Goal: Task Accomplishment & Management: Use online tool/utility

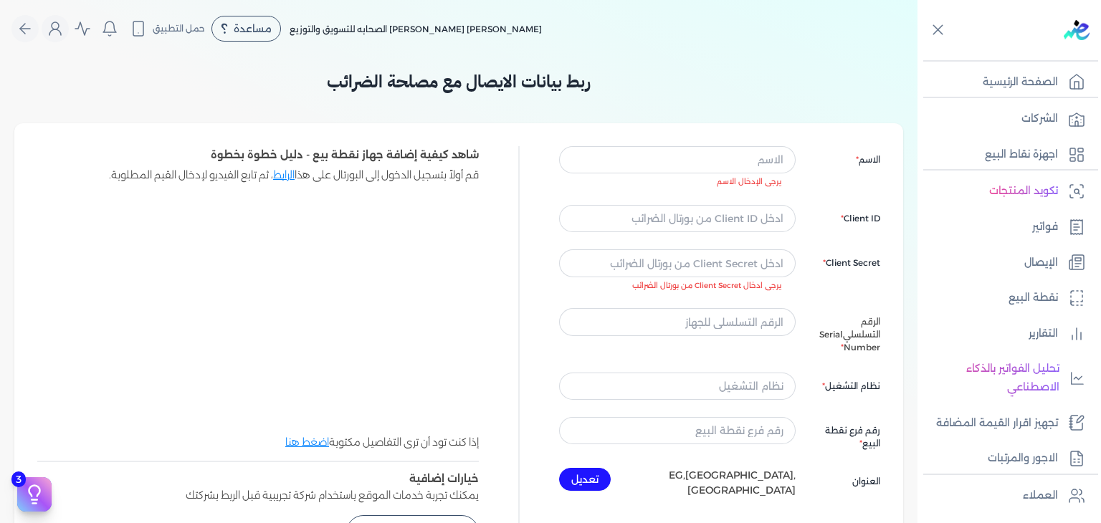
click at [872, 61] on div "ربط بيانات الايصال مع مصلحة الضرائب الاسم يرجى الإدخال الاسم Client ID Client S…" at bounding box center [458, 320] width 889 height 527
click at [16, 49] on nav "Toggle Navigation الاسعار العمولات مساعدة خدمة العملاء دليل المستخدم تسجيل الدخ…" at bounding box center [459, 28] width 918 height 57
click at [347, 151] on p "شاهد كيفية إضافة جهاز نقطة بيع - دليل خطوة بخطوة" at bounding box center [258, 155] width 442 height 19
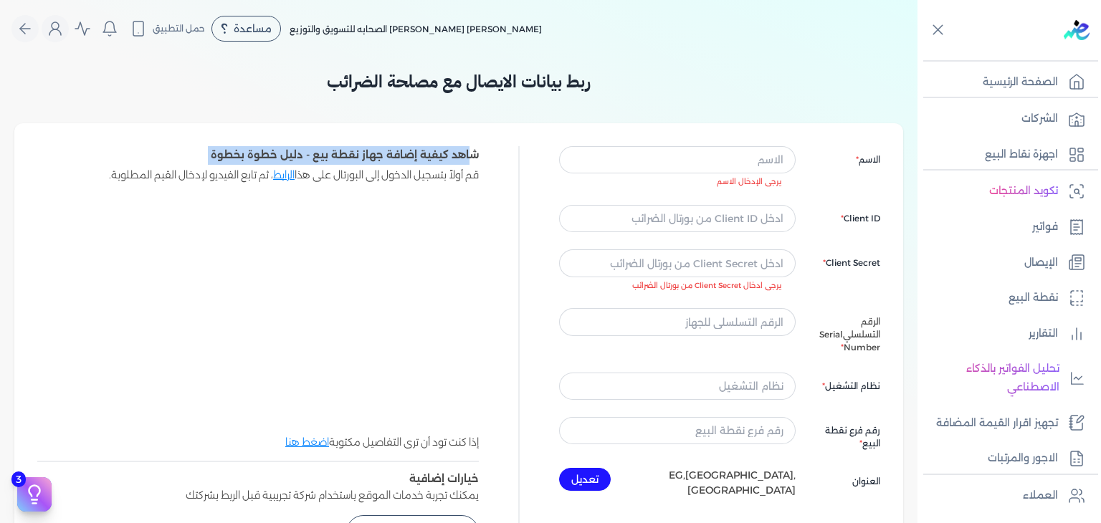
click at [347, 151] on p "شاهد كيفية إضافة جهاز نقطة بيع - دليل خطوة بخطوة" at bounding box center [258, 155] width 442 height 19
drag, startPoint x: 318, startPoint y: 154, endPoint x: 405, endPoint y: 151, distance: 86.8
click at [405, 151] on p "شاهد كيفية إضافة جهاز نقطة بيع - دليل خطوة بخطوة" at bounding box center [258, 155] width 442 height 19
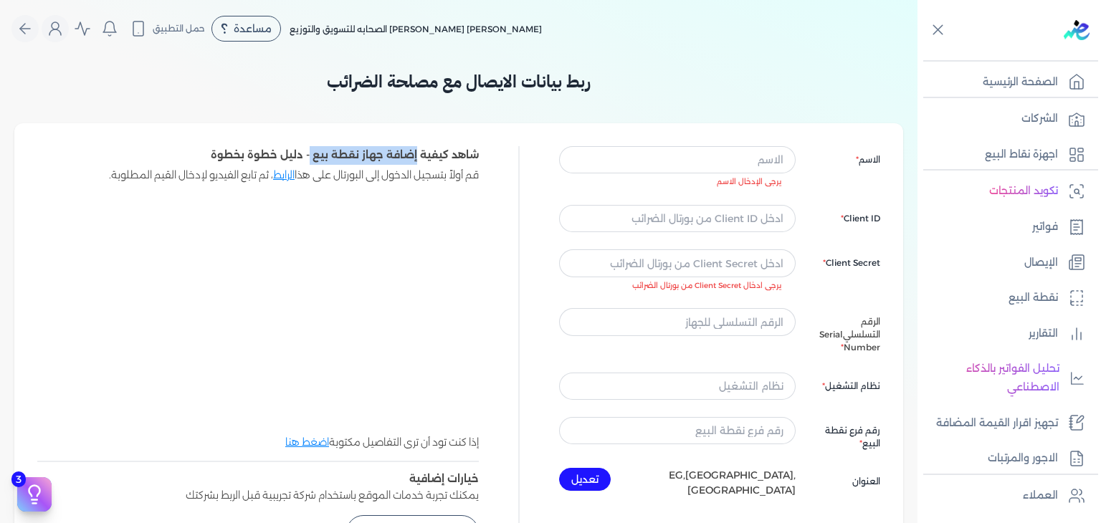
drag, startPoint x: 419, startPoint y: 149, endPoint x: 314, endPoint y: 153, distance: 104.7
click at [314, 153] on p "شاهد كيفية إضافة جهاز نقطة بيع - دليل خطوة بخطوة" at bounding box center [258, 155] width 442 height 19
copy p "إضافة جهاز نقطة بيع"
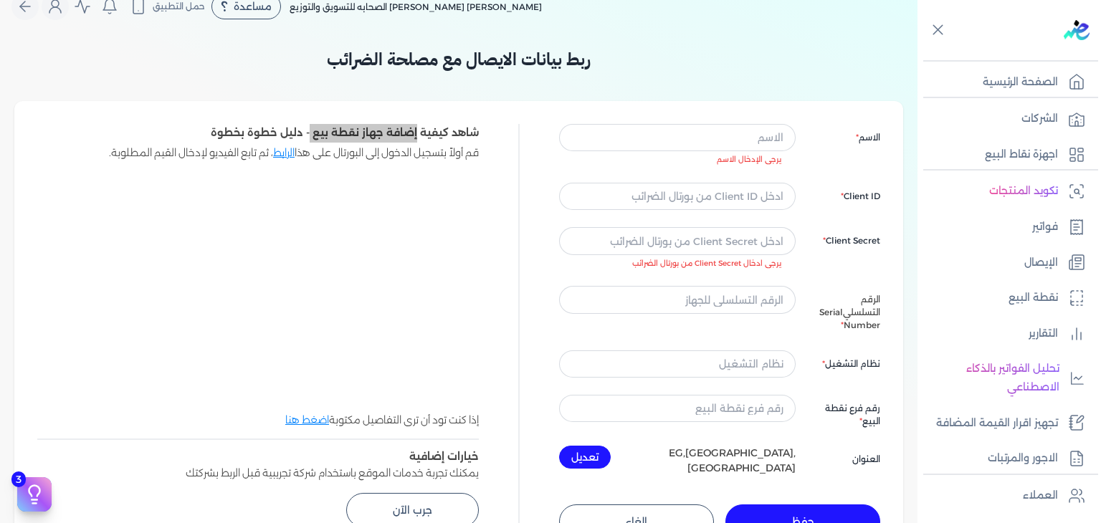
scroll to position [22, 0]
click at [282, 153] on link "الرابط" at bounding box center [284, 153] width 22 height 13
click at [281, 153] on link "الرابط" at bounding box center [284, 153] width 22 height 13
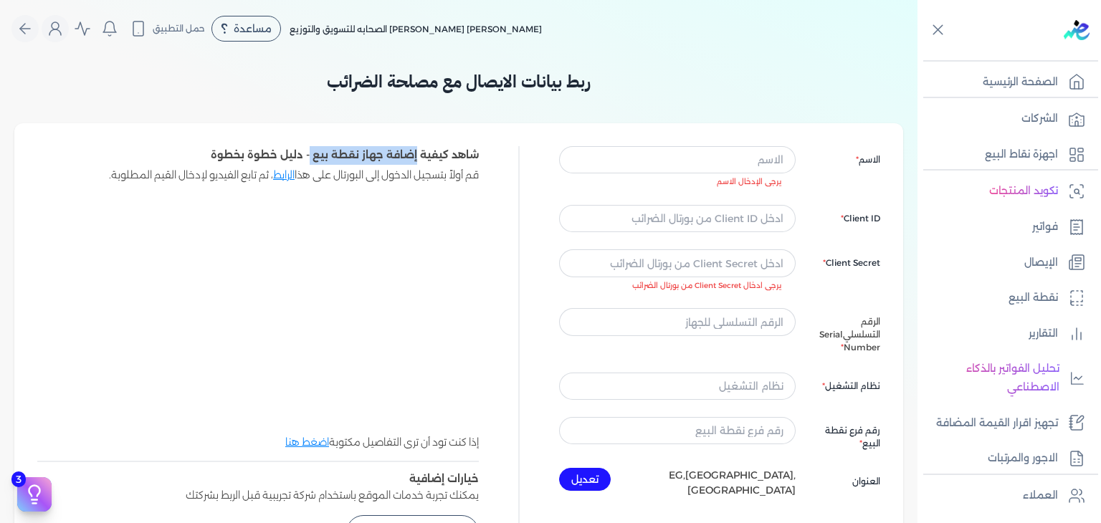
scroll to position [602, 0]
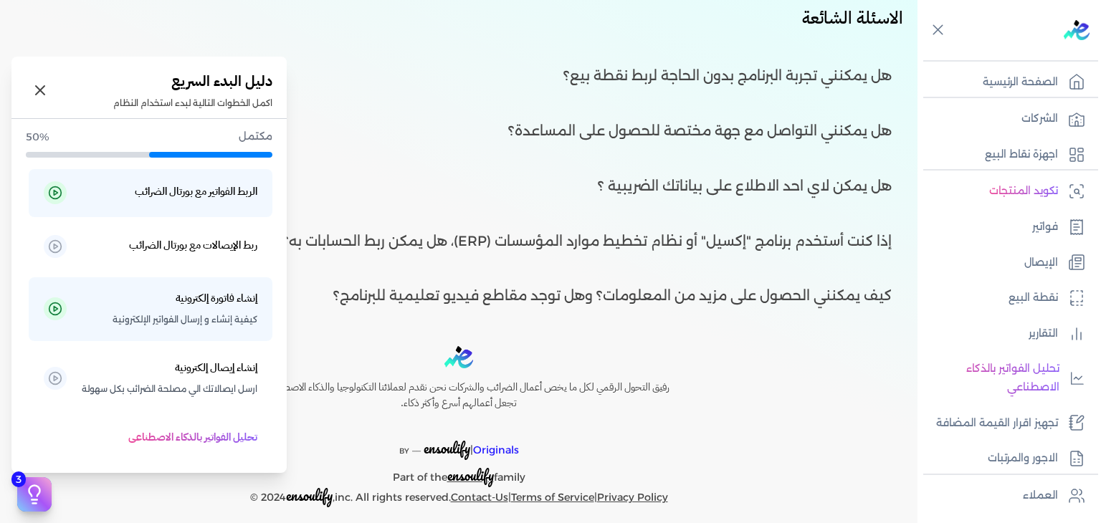
click at [28, 488] on icon at bounding box center [35, 495] width 22 height 22
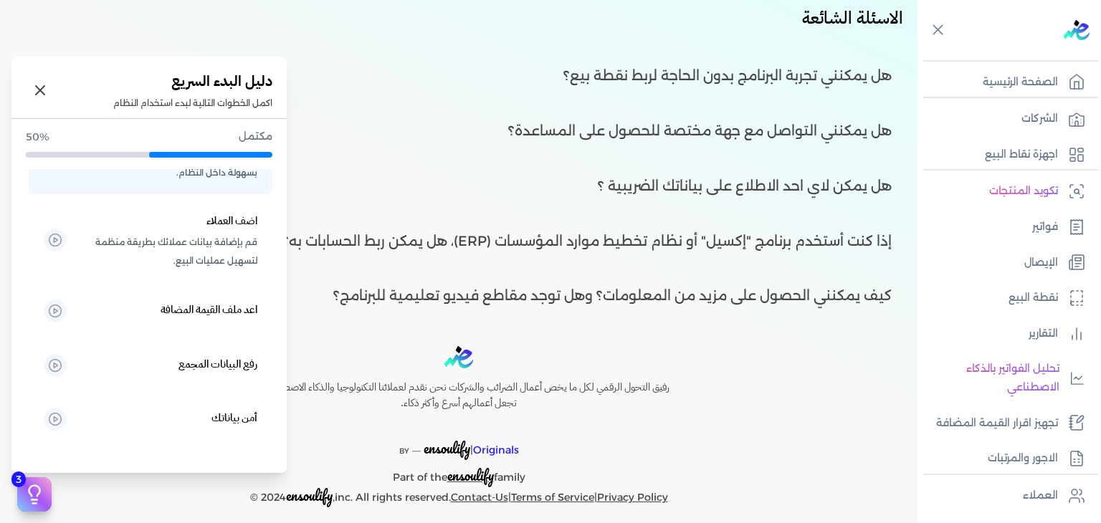
scroll to position [406, 0]
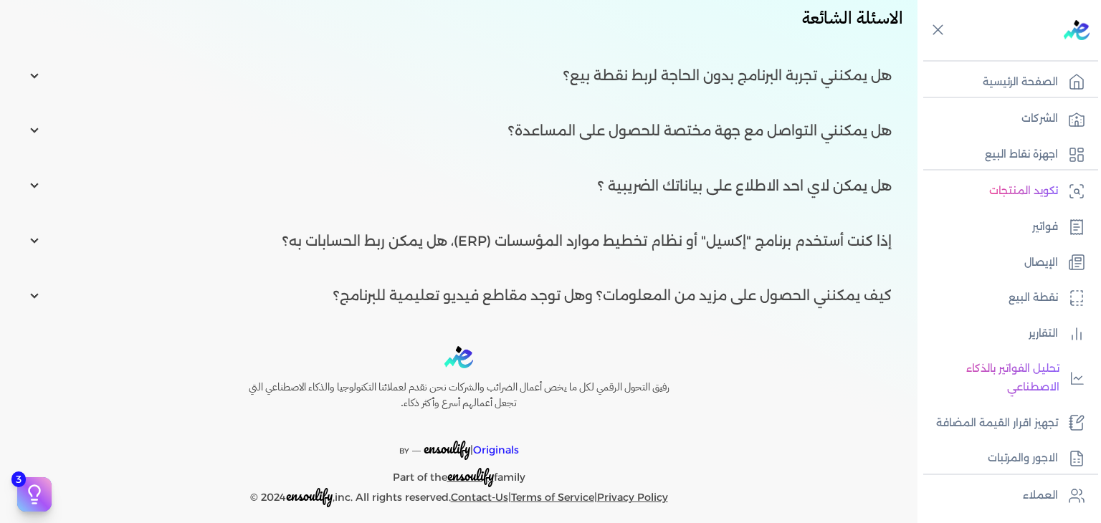
click at [462, 312] on div "Toggle Navigation الاسعار العمولات مساعدة خدمة العملاء دليل المستخدم تسجيل الدخ…" at bounding box center [459, 261] width 918 height 523
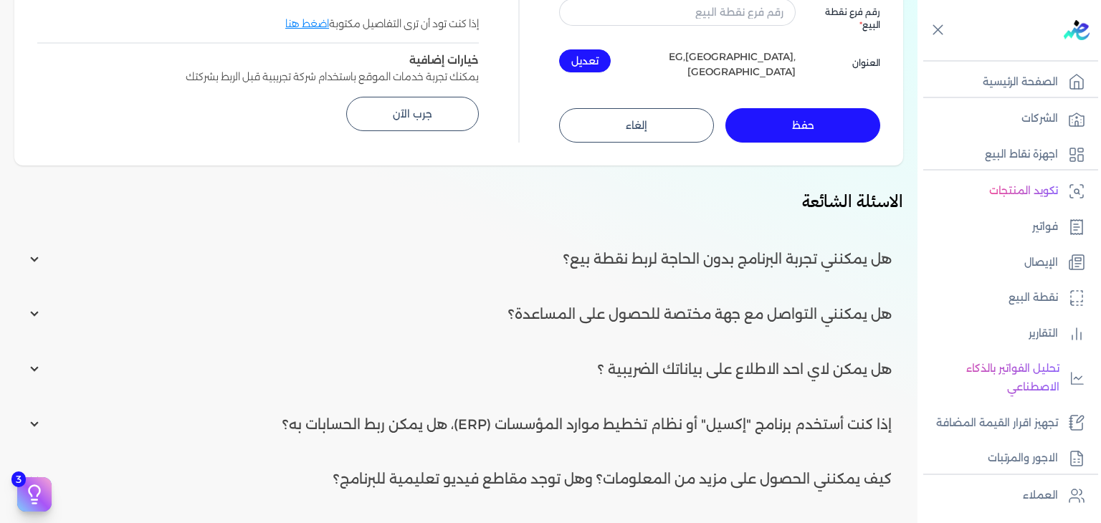
scroll to position [419, 0]
click at [604, 247] on input "radio" at bounding box center [458, 259] width 889 height 44
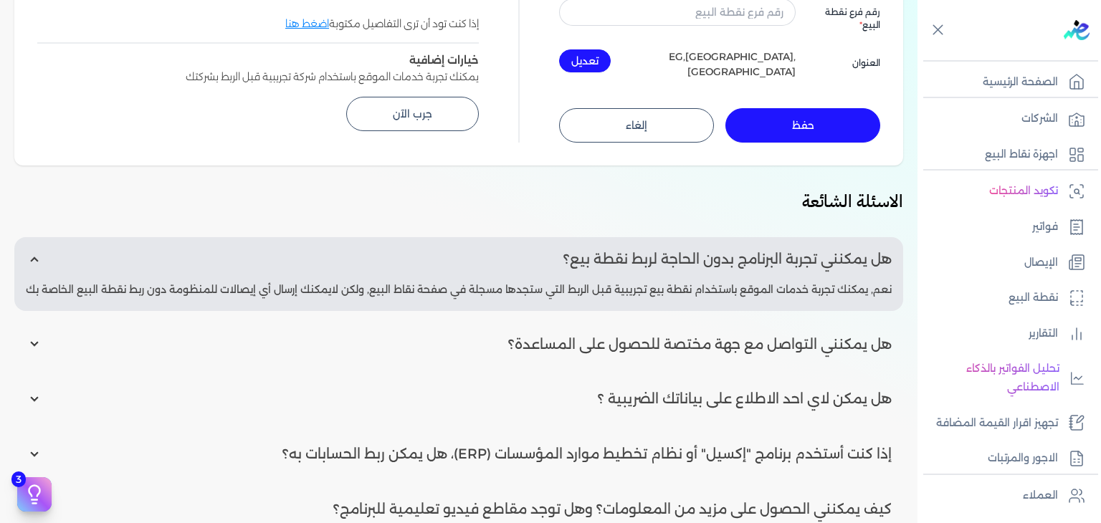
click at [627, 265] on input "radio" at bounding box center [458, 259] width 889 height 44
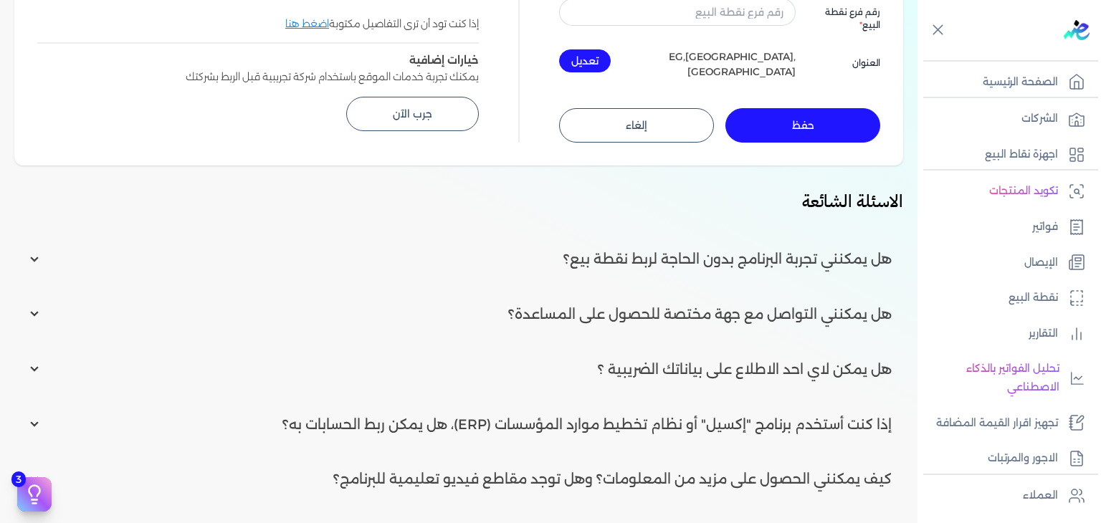
click at [627, 265] on input "radio" at bounding box center [458, 259] width 889 height 44
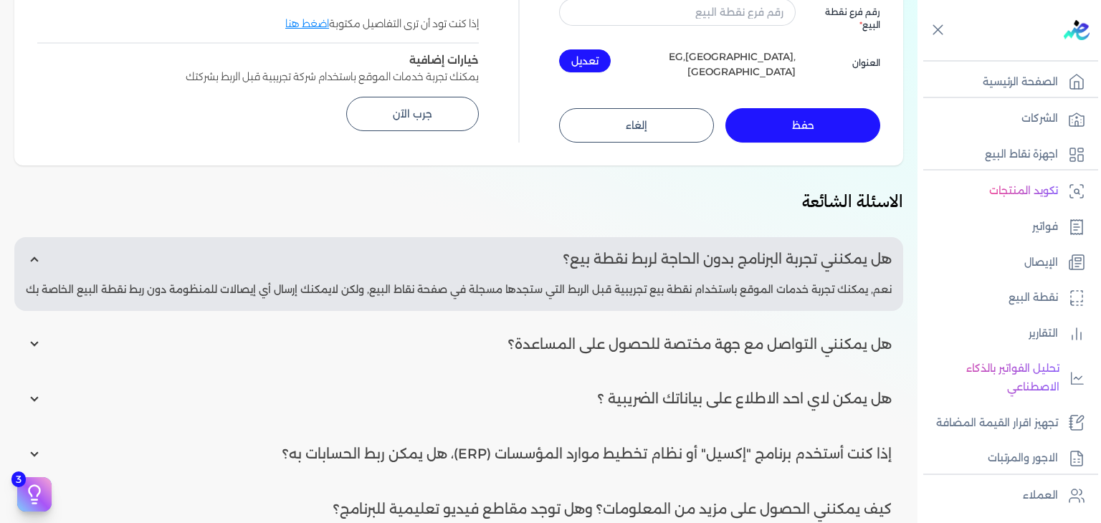
click at [627, 265] on input "radio" at bounding box center [458, 259] width 889 height 44
radio input "false"
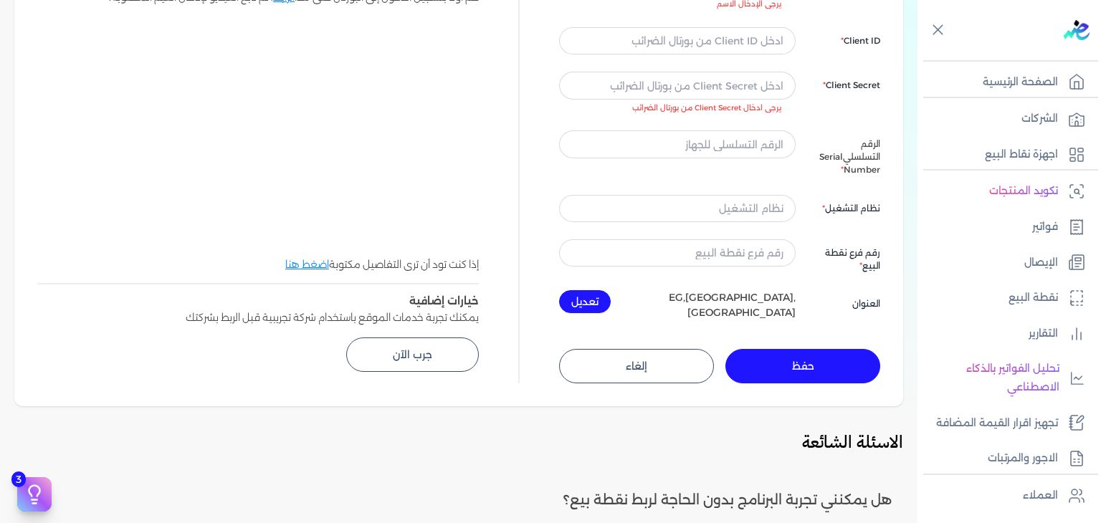
scroll to position [185, 0]
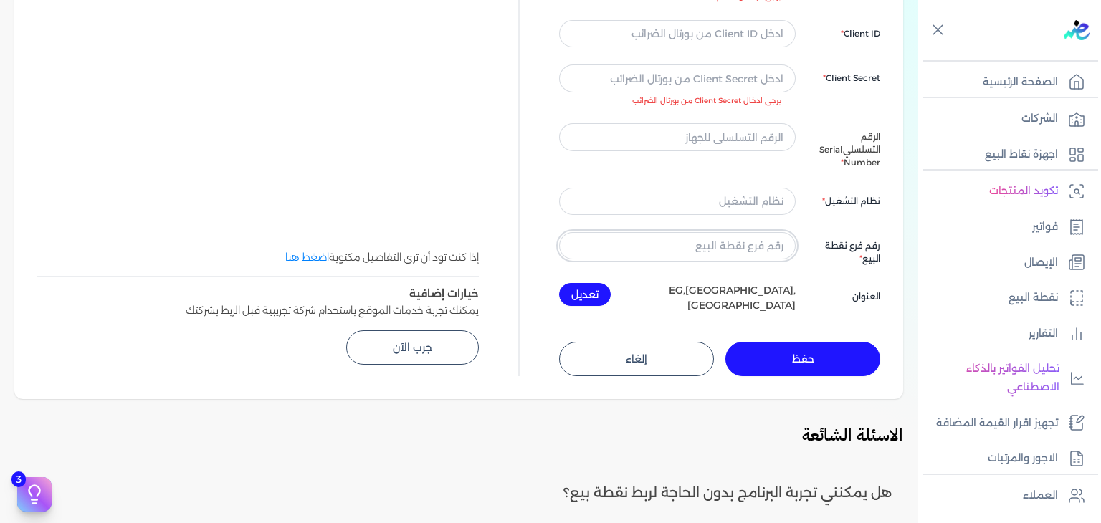
click at [727, 232] on input "text" at bounding box center [677, 245] width 237 height 27
type input "0"
click at [753, 188] on input "text" at bounding box center [677, 201] width 237 height 27
click at [730, 138] on input "text" at bounding box center [677, 136] width 237 height 27
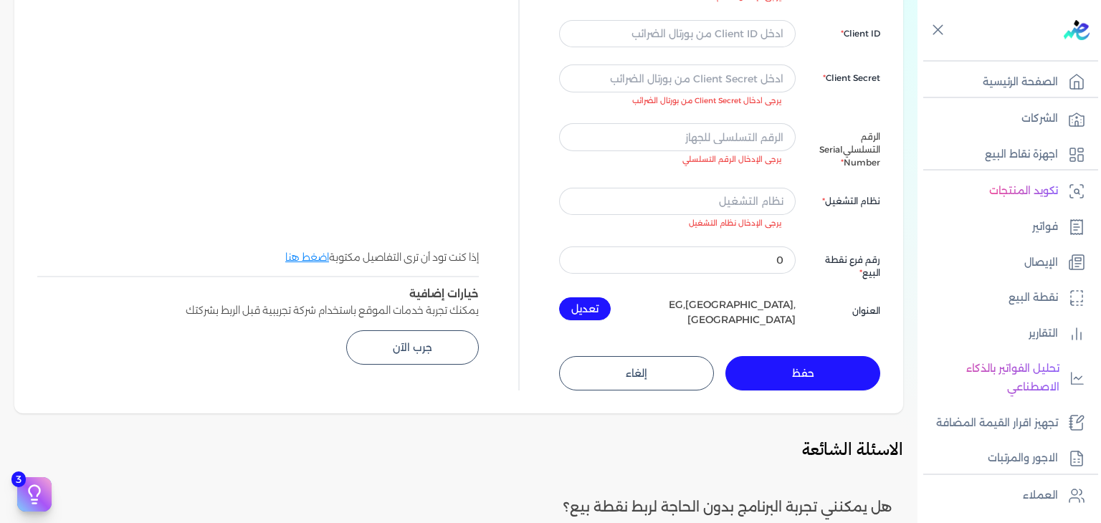
click at [801, 110] on div "الاسم يرجى الإدخال الاسم Client ID Client Secret يرجى ادخال Client Secret من بو…" at bounding box center [719, 144] width 321 height 366
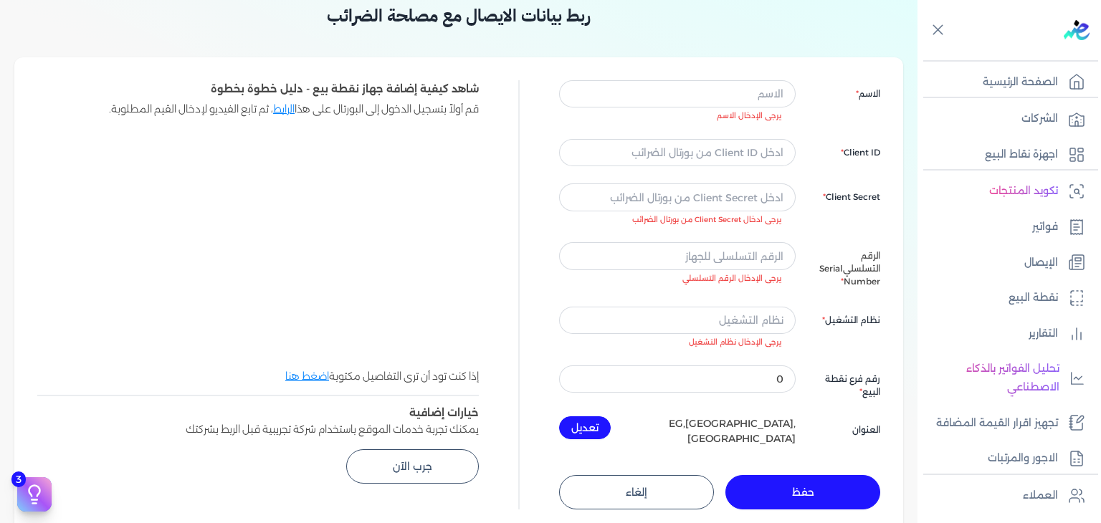
scroll to position [65, 0]
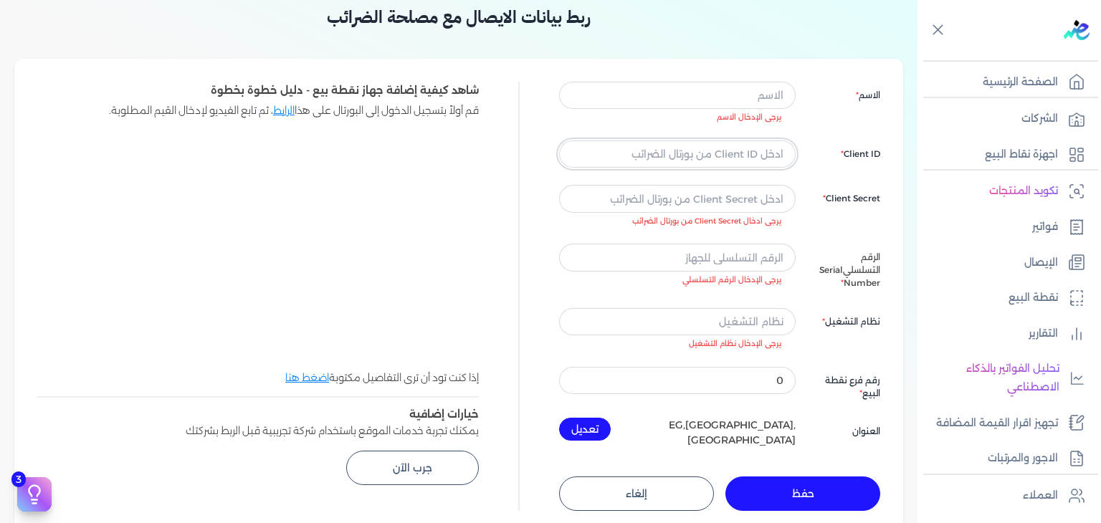
click at [744, 153] on input "text" at bounding box center [677, 154] width 237 height 27
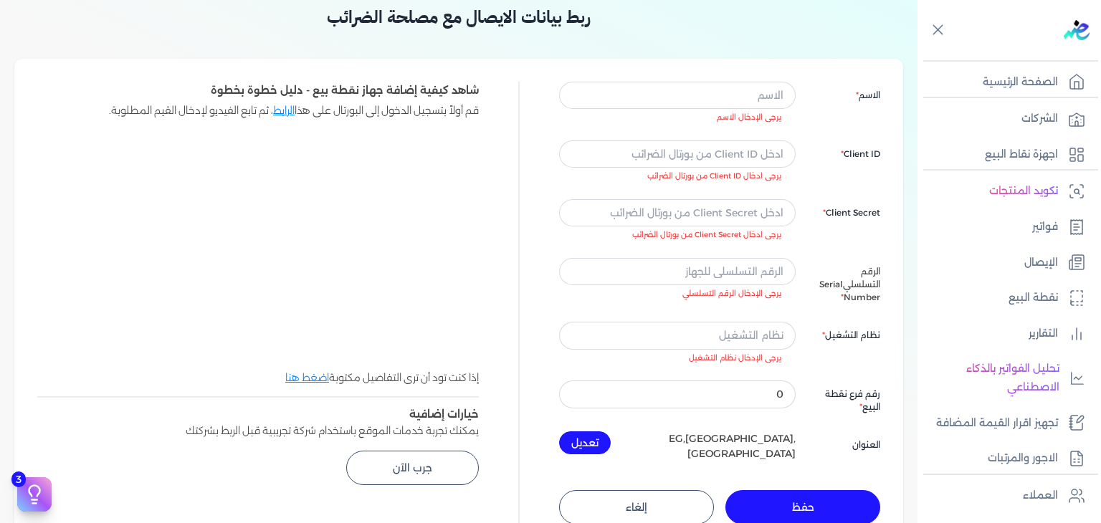
click at [680, 127] on div "الاسم يرجى الإدخال الاسم Client ID يرجى ادخال Client ID من بورتال الضرائب Clien…" at bounding box center [719, 272] width 321 height 380
click at [745, 101] on input "text" at bounding box center [677, 95] width 237 height 27
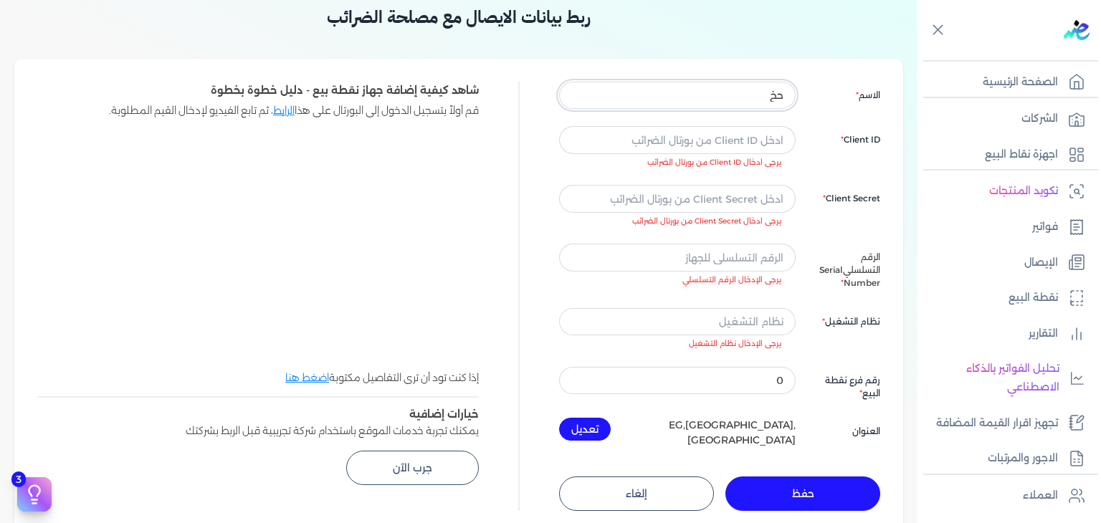
type input "ح"
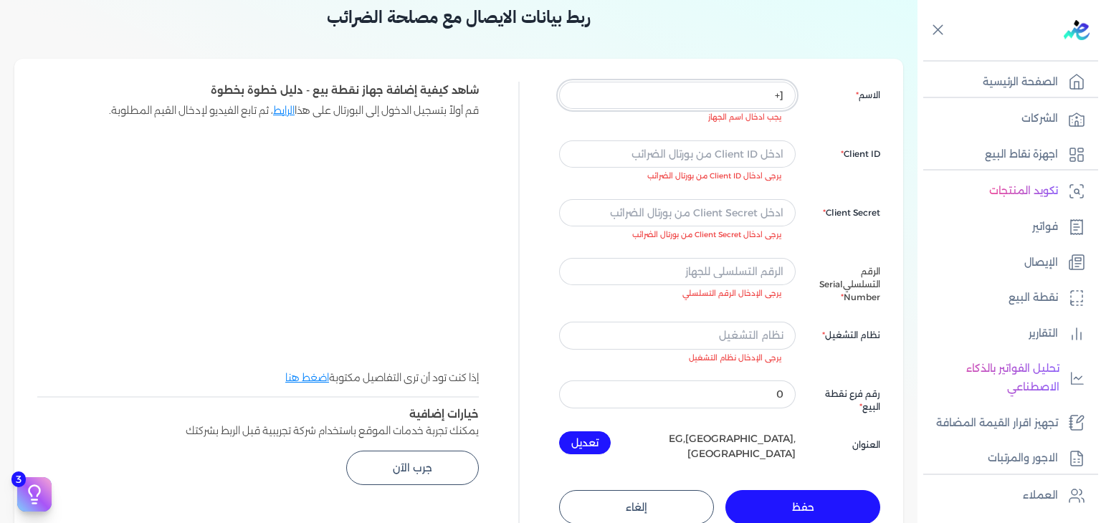
type input "["
type input "pc-1"
click at [757, 148] on input "text" at bounding box center [677, 154] width 237 height 27
click at [759, 98] on input "pc-1" at bounding box center [677, 95] width 237 height 27
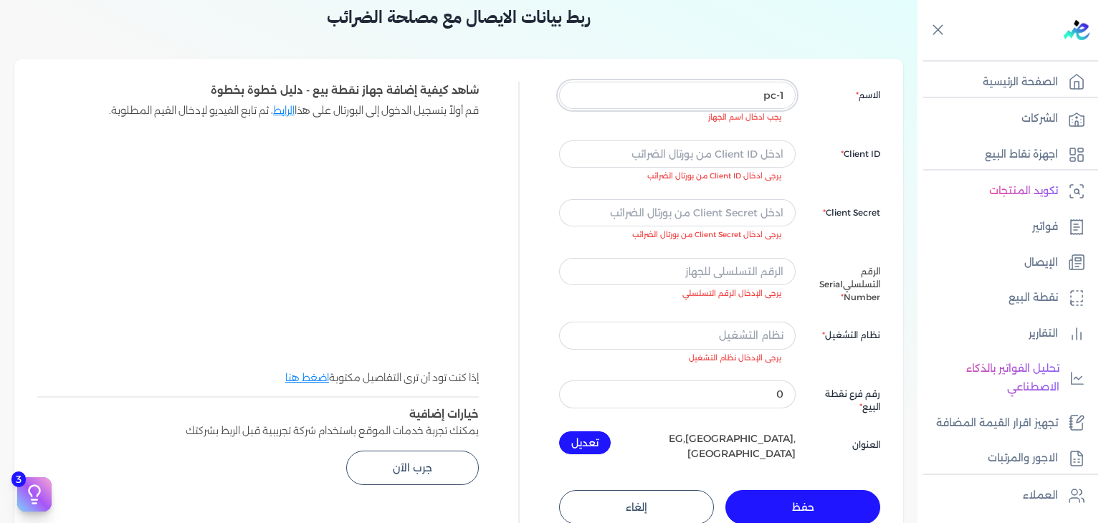
click at [759, 98] on input "pc-1" at bounding box center [677, 95] width 237 height 27
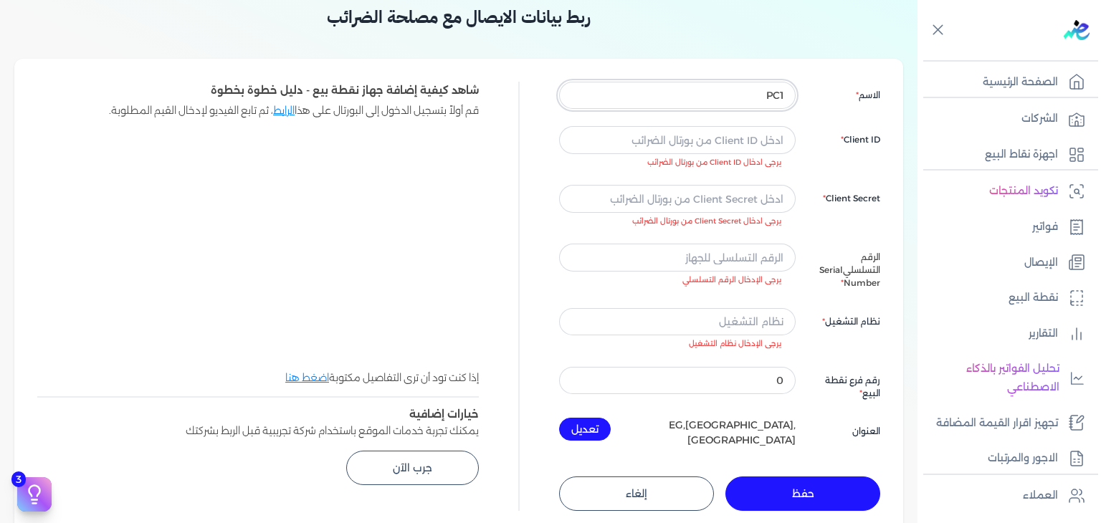
type input "PC1"
click at [757, 135] on input "text" at bounding box center [677, 139] width 237 height 27
click at [912, 320] on div "ربط بيانات الايصال مع مصلحة الضرائب الاسم PC1 Client ID يرجى ادخال Client ID من…" at bounding box center [459, 431] width 918 height 877
click at [731, 141] on input "text" at bounding box center [677, 139] width 237 height 27
paste input "11f67749-300b-41e1-b85b-438d9fb7a448"
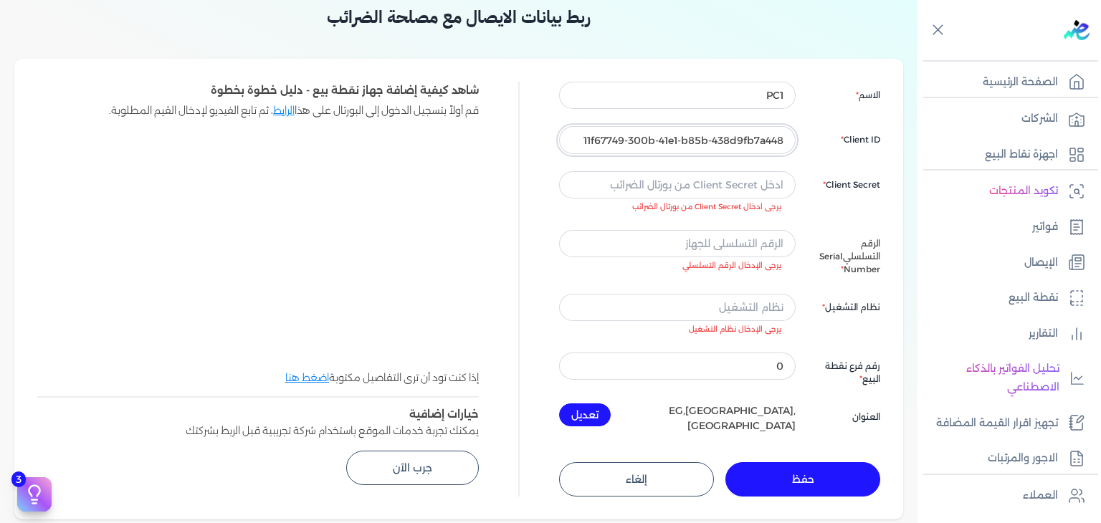
type input "11f67749-300b-41e1-b85b-438d9fb7a448"
click at [757, 178] on input "text" at bounding box center [677, 184] width 237 height 27
paste input "3854c408-d04e-469f-b016-64311d36635e"
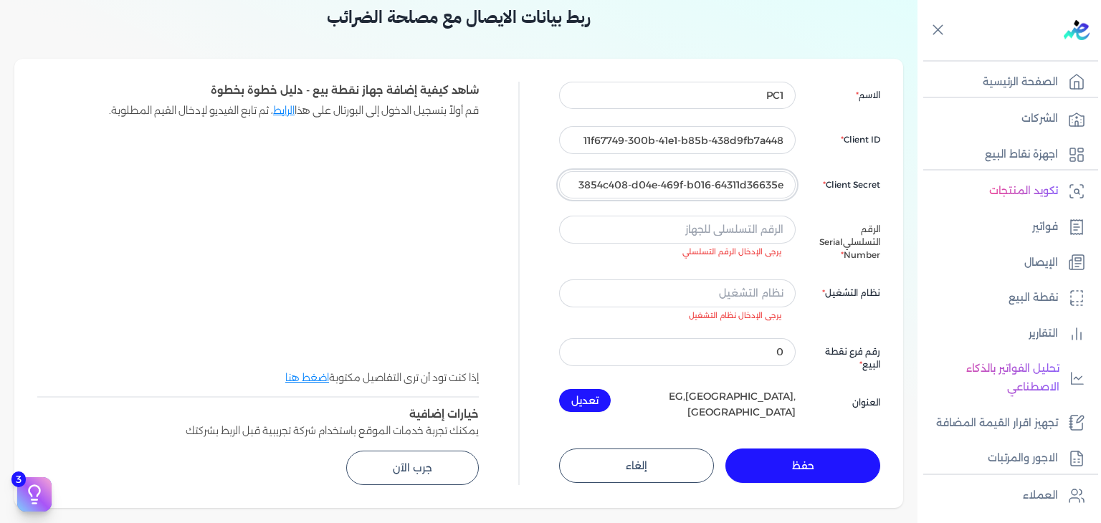
type input "3854c408-d04e-469f-b016-64311d36635e"
click at [770, 229] on input "text" at bounding box center [677, 229] width 237 height 27
paste input "M1N0CX09Z580039"
type input "M1N0CX09Z580039"
click at [766, 280] on input "text" at bounding box center [677, 293] width 237 height 27
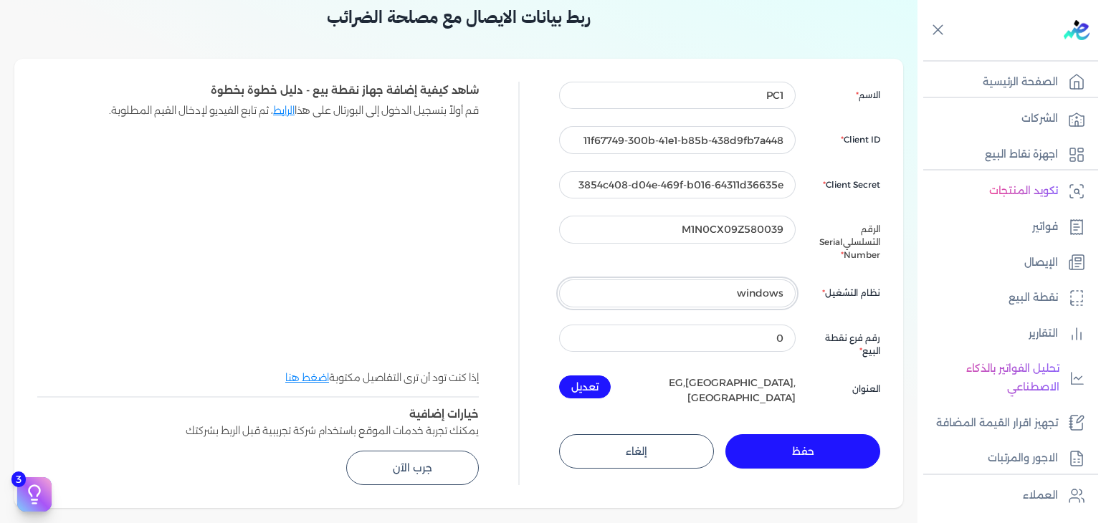
type input "windows"
click at [784, 328] on input "0" at bounding box center [677, 338] width 237 height 27
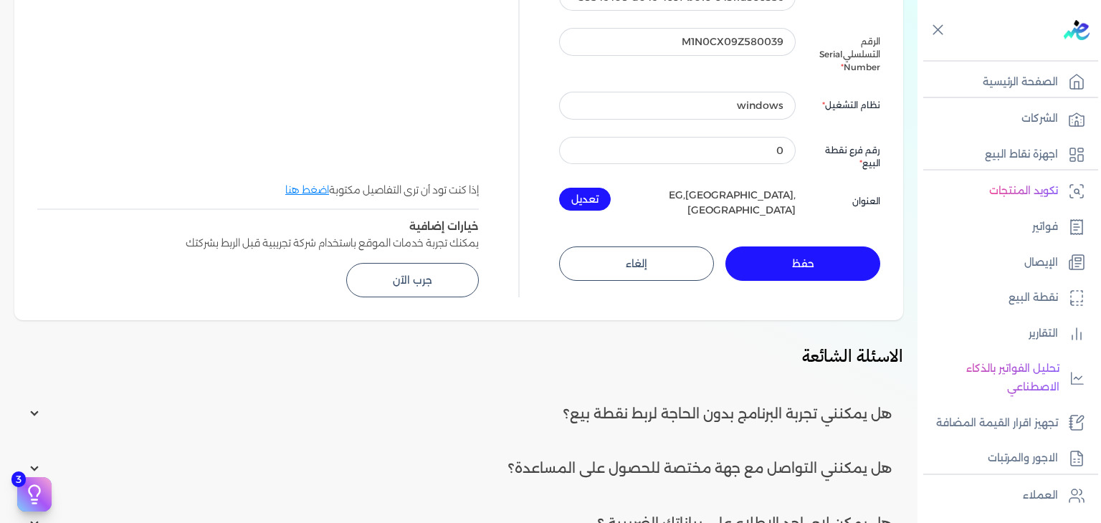
click at [791, 249] on button "حفظ" at bounding box center [803, 264] width 155 height 34
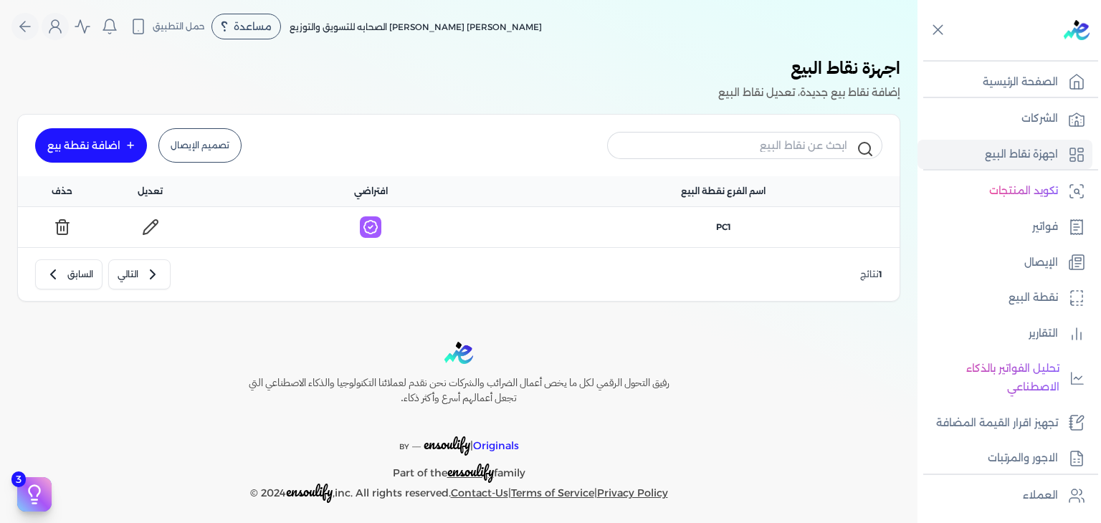
scroll to position [2, 0]
click at [206, 141] on link "تصميم الإيصال" at bounding box center [199, 145] width 83 height 34
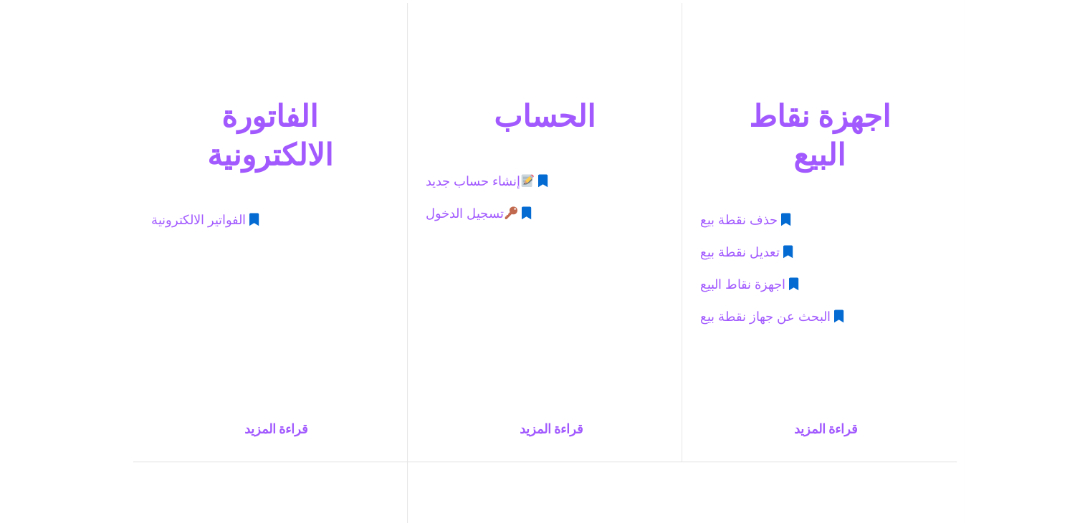
scroll to position [647, 0]
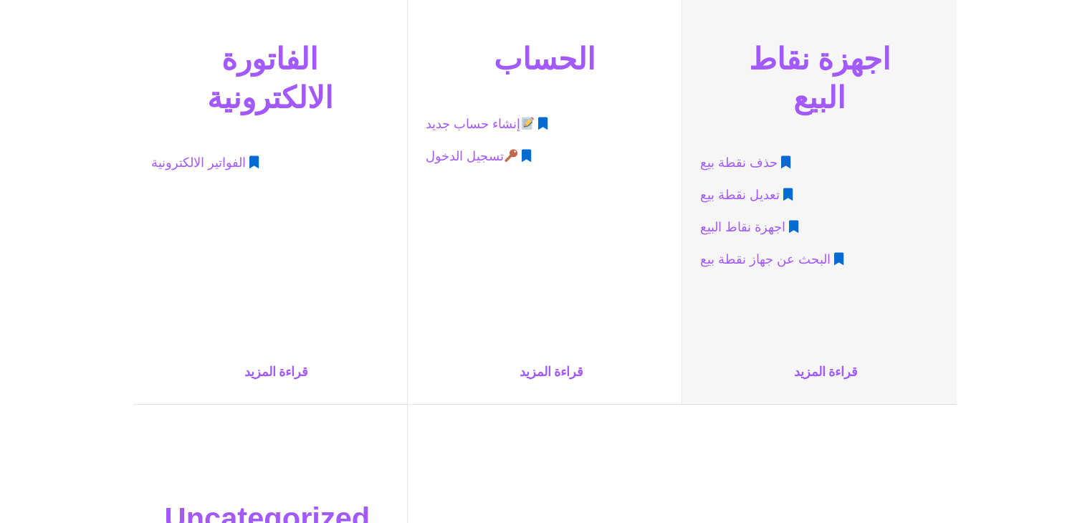
click at [771, 214] on span "اجهزة نقاط البيع" at bounding box center [742, 227] width 85 height 27
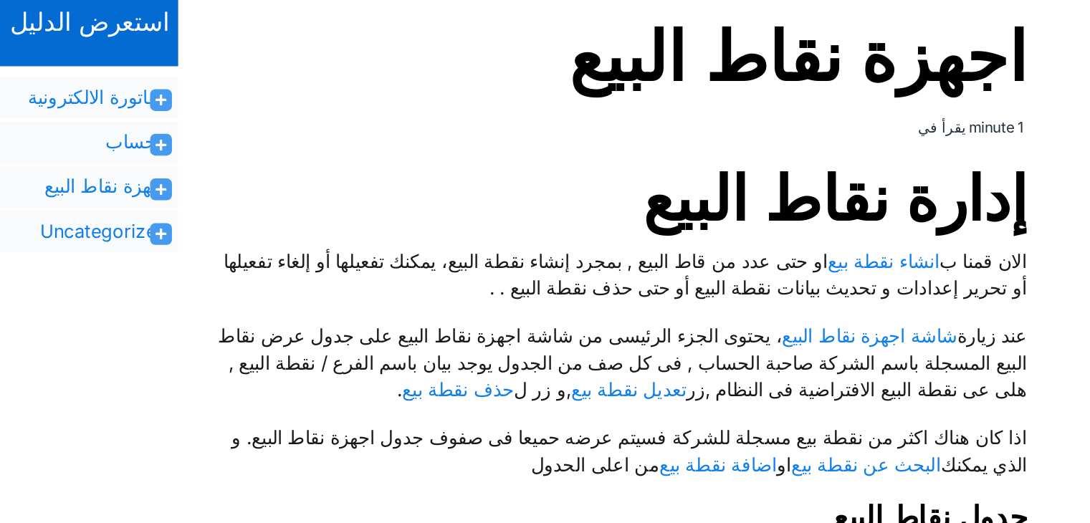
scroll to position [304, 0]
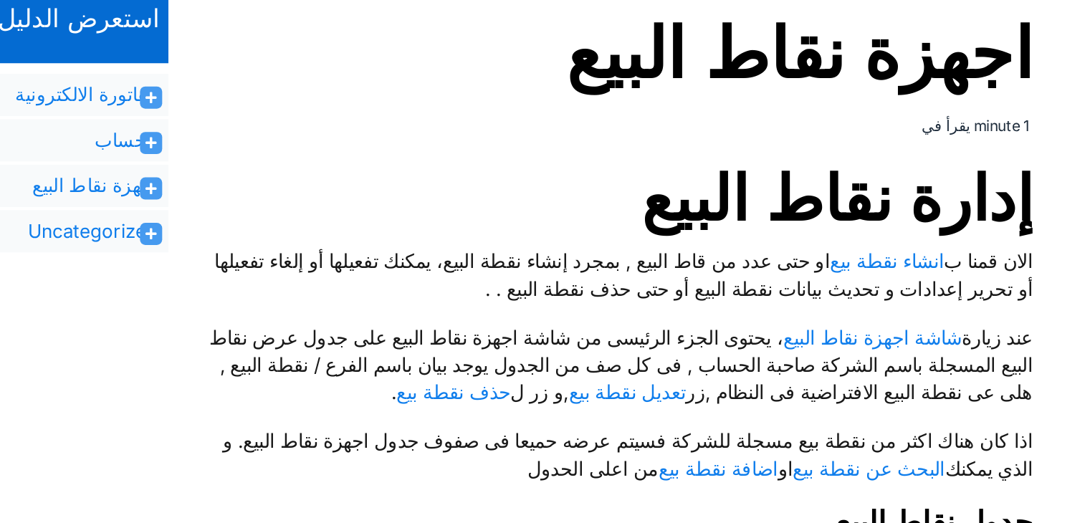
click at [681, 254] on p "الان قمنا ب انشاء نقطة بيع او حتى عدد من قاط البيع , بمجرد إنشاء نقطة البيع، يم…" at bounding box center [646, 267] width 565 height 37
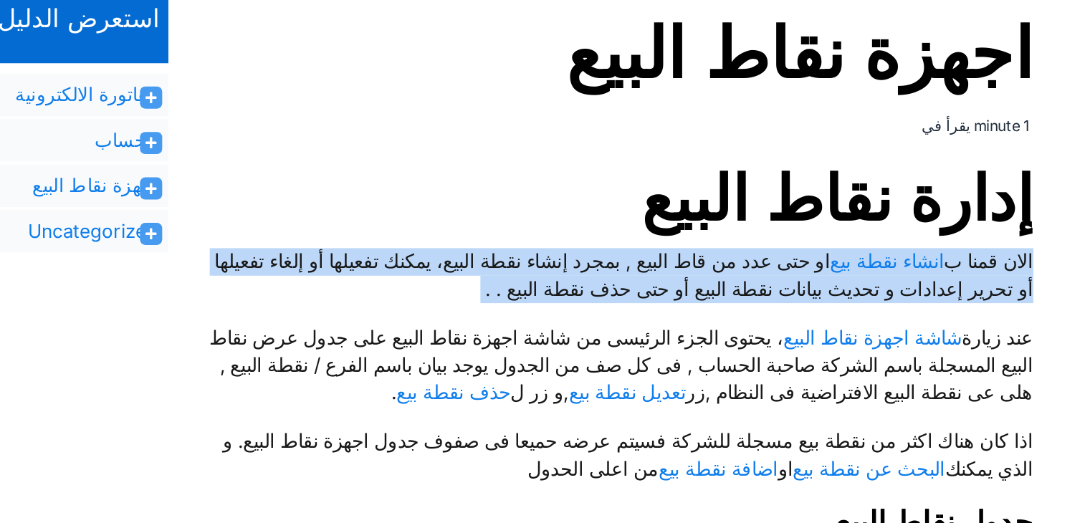
click at [681, 254] on p "الان قمنا ب انشاء نقطة بيع او حتى عدد من قاط البيع , بمجرد إنشاء نقطة البيع، يم…" at bounding box center [646, 267] width 565 height 37
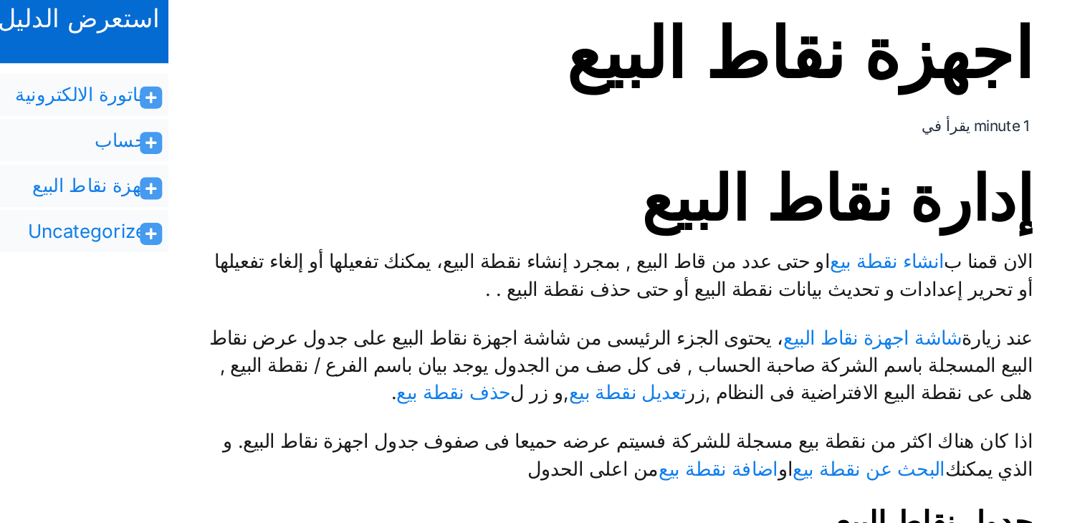
click at [607, 219] on h2 "إدارة نقاط البيع" at bounding box center [646, 216] width 565 height 52
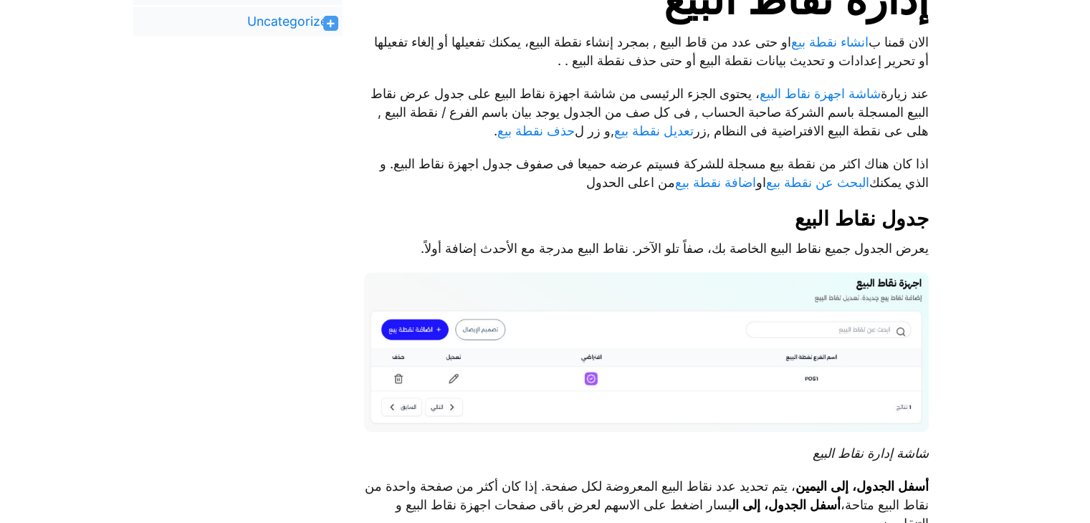
scroll to position [0, 0]
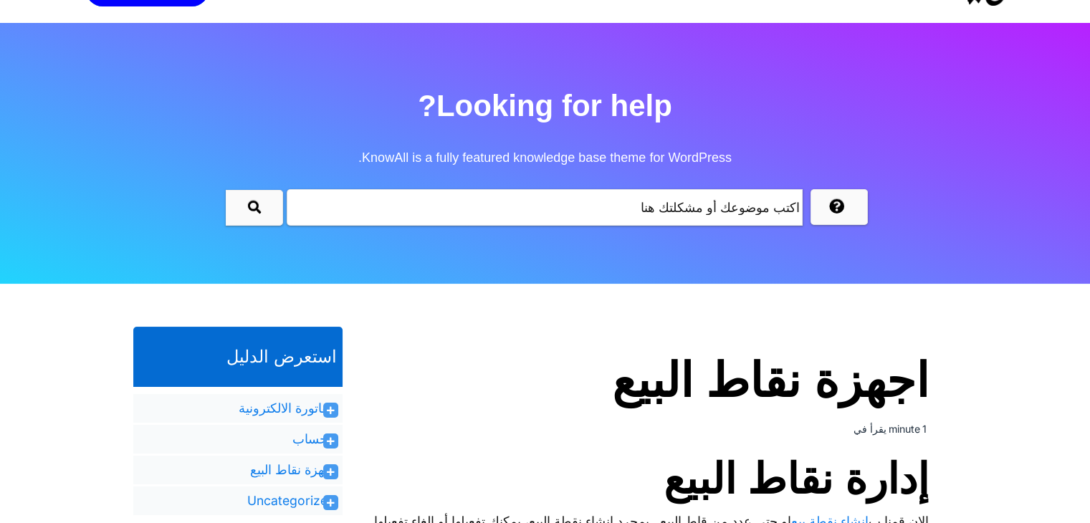
scroll to position [40, 0]
click at [290, 469] on link "اجهزة نقاط البيع" at bounding box center [292, 470] width 85 height 17
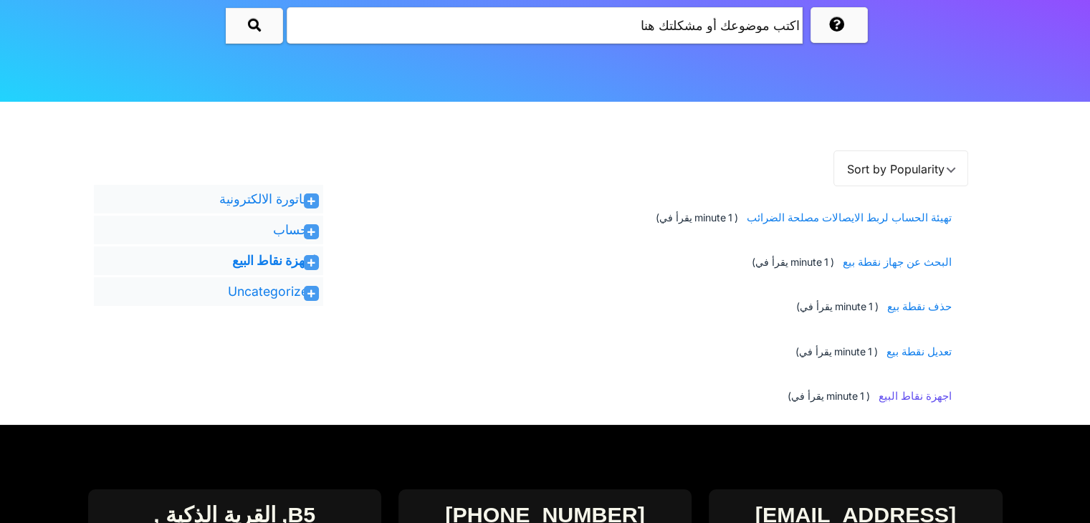
click at [908, 400] on span "اجهزة نقاط البيع" at bounding box center [913, 397] width 78 height 27
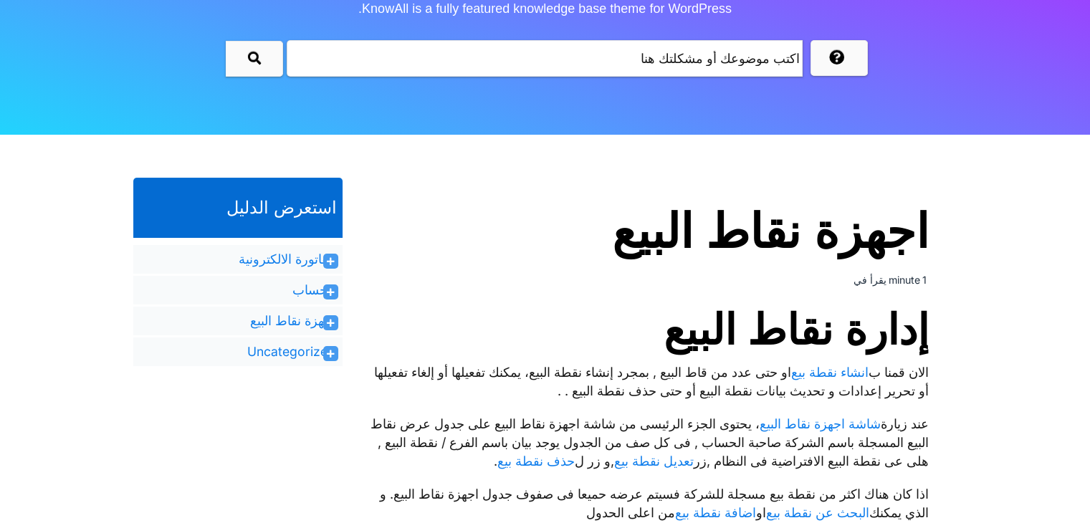
scroll to position [189, 0]
click at [818, 364] on link "انشاء نقطة بيع" at bounding box center [829, 372] width 77 height 19
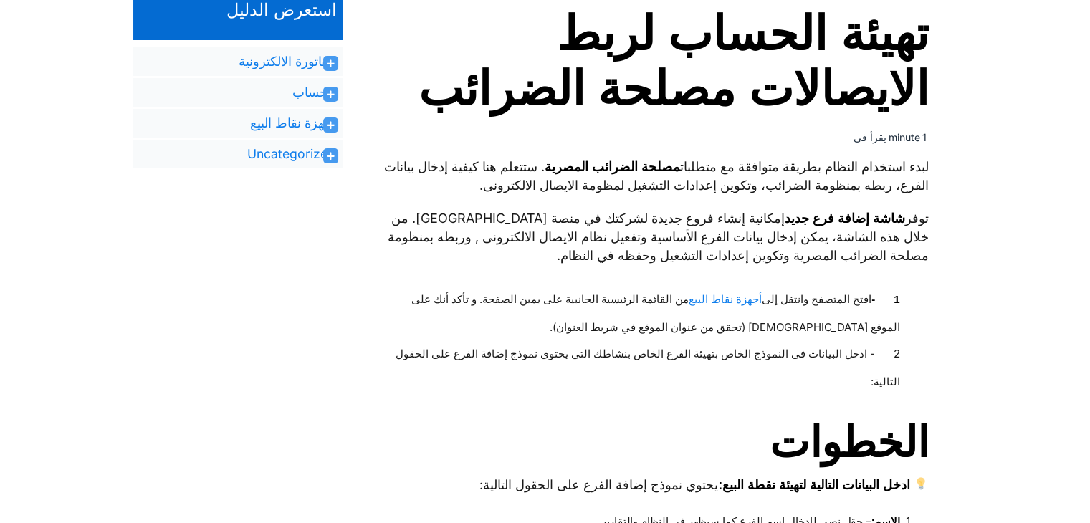
scroll to position [387, 0]
click at [723, 299] on link "أجهزة نقاط البيع" at bounding box center [725, 300] width 73 height 27
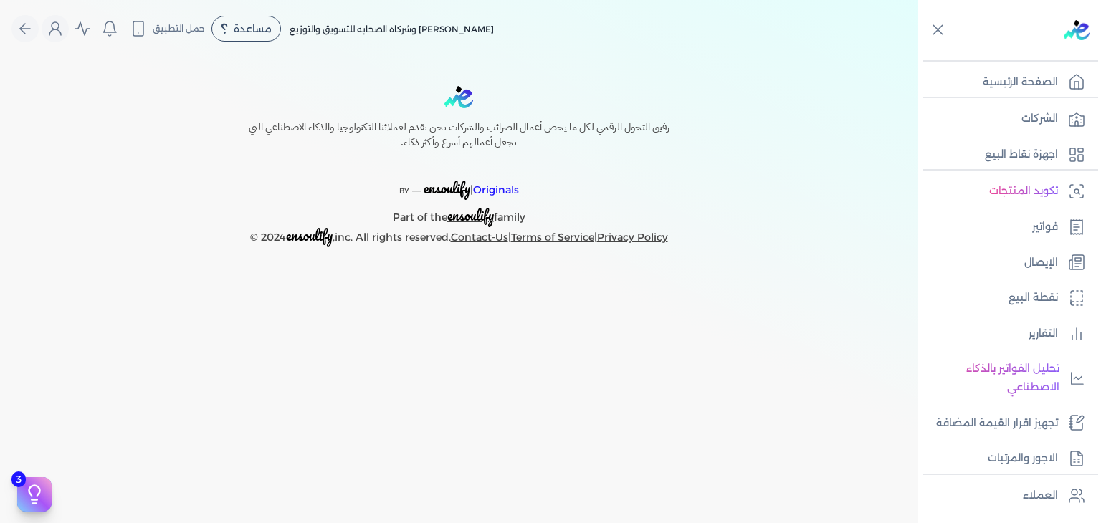
select select
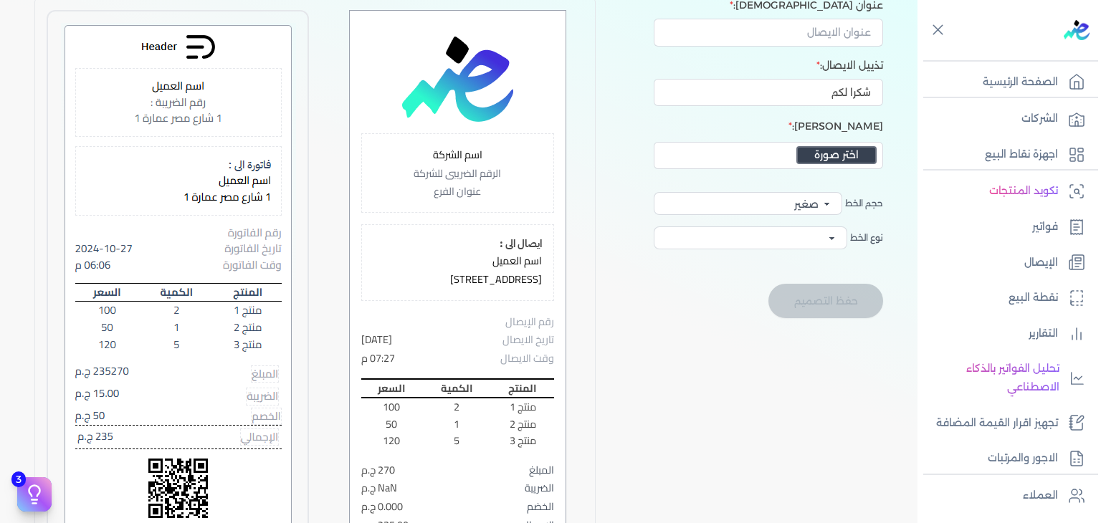
scroll to position [143, 0]
click at [829, 35] on input "عنوان [DEMOGRAPHIC_DATA]:" at bounding box center [768, 32] width 229 height 27
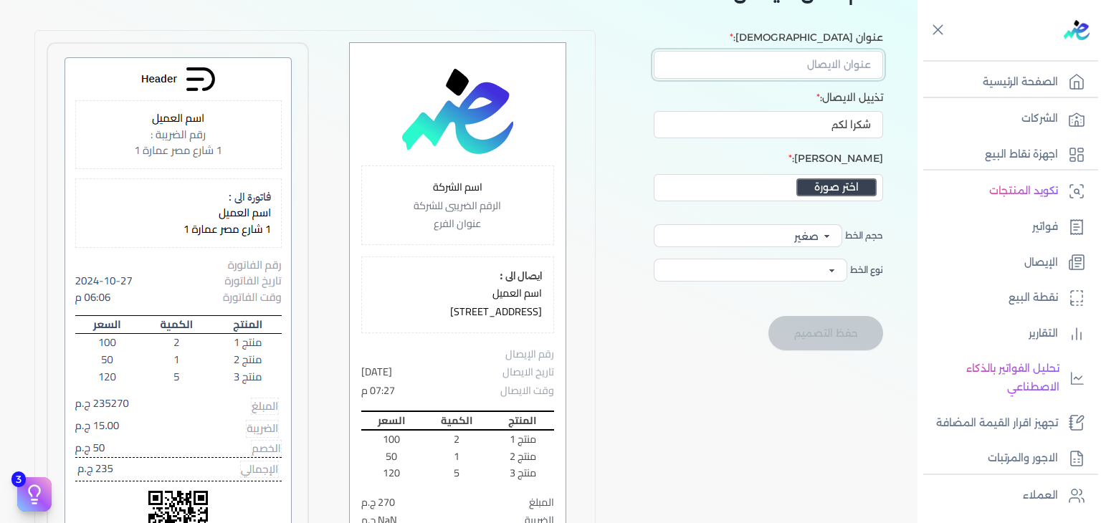
scroll to position [0, 0]
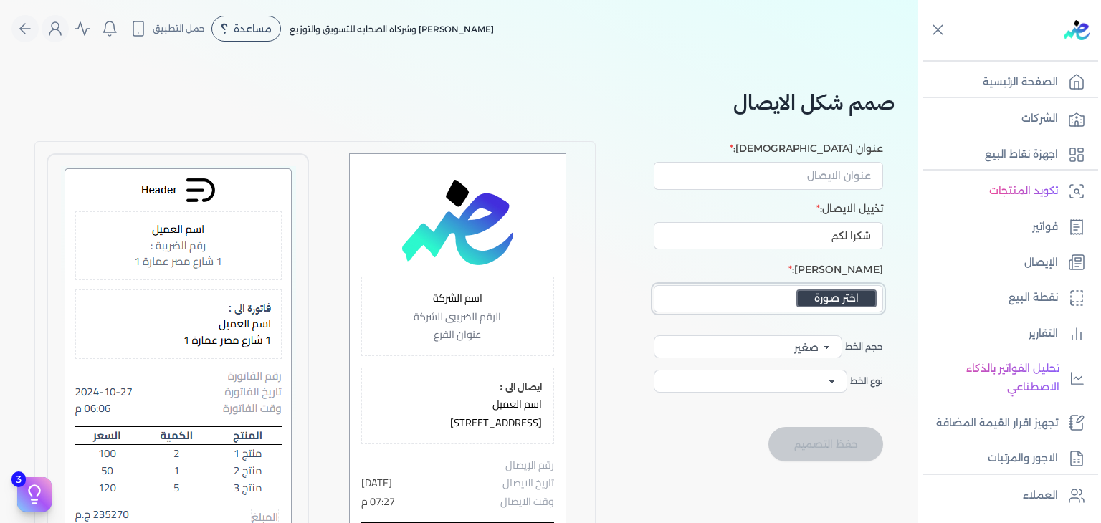
click at [838, 300] on button "اختر صورة" at bounding box center [837, 299] width 80 height 18
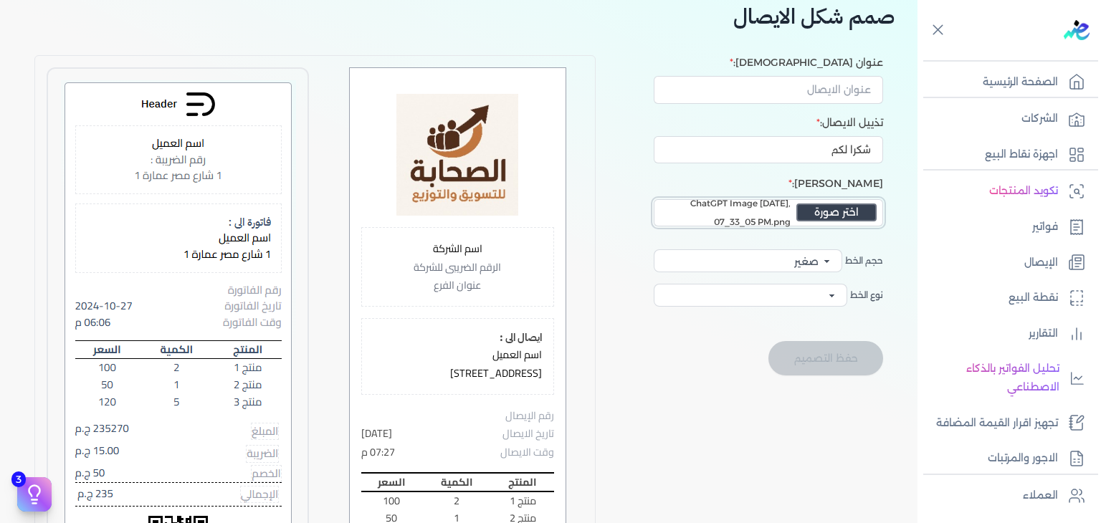
scroll to position [86, 0]
click at [767, 262] on select "صغير وسط كبير" at bounding box center [748, 260] width 189 height 23
click at [654, 249] on select "صغير وسط كبير" at bounding box center [748, 260] width 189 height 23
click at [779, 265] on select "صغير وسط كبير" at bounding box center [748, 260] width 189 height 23
select select "text-base"
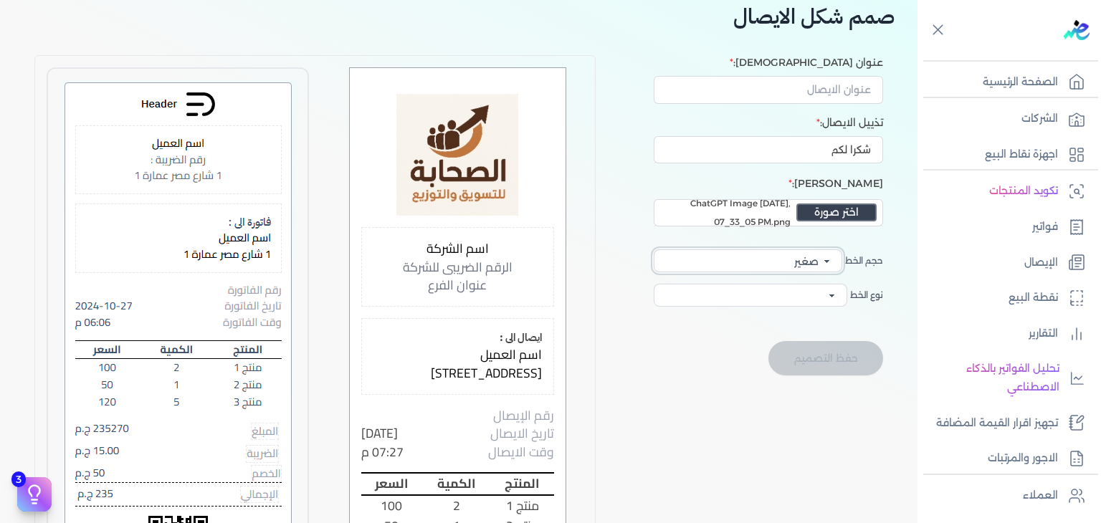
click at [654, 249] on select "صغير وسط كبير" at bounding box center [748, 260] width 189 height 23
click at [819, 300] on select "Cairo Rubik monospace Arial" at bounding box center [751, 295] width 194 height 23
click at [654, 284] on select "Cairo Rubik monospace Arial" at bounding box center [751, 295] width 194 height 23
click at [809, 300] on select "Cairo Rubik monospace Arial" at bounding box center [751, 295] width 194 height 23
select select "'Rubik', sans-serif"
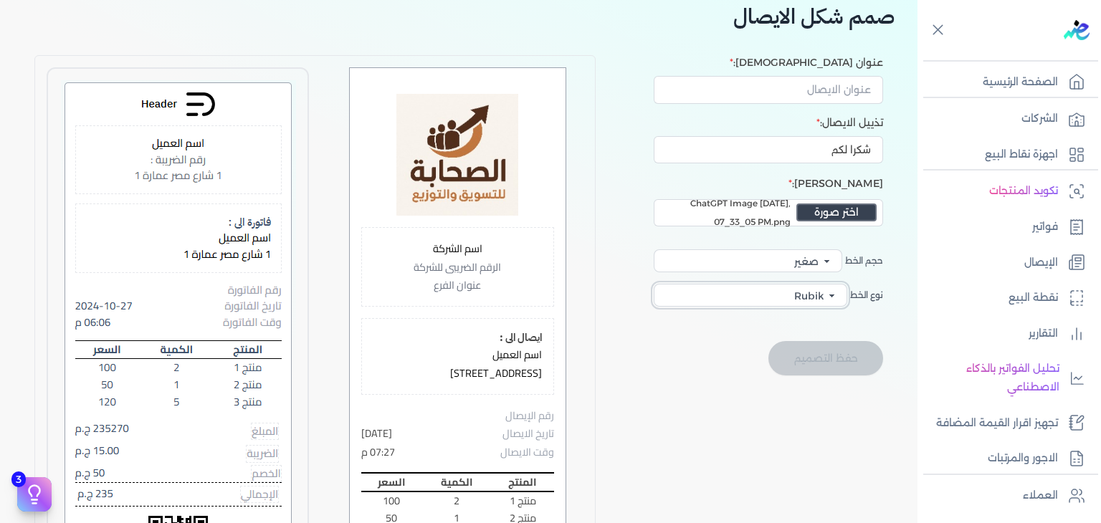
click at [654, 284] on select "Cairo Rubik monospace Arial" at bounding box center [751, 295] width 194 height 23
click at [809, 295] on select "Cairo Rubik monospace Arial" at bounding box center [751, 295] width 194 height 23
click at [855, 155] on input "شكرا لكم" at bounding box center [768, 149] width 229 height 27
click at [835, 78] on input "عنوان [DEMOGRAPHIC_DATA]:" at bounding box center [768, 89] width 229 height 27
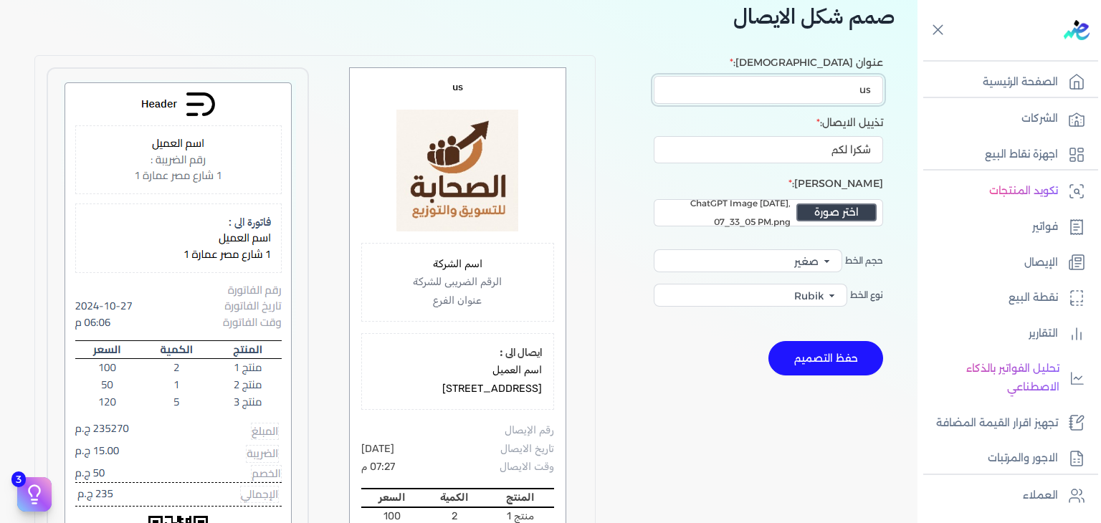
type input "u"
type input "h"
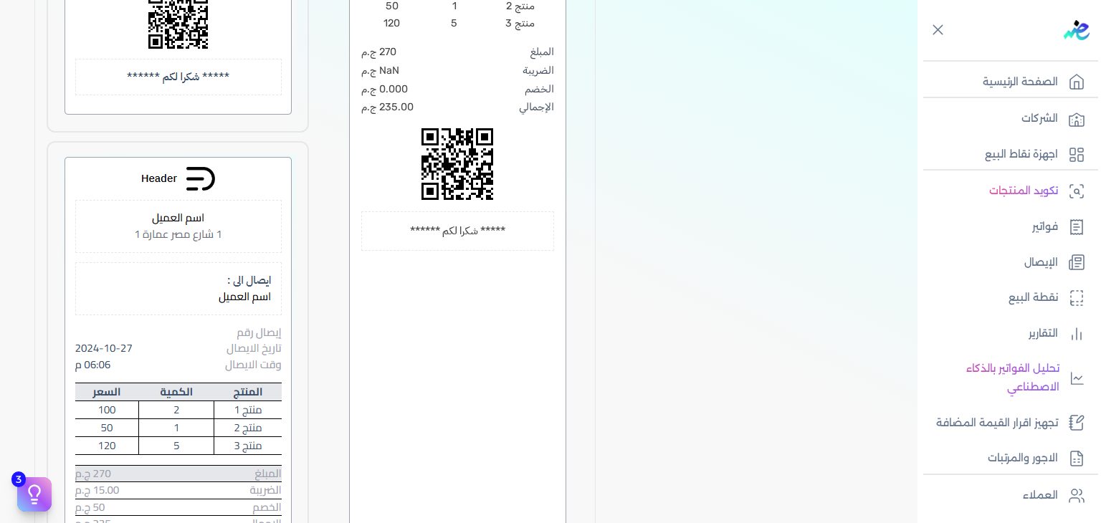
scroll to position [612, 0]
click at [384, 67] on p "NaN ج.م" at bounding box center [380, 71] width 38 height 19
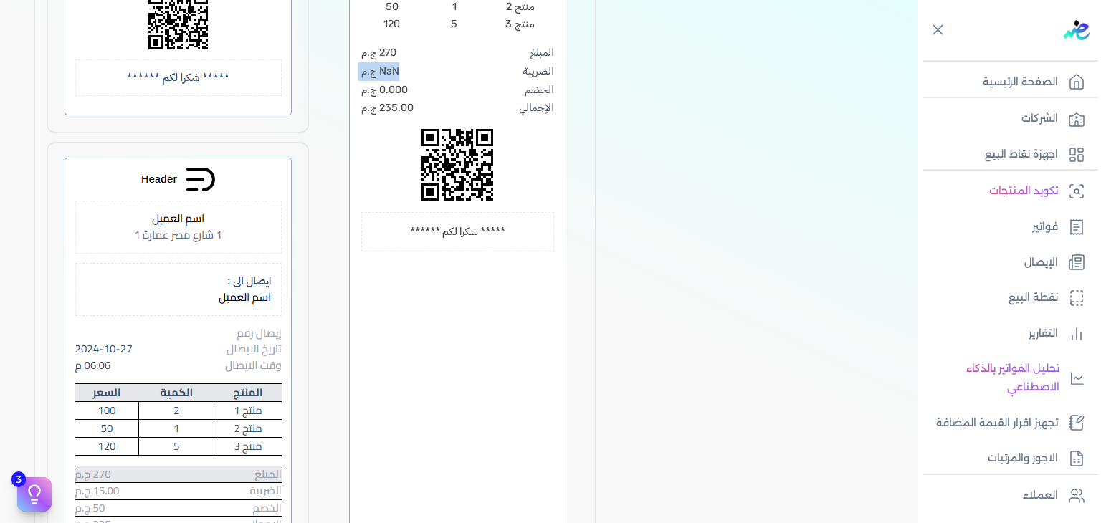
click at [447, 70] on div "الضريبة NaN ج.م" at bounding box center [457, 71] width 192 height 19
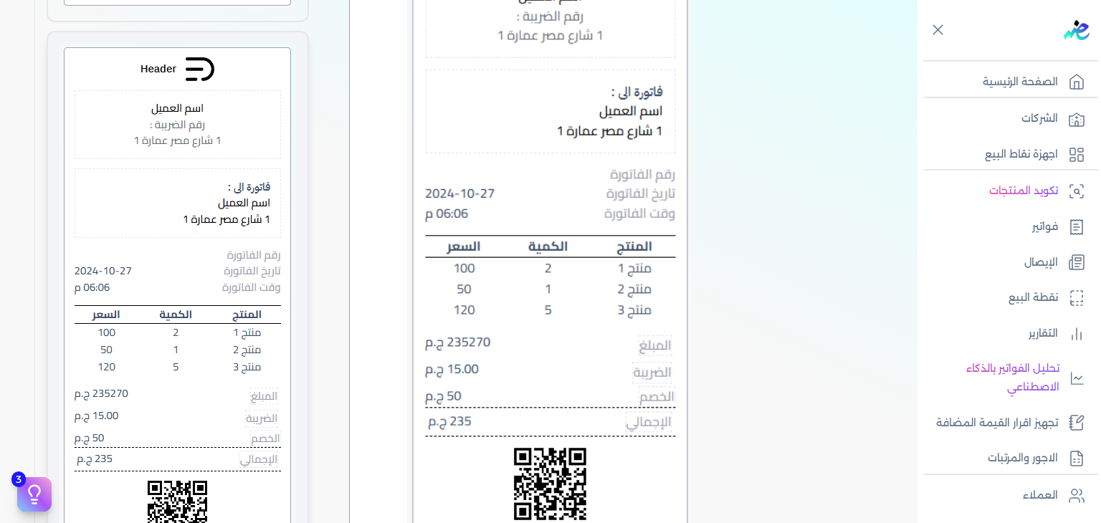
scroll to position [1723, 0]
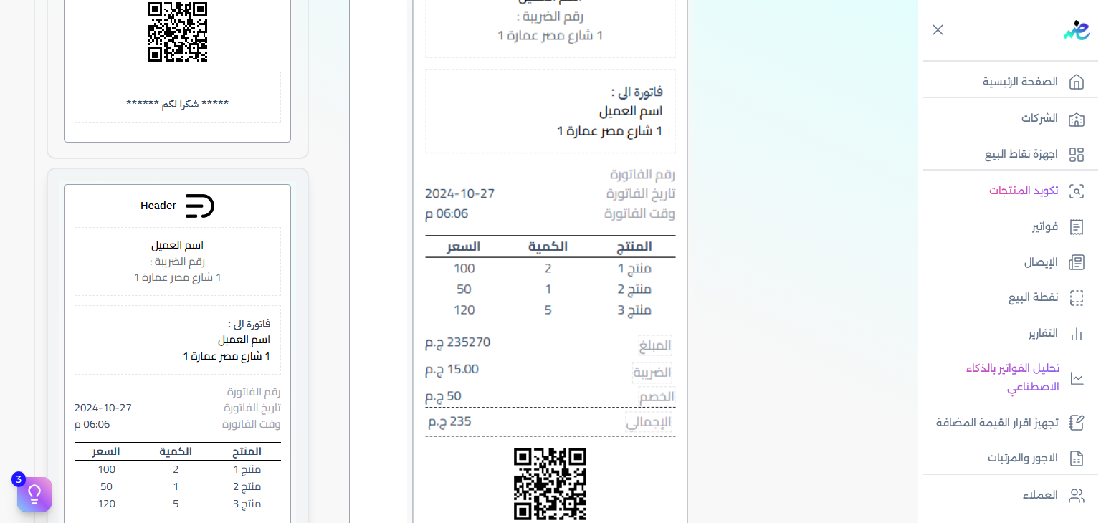
click at [212, 211] on img at bounding box center [178, 464] width 237 height 567
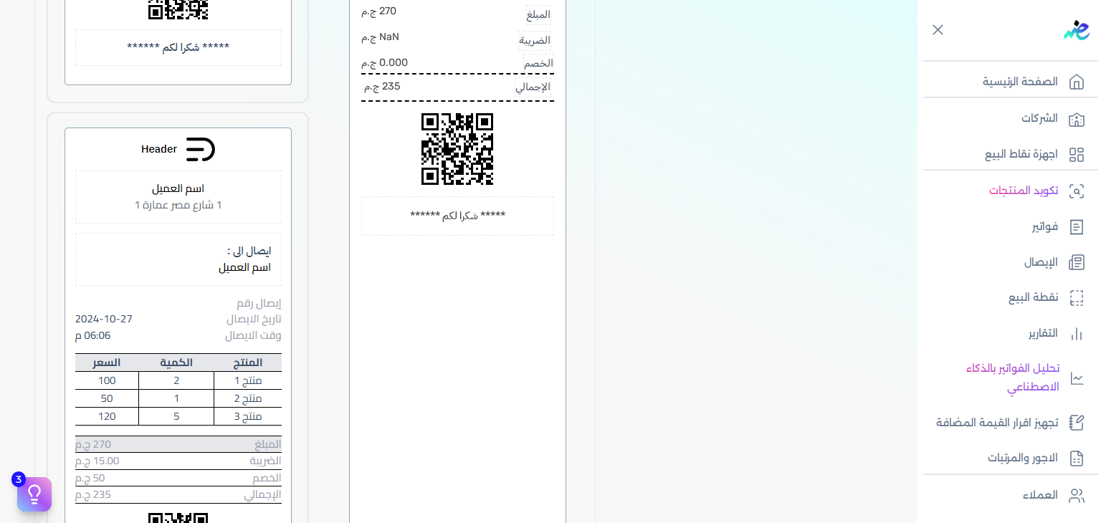
scroll to position [627, 0]
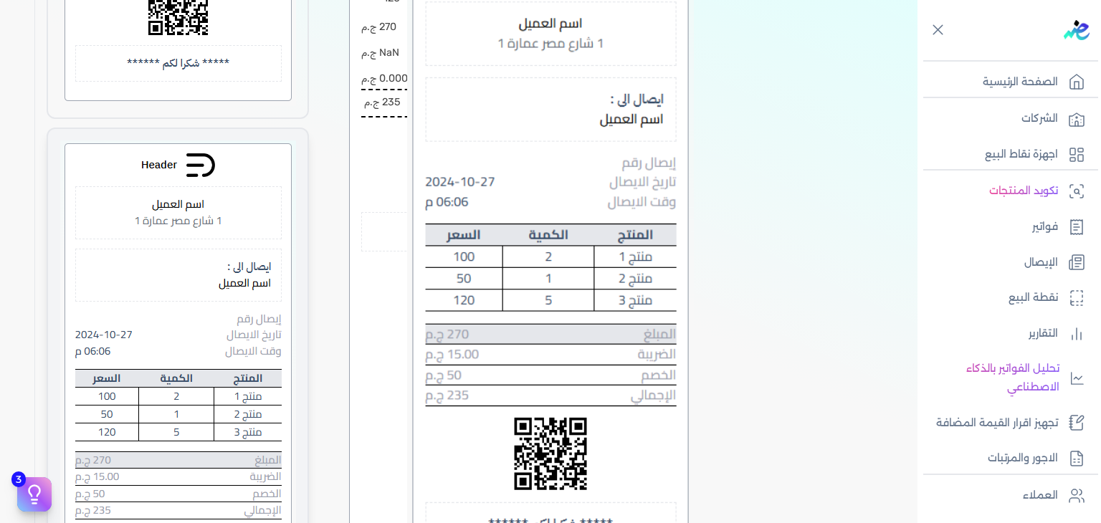
click at [200, 300] on img at bounding box center [178, 401] width 236 height 520
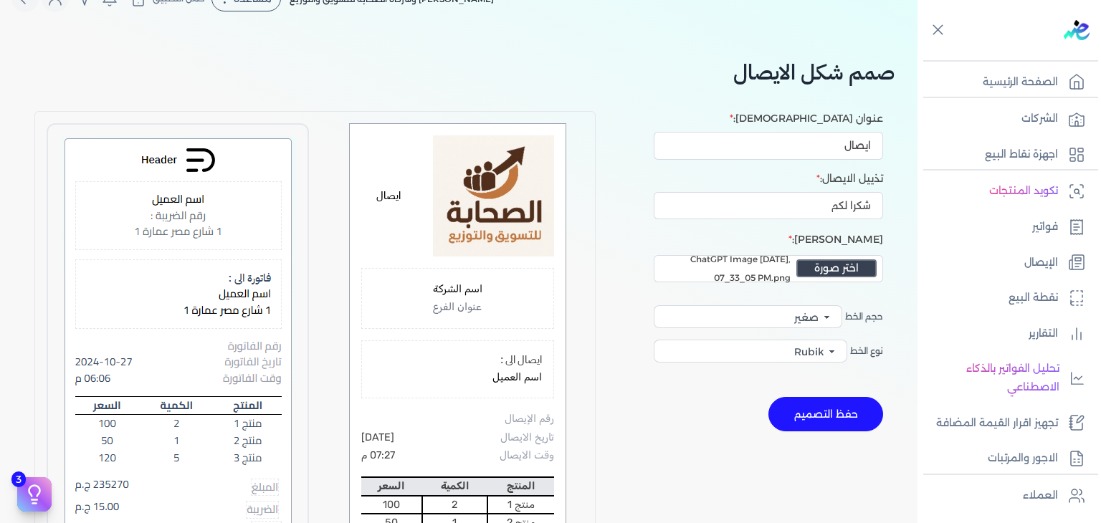
scroll to position [31, 0]
click at [835, 138] on input "ايصال" at bounding box center [768, 144] width 229 height 27
type input "="
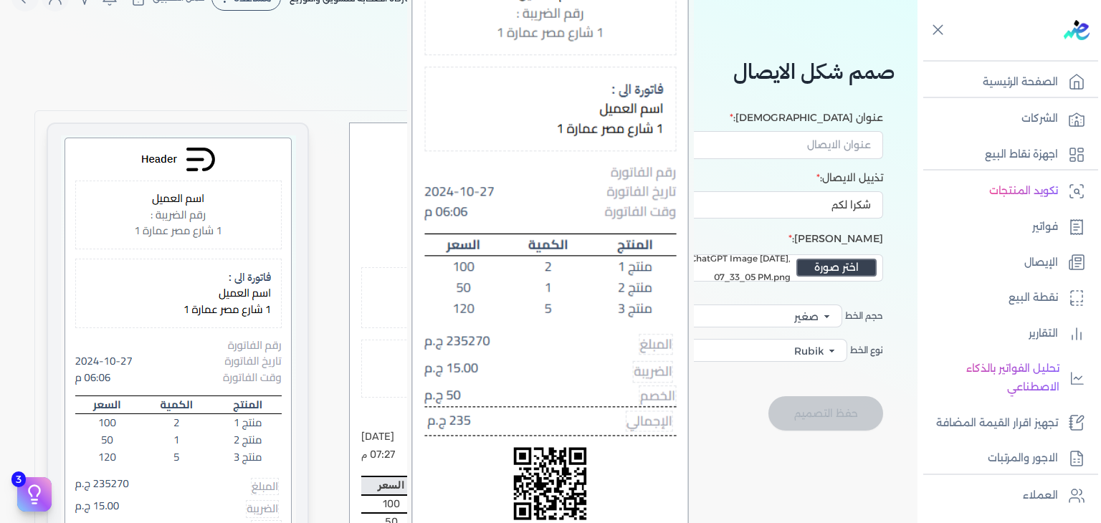
click at [213, 251] on img at bounding box center [178, 418] width 235 height 566
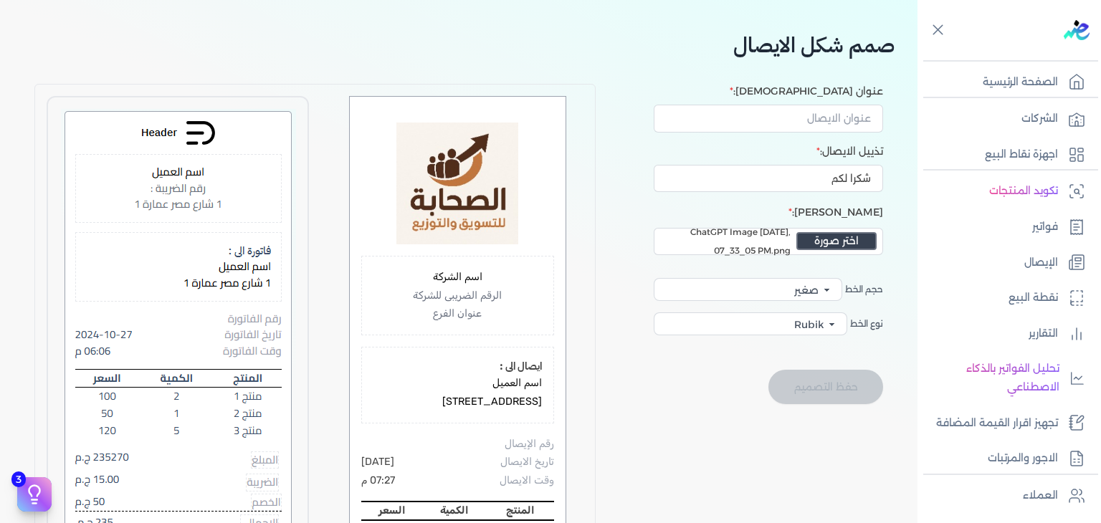
scroll to position [57, 0]
click at [470, 299] on p "الرقم الضريبى للشركة" at bounding box center [458, 296] width 168 height 19
click at [467, 312] on p "عنوان الفرع" at bounding box center [458, 314] width 168 height 19
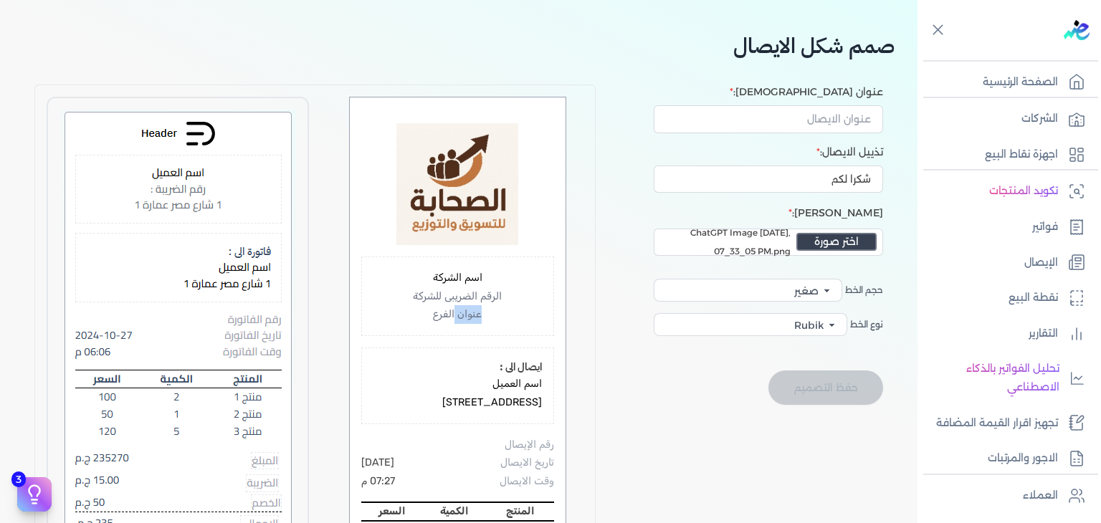
click at [467, 312] on p "عنوان الفرع" at bounding box center [458, 314] width 168 height 19
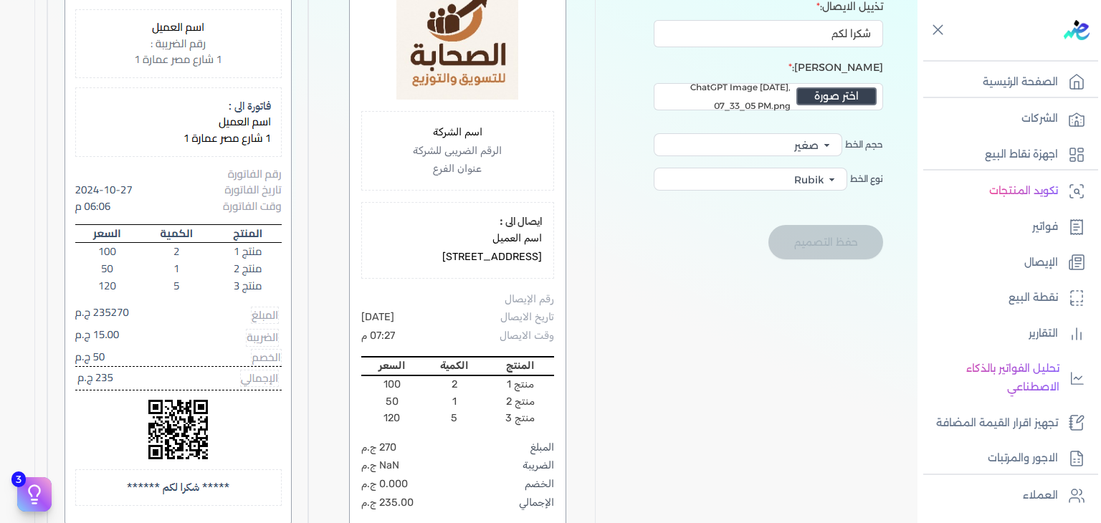
scroll to position [206, 0]
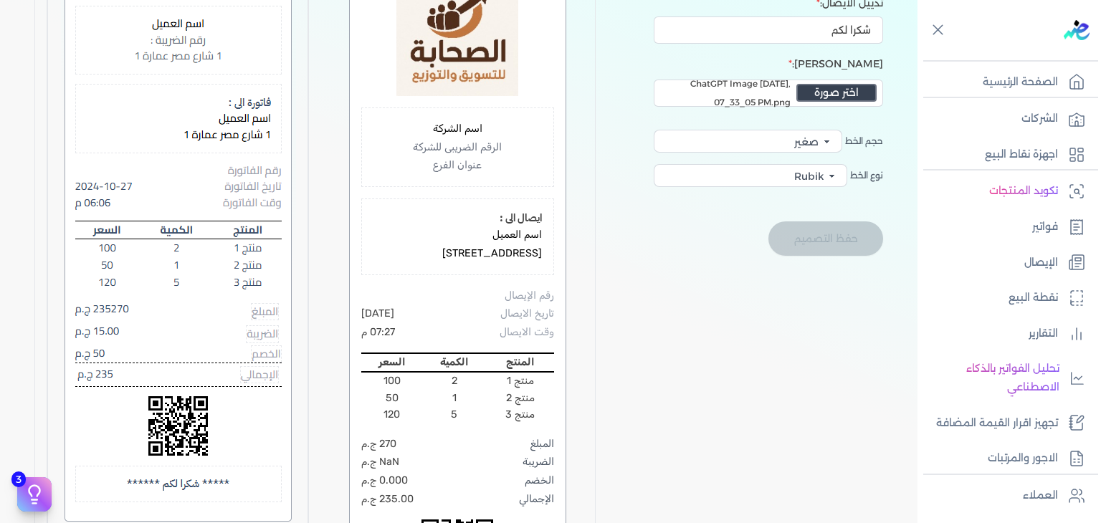
click at [519, 216] on h5 "ايصال الى :" at bounding box center [458, 219] width 168 height 16
click at [528, 248] on p "[STREET_ADDRESS]" at bounding box center [458, 253] width 168 height 19
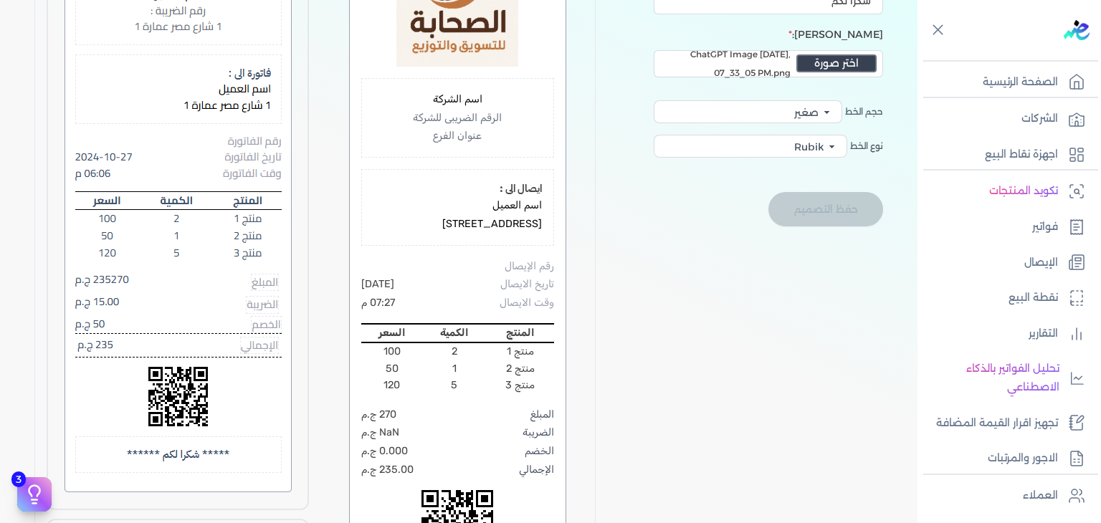
scroll to position [235, 0]
click at [526, 264] on p "رقم الإيصال" at bounding box center [529, 266] width 49 height 19
click at [530, 278] on p "تاريخ الايصال" at bounding box center [527, 284] width 54 height 19
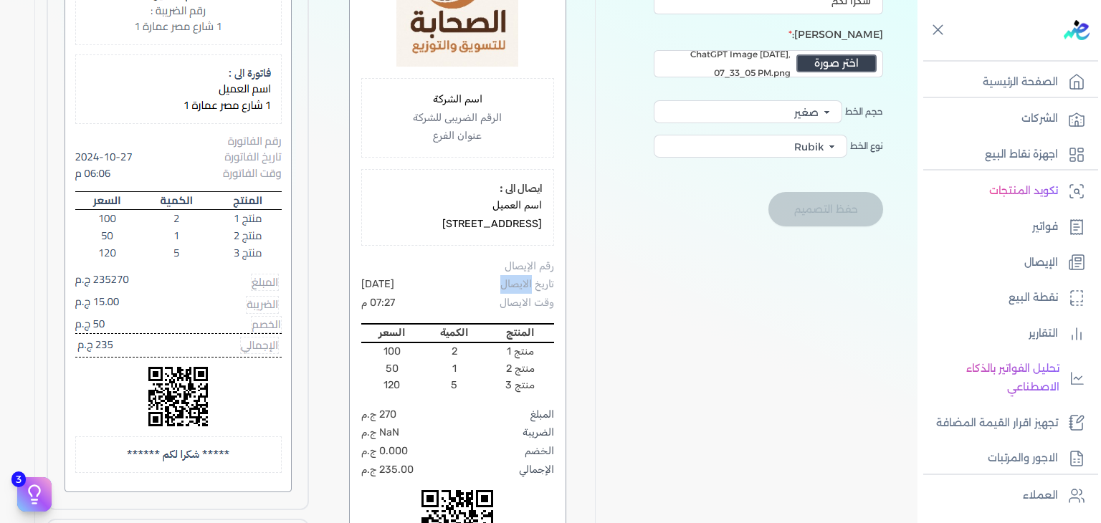
click at [530, 278] on p "تاريخ الايصال" at bounding box center [527, 284] width 54 height 19
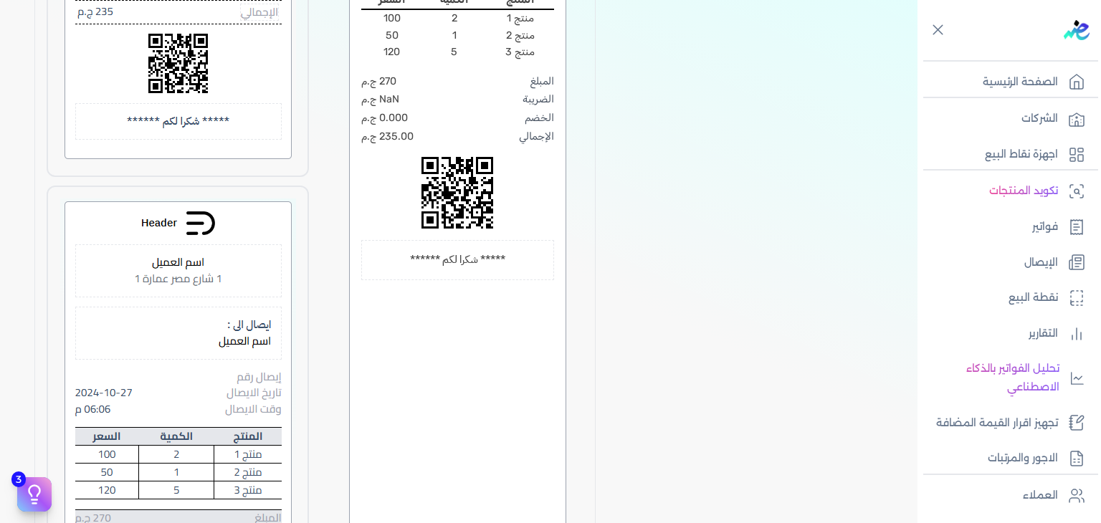
scroll to position [0, 0]
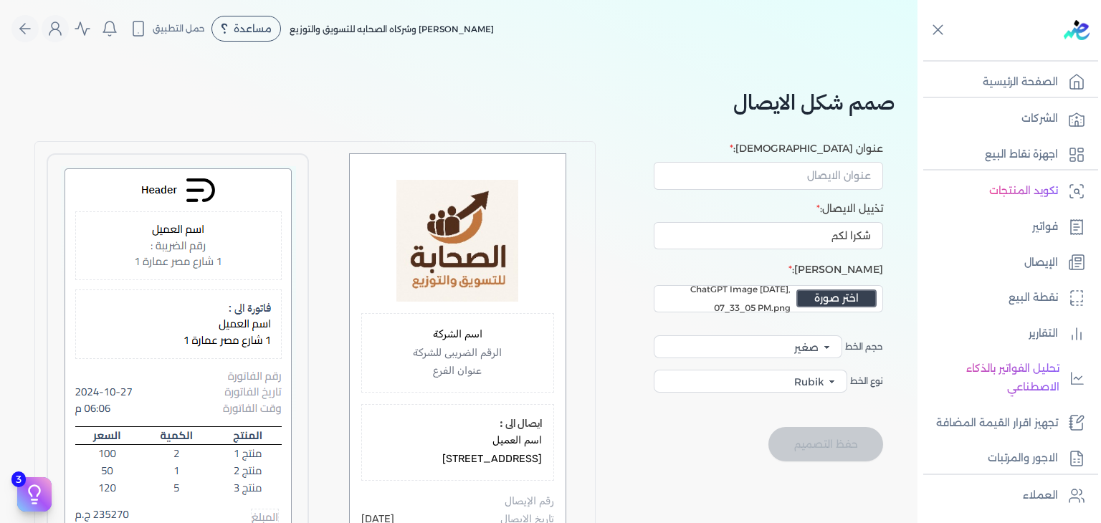
click at [823, 436] on div "حفظ التصميم" at bounding box center [746, 444] width 273 height 34
click at [823, 165] on input "عنوان [DEMOGRAPHIC_DATA]:" at bounding box center [768, 175] width 229 height 27
type input "ى"
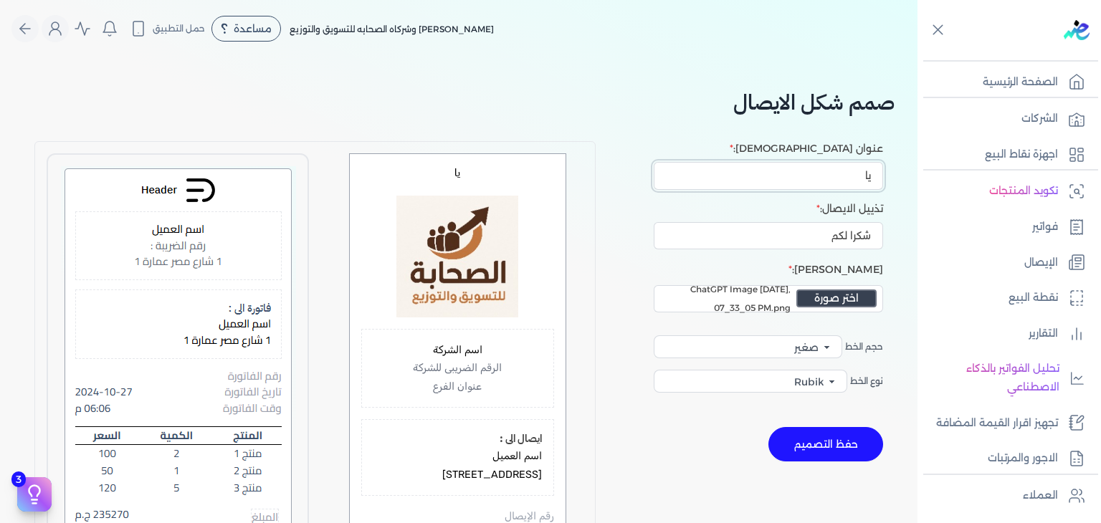
type input "ي"
type input "ايصال مبيعات"
click at [843, 442] on button "حفظ التصميم" at bounding box center [826, 444] width 115 height 34
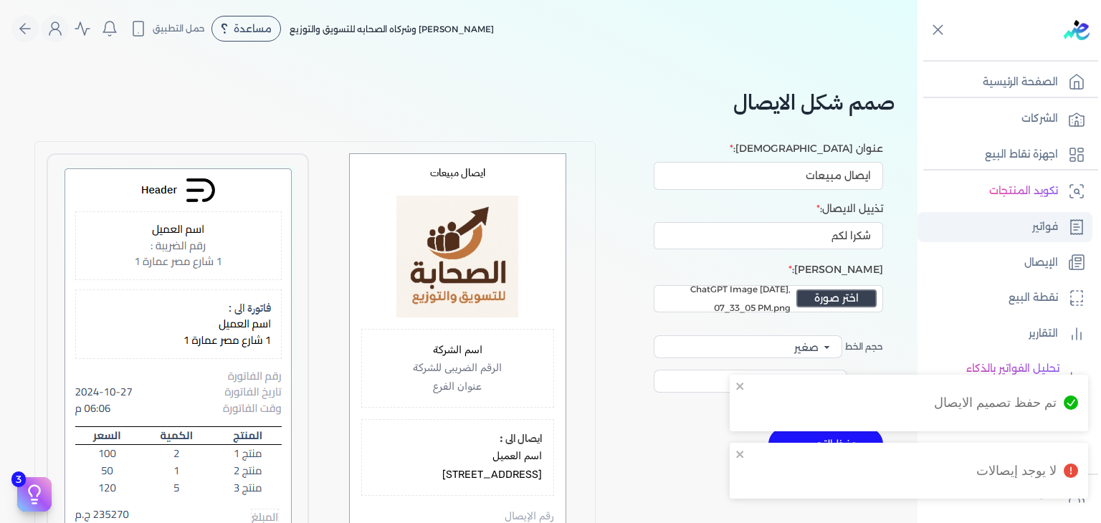
click at [1012, 221] on link "فواتير" at bounding box center [1005, 227] width 175 height 30
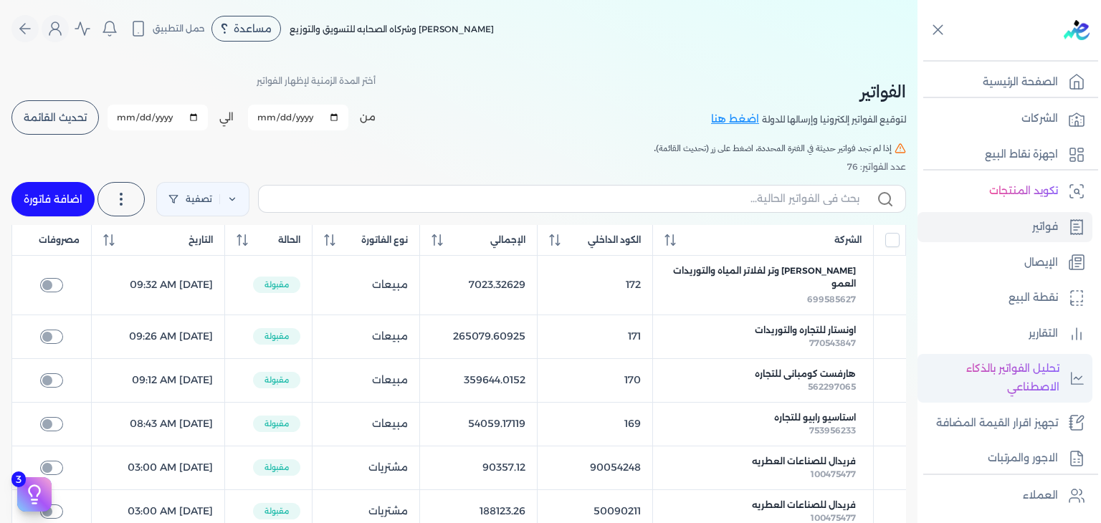
click at [1026, 374] on p "تحليل الفواتير بالذكاء الاصطناعي" at bounding box center [992, 378] width 135 height 37
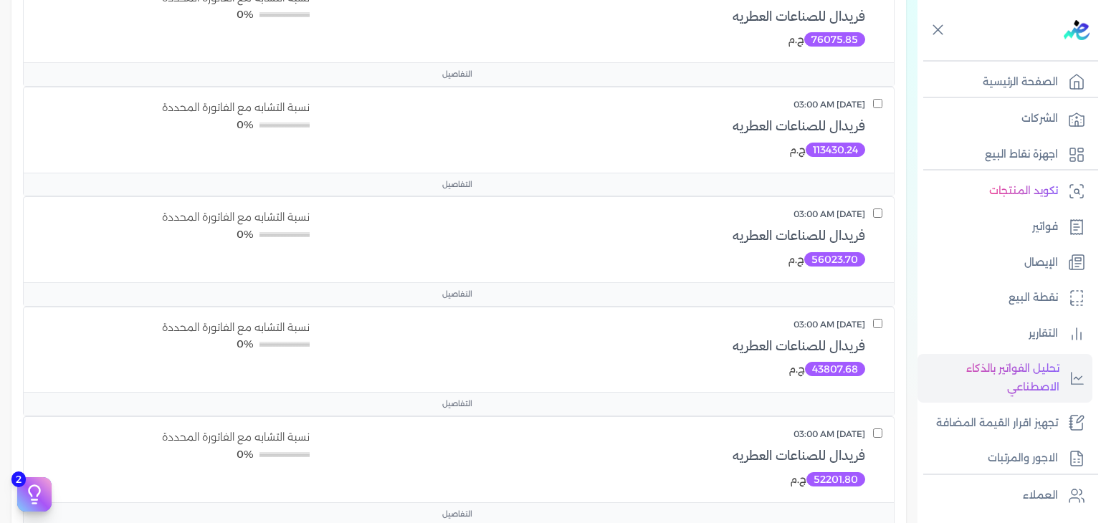
scroll to position [419, 0]
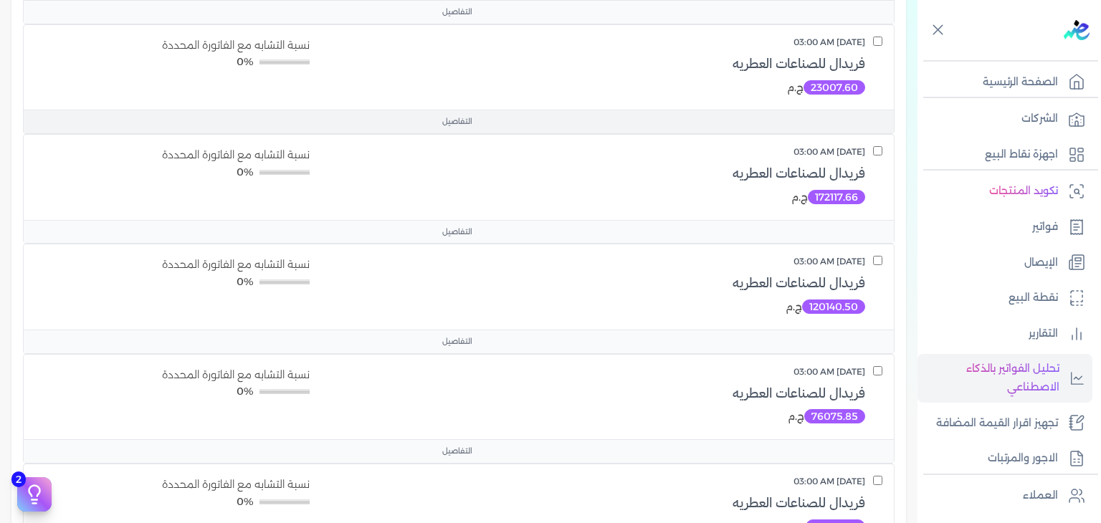
click at [454, 123] on span "التفاصيل" at bounding box center [457, 121] width 30 height 11
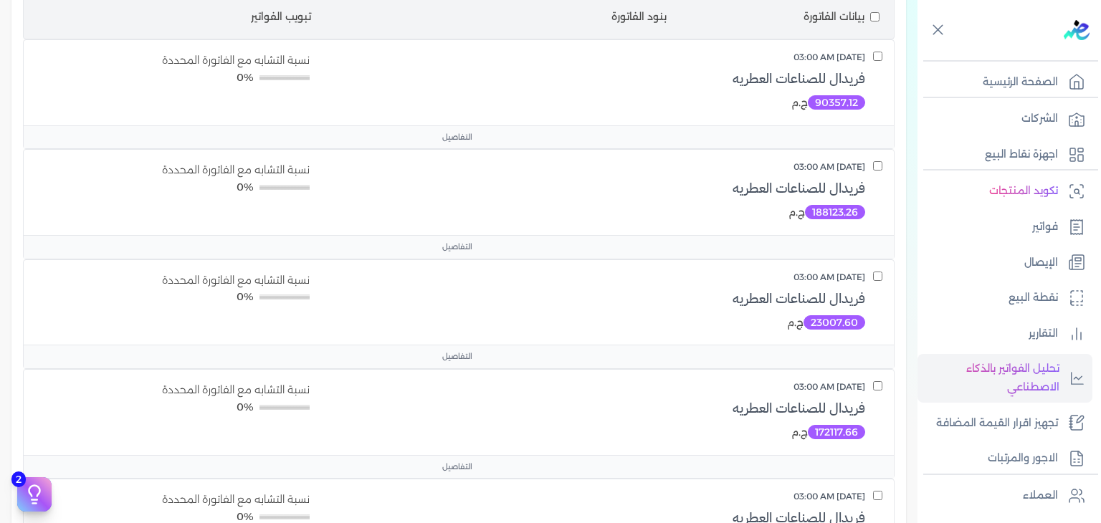
scroll to position [0, 0]
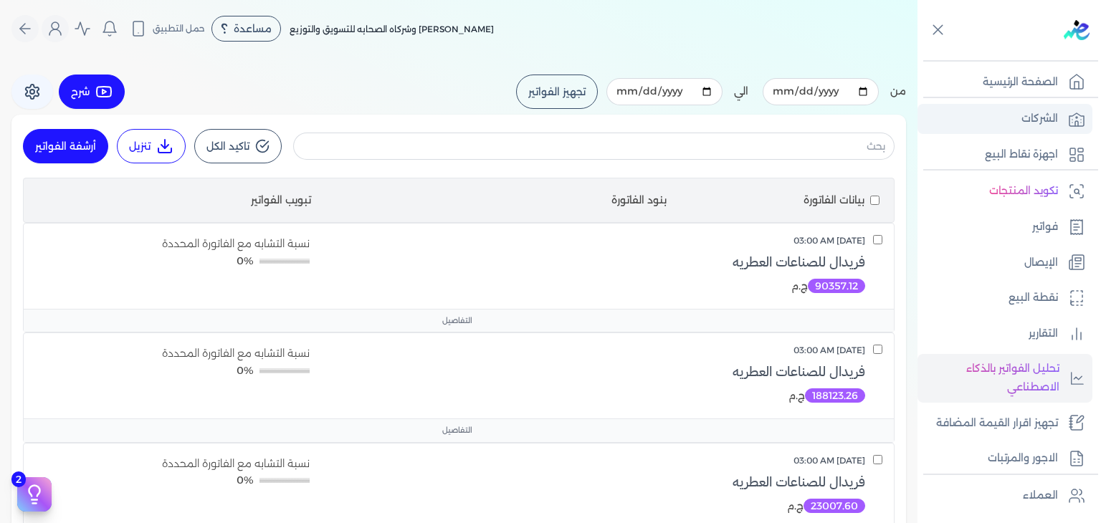
click at [1001, 121] on link "الشركات" at bounding box center [1005, 119] width 175 height 30
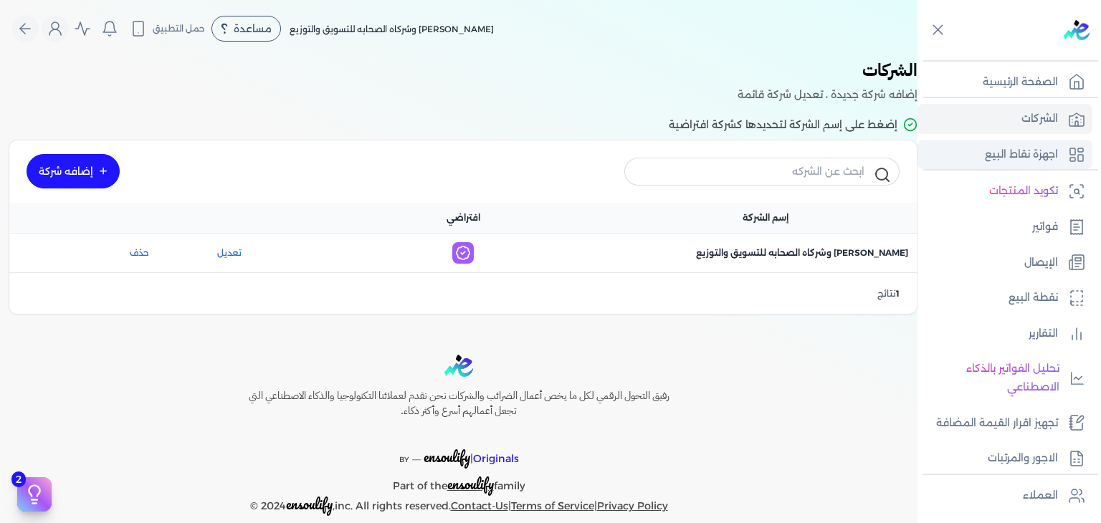
click at [992, 151] on p "اجهزة نقاط البيع" at bounding box center [1021, 155] width 73 height 19
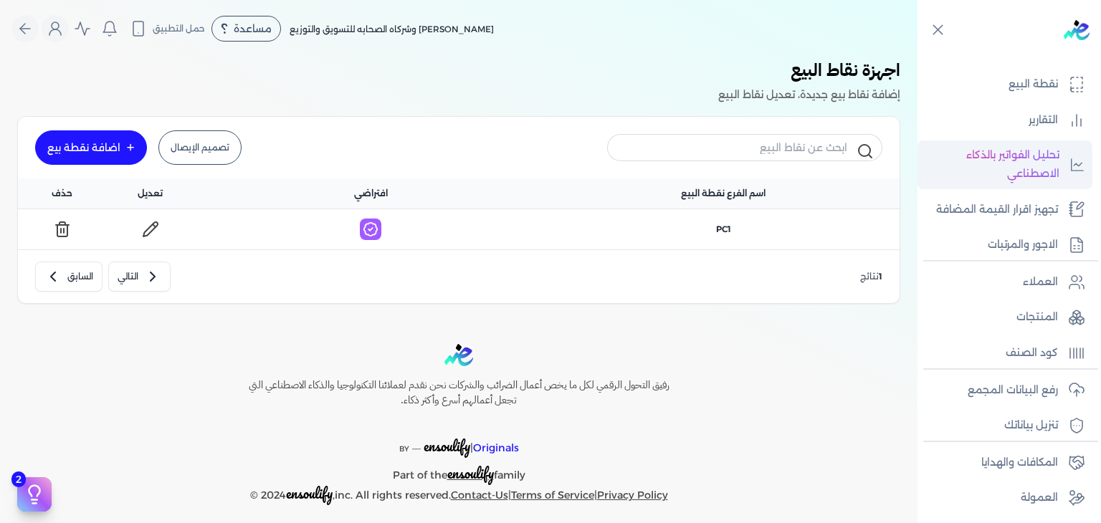
scroll to position [212, 0]
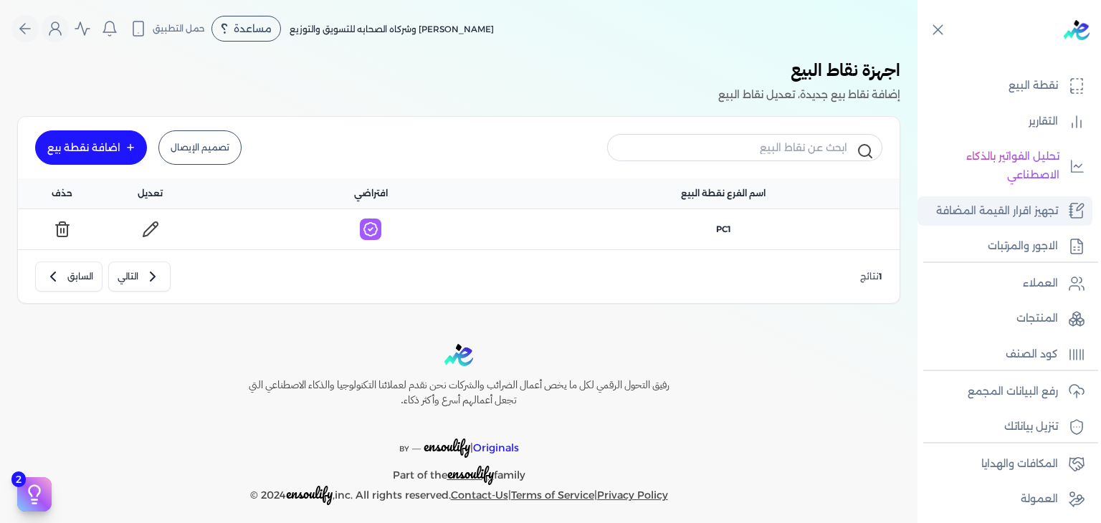
click at [1037, 199] on link "تجهيز اقرار القيمة المضافة" at bounding box center [1005, 211] width 175 height 30
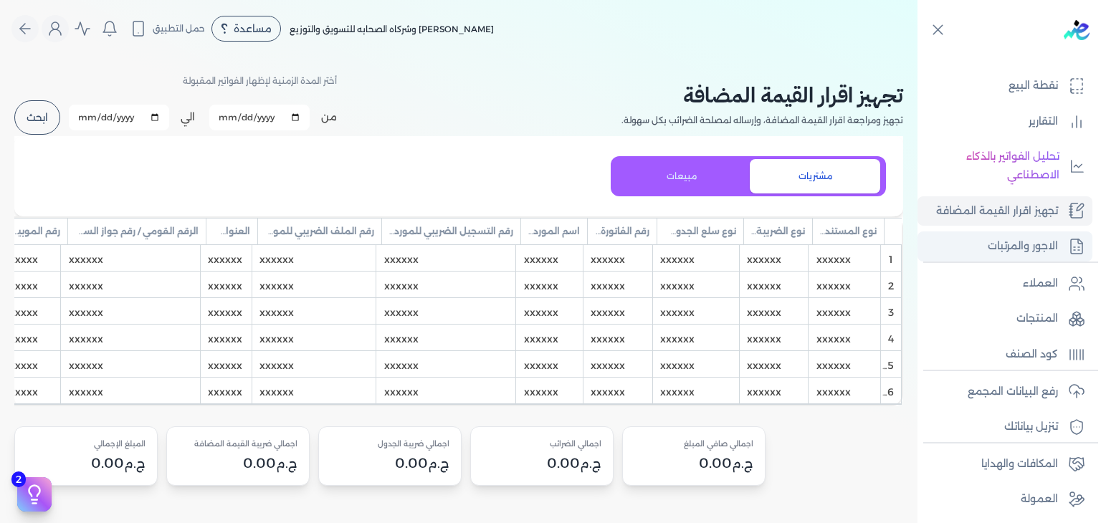
click at [1045, 240] on p "الاجور والمرتبات" at bounding box center [1023, 246] width 70 height 19
select select "01"
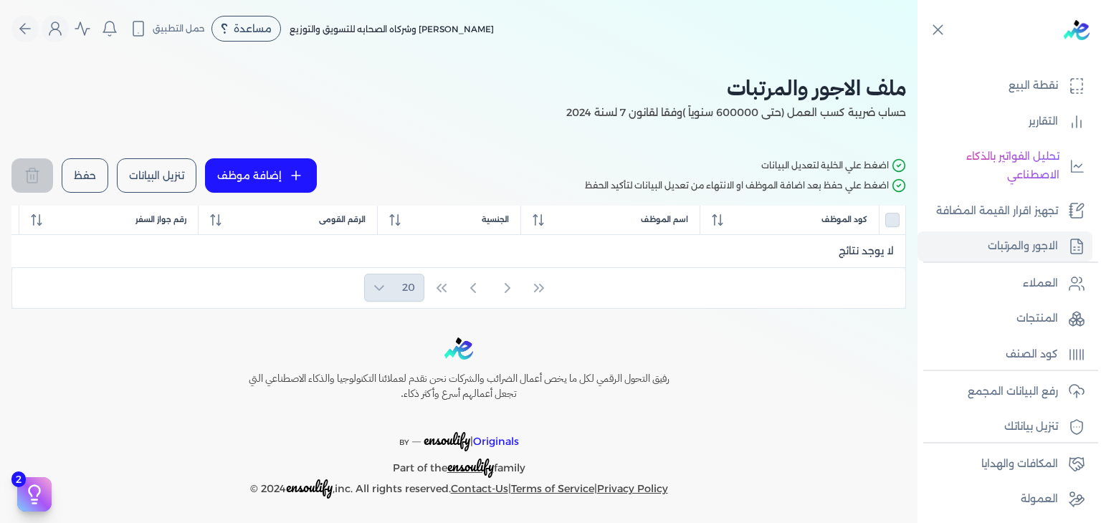
click at [274, 179] on button "إضافة موظف" at bounding box center [261, 175] width 112 height 34
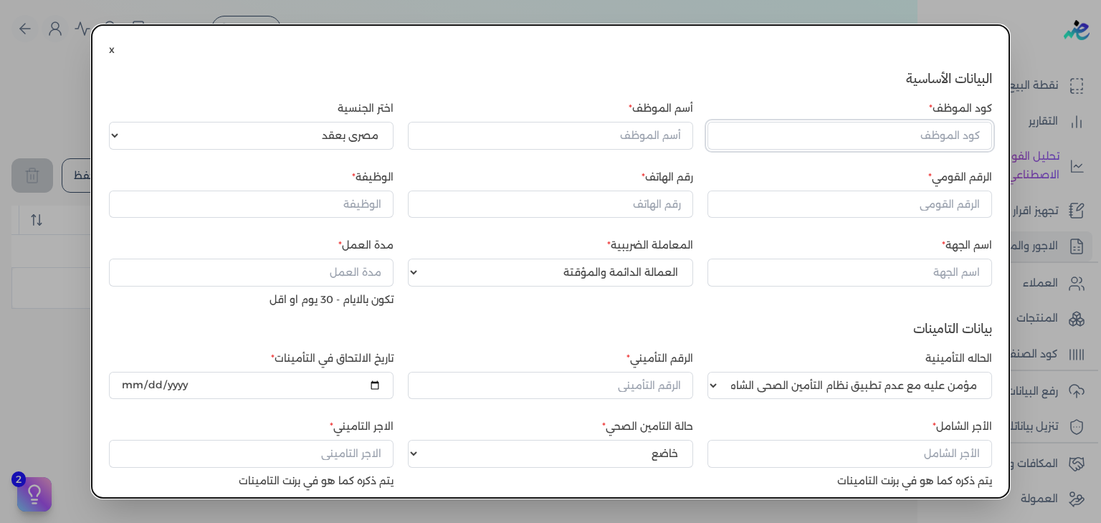
click at [824, 135] on input "كود الموظف" at bounding box center [850, 135] width 285 height 27
click at [662, 133] on input "أسم الموظف" at bounding box center [550, 135] width 285 height 27
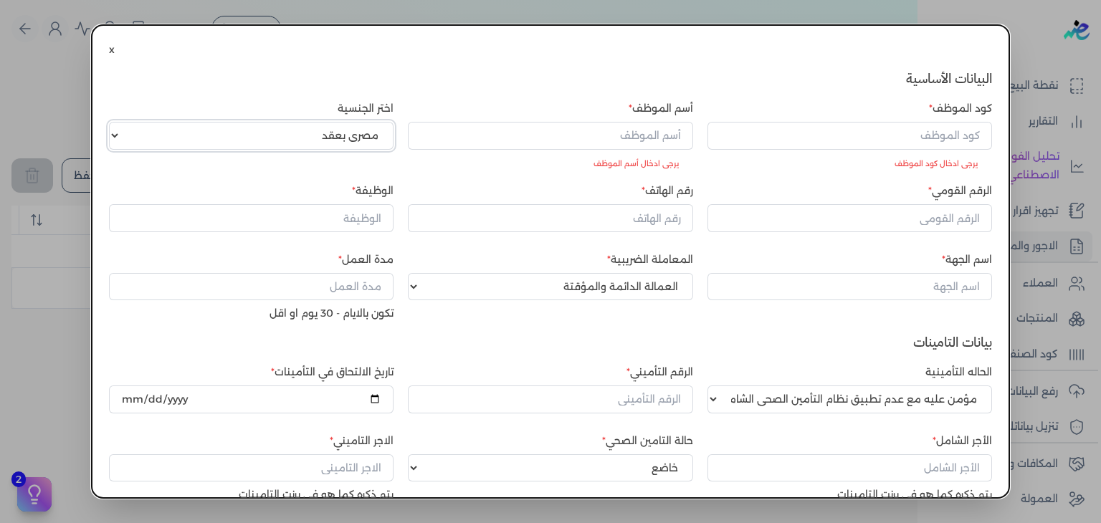
click at [384, 135] on select "اختر الجنسية مصري بعقد اجنبي بعقد مصري بدون بعقد اجنبي بدون بعقد مصري عمالة يوم…" at bounding box center [251, 135] width 285 height 27
click at [384, 133] on select "اختر الجنسية مصري بعقد اجنبي بعقد مصري بدون بعقد اجنبي بدون بعقد مصري عمالة يوم…" at bounding box center [251, 135] width 285 height 27
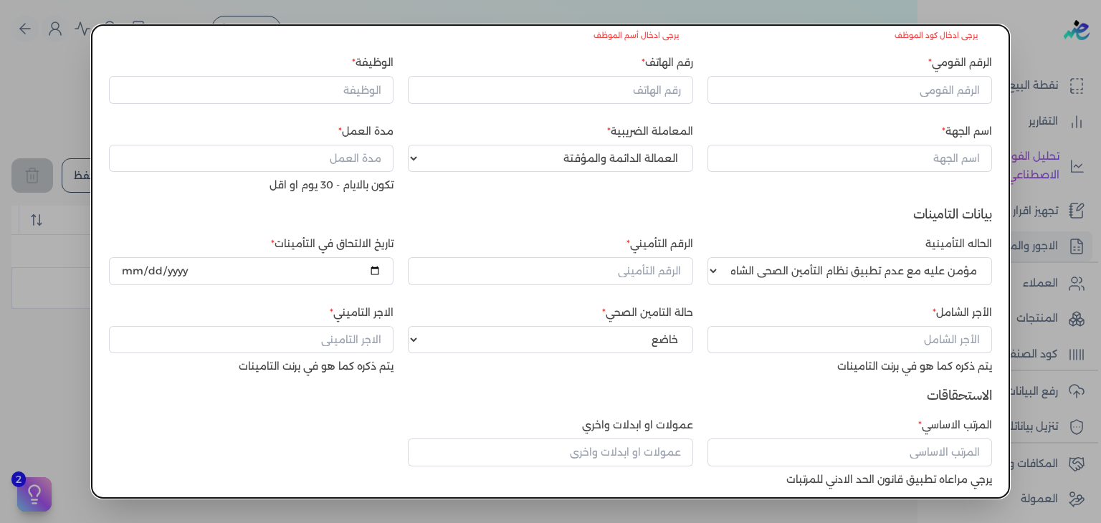
scroll to position [293, 0]
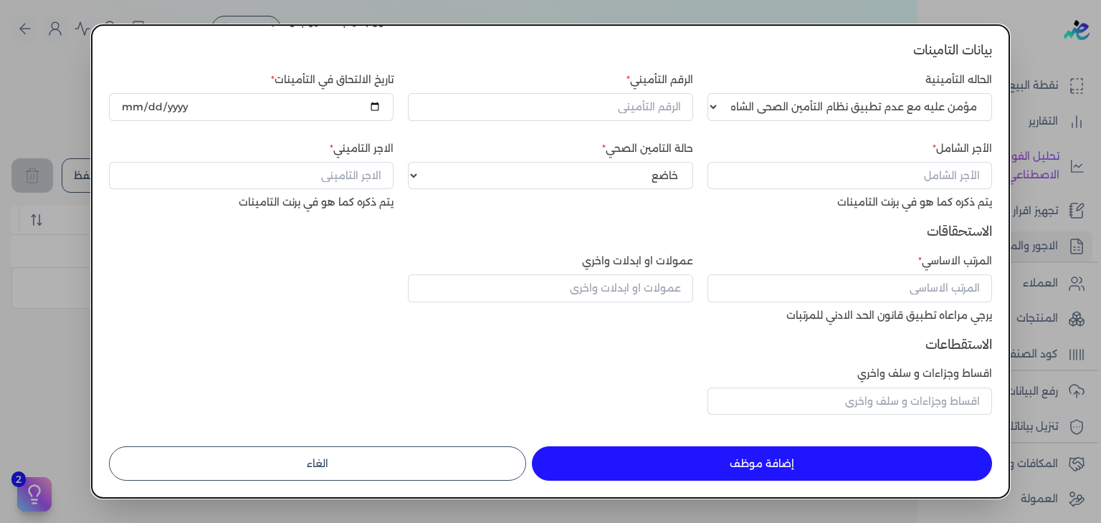
click at [433, 462] on button "الغاء" at bounding box center [317, 464] width 417 height 34
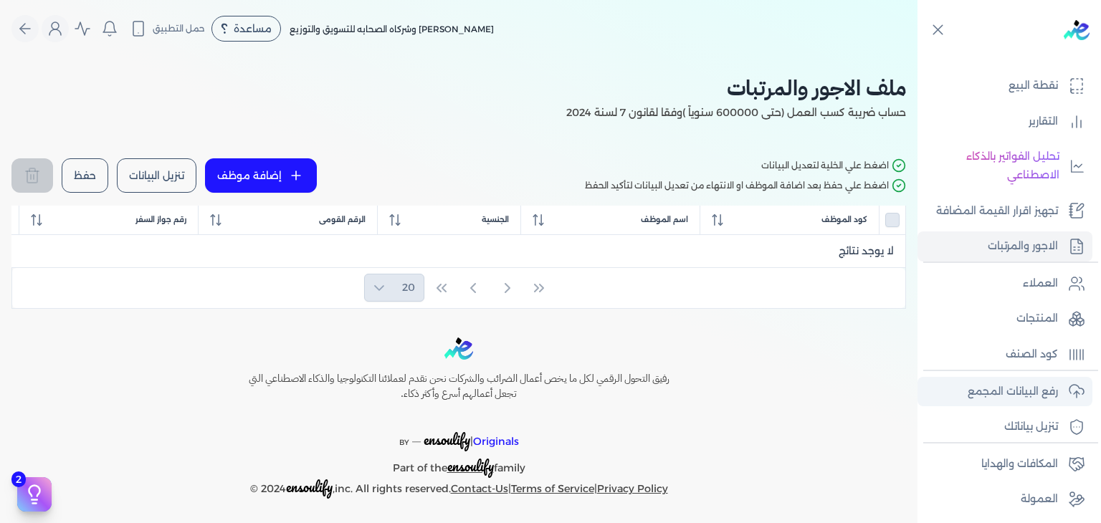
scroll to position [249, 0]
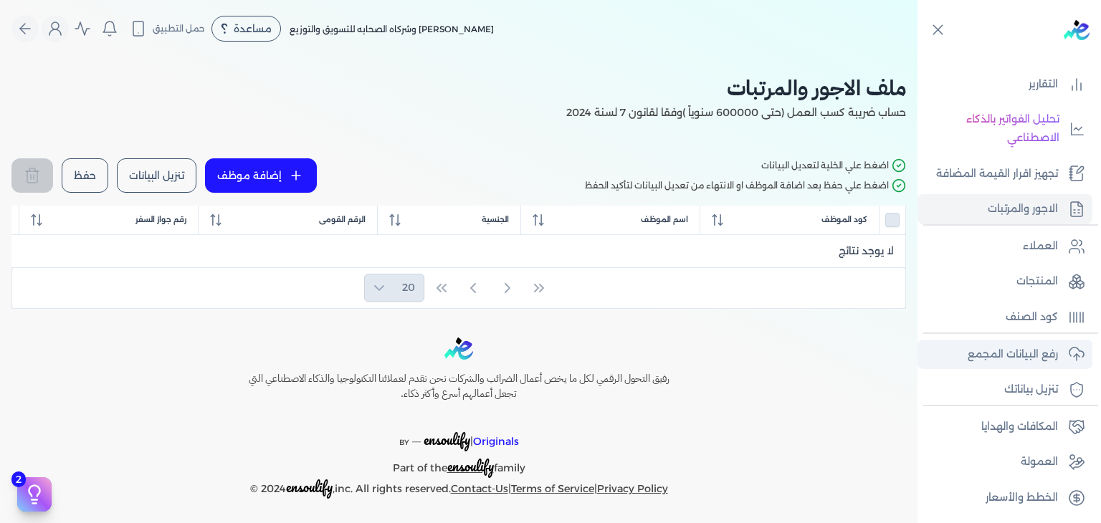
click at [987, 355] on p "رفع البيانات المجمع" at bounding box center [1013, 355] width 90 height 19
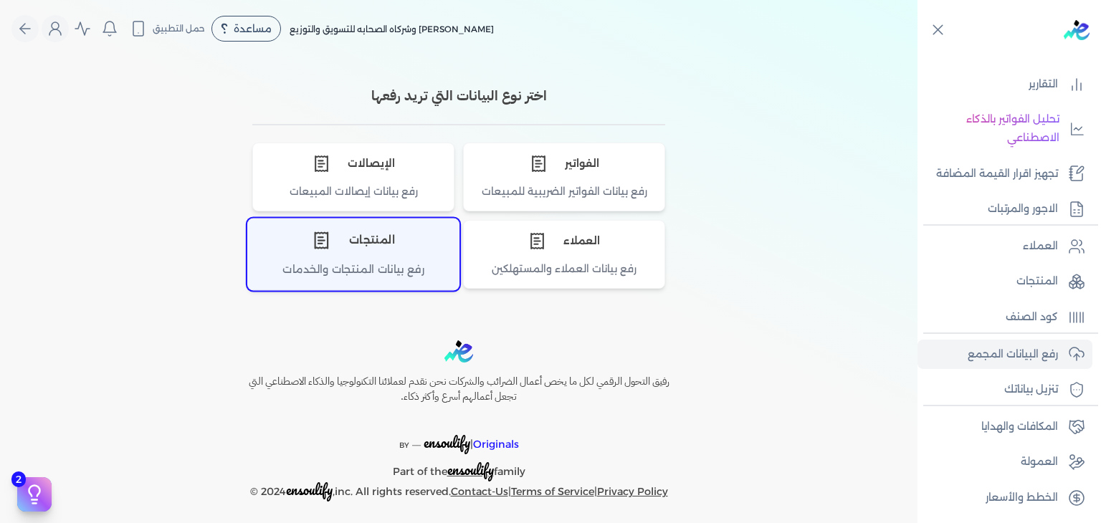
click at [407, 268] on div "رفع بيانات المنتجات والخدمات" at bounding box center [353, 276] width 211 height 28
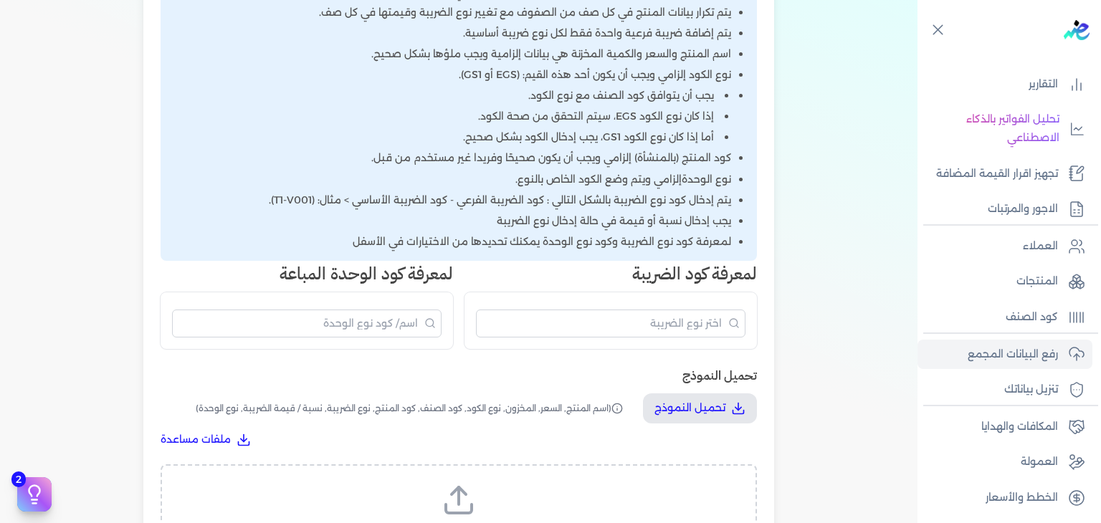
scroll to position [305, 0]
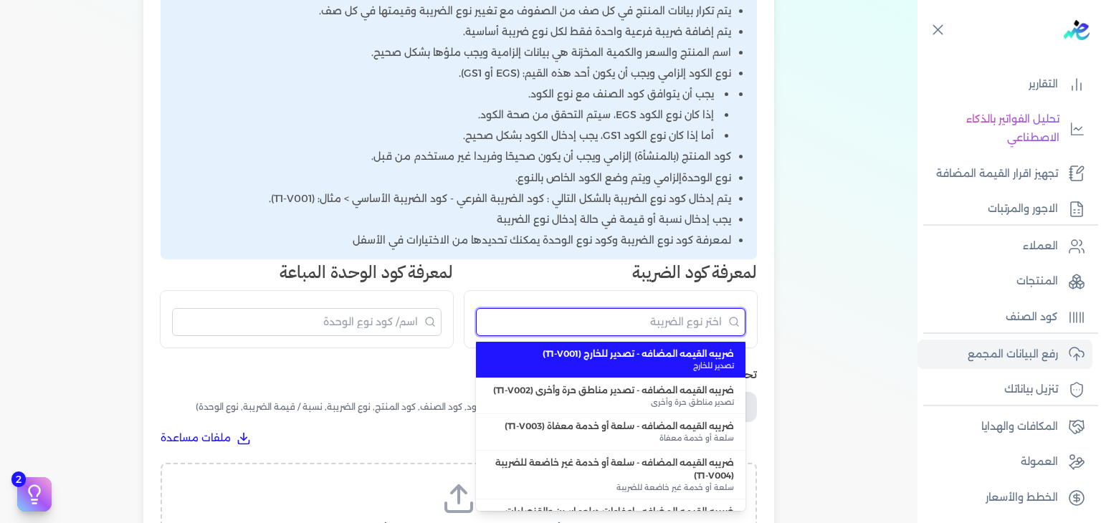
click at [652, 310] on input "البحث" at bounding box center [611, 322] width 270 height 28
click at [685, 268] on h3 "لمعرفة كود الضريبة" at bounding box center [611, 273] width 293 height 26
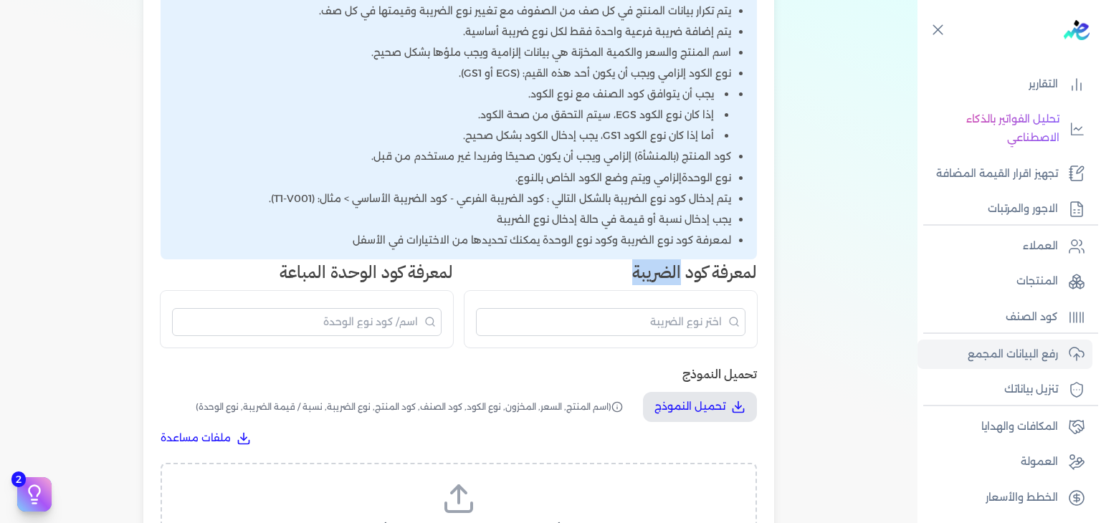
click at [685, 268] on h3 "لمعرفة كود الضريبة" at bounding box center [611, 273] width 293 height 26
click at [585, 269] on h3 "لمعرفة كود الضريبة" at bounding box center [611, 273] width 293 height 26
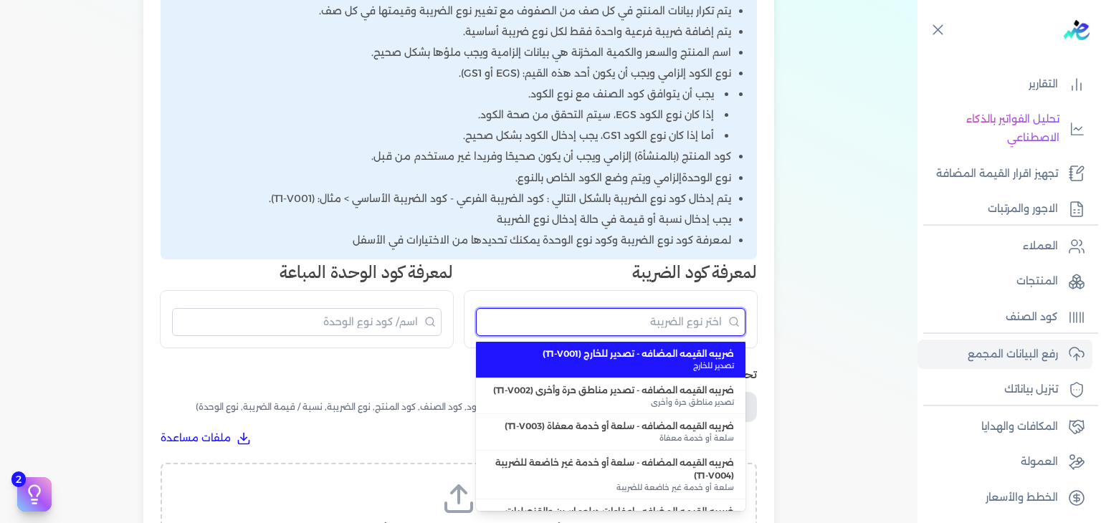
click at [609, 316] on input "البحث" at bounding box center [611, 322] width 270 height 28
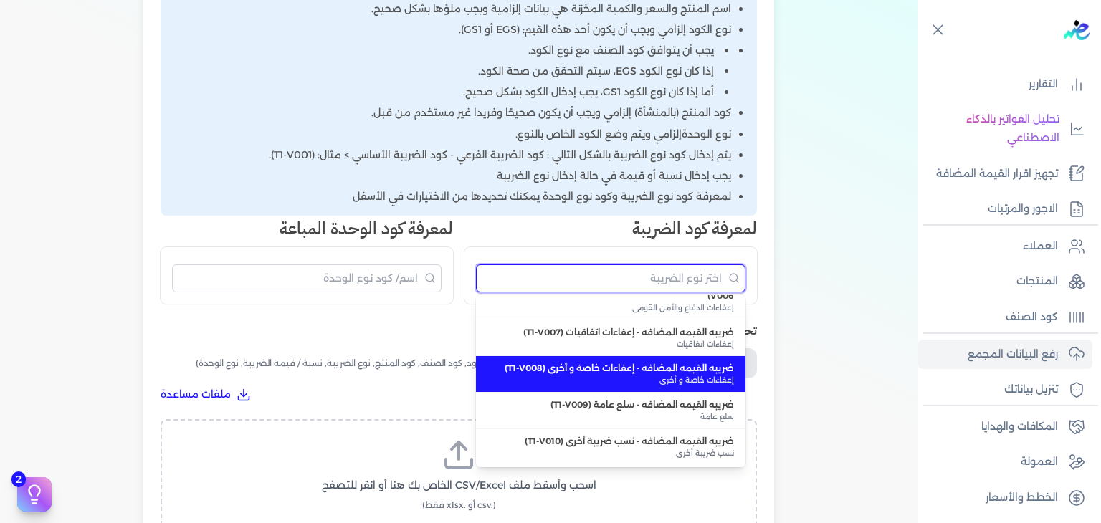
scroll to position [354, 0]
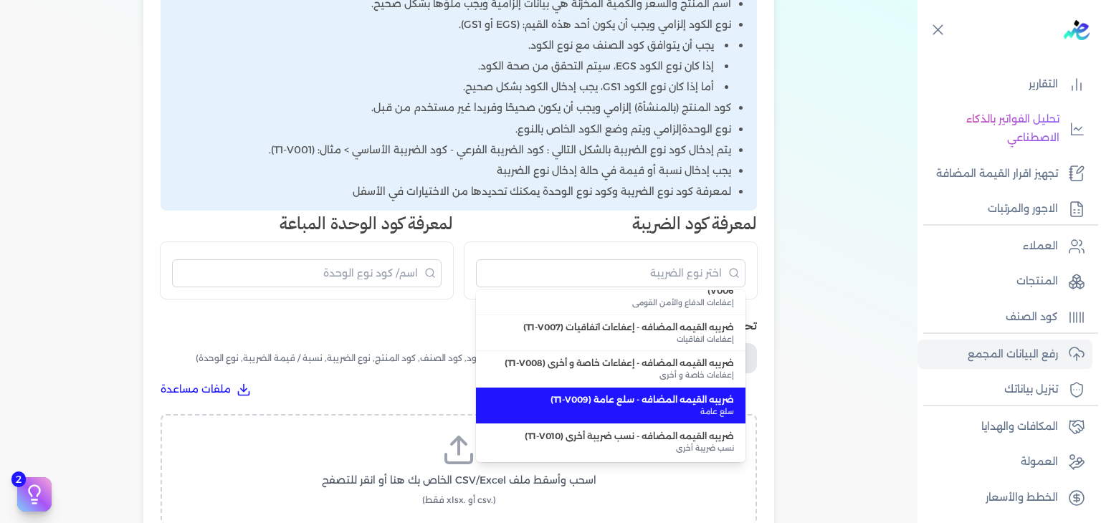
click at [646, 397] on span "ضريبه القيمه المضافه - سلع عامة (T1-V009)" at bounding box center [611, 400] width 247 height 13
type input "ضريبه القيمه المضافه - سلع عامة (T1-V009)"
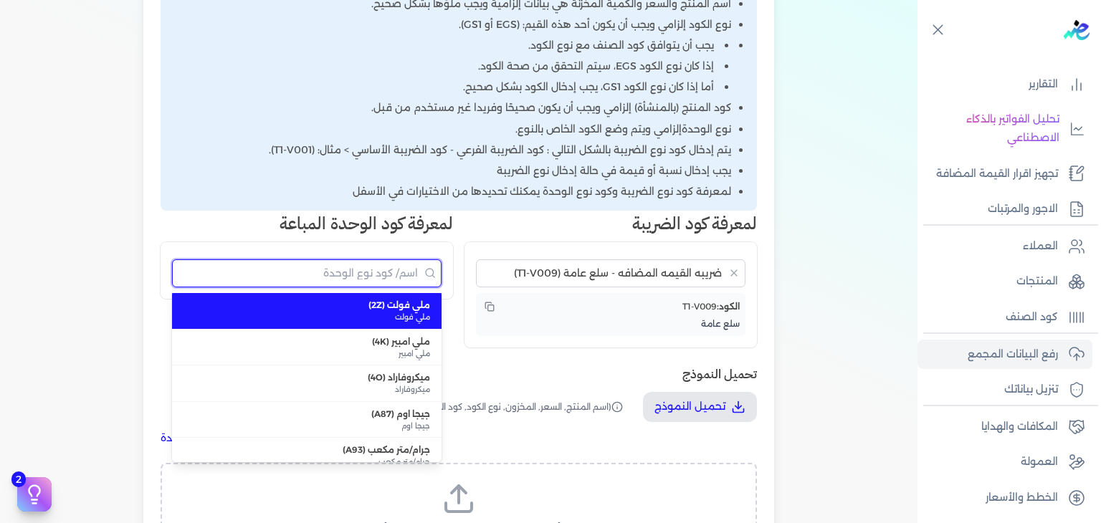
click at [406, 276] on input "البحث" at bounding box center [307, 274] width 270 height 28
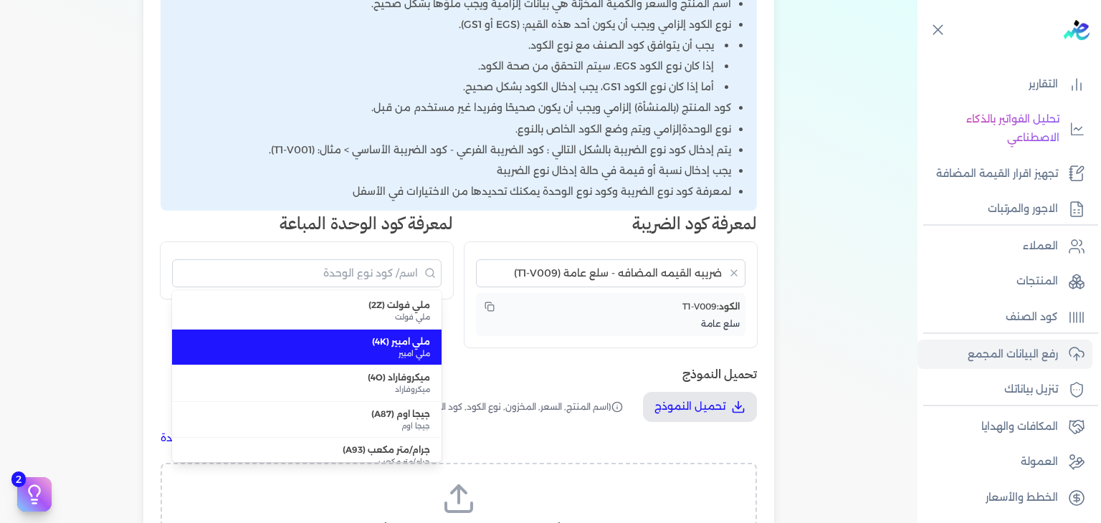
click at [419, 349] on span "ملي امبير" at bounding box center [307, 353] width 247 height 11
type input "ملي امبير (4K)"
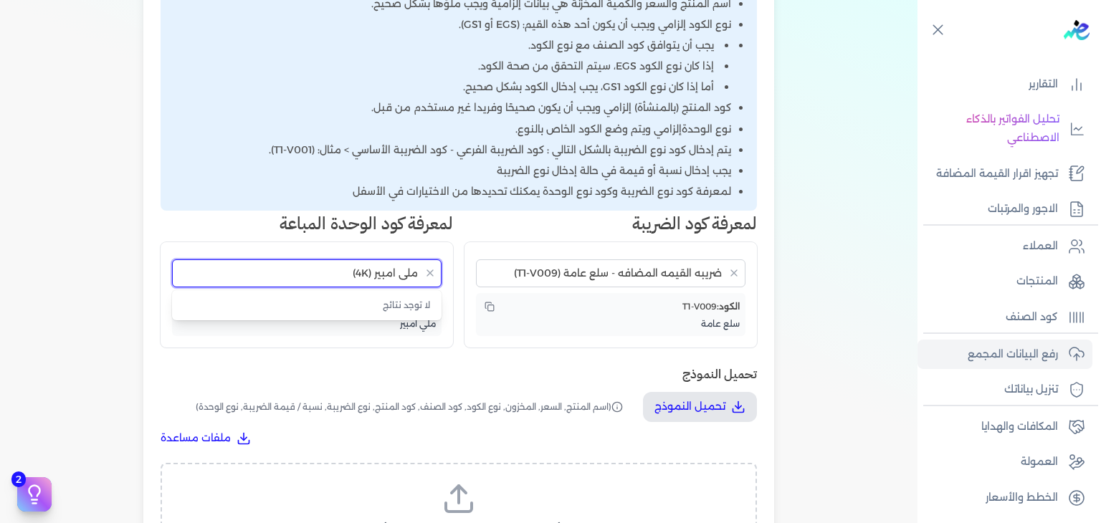
click at [383, 269] on input "ملي امبير (4K)" at bounding box center [307, 274] width 270 height 28
click at [383, 268] on input "ملي امبير (4K)" at bounding box center [307, 274] width 270 height 28
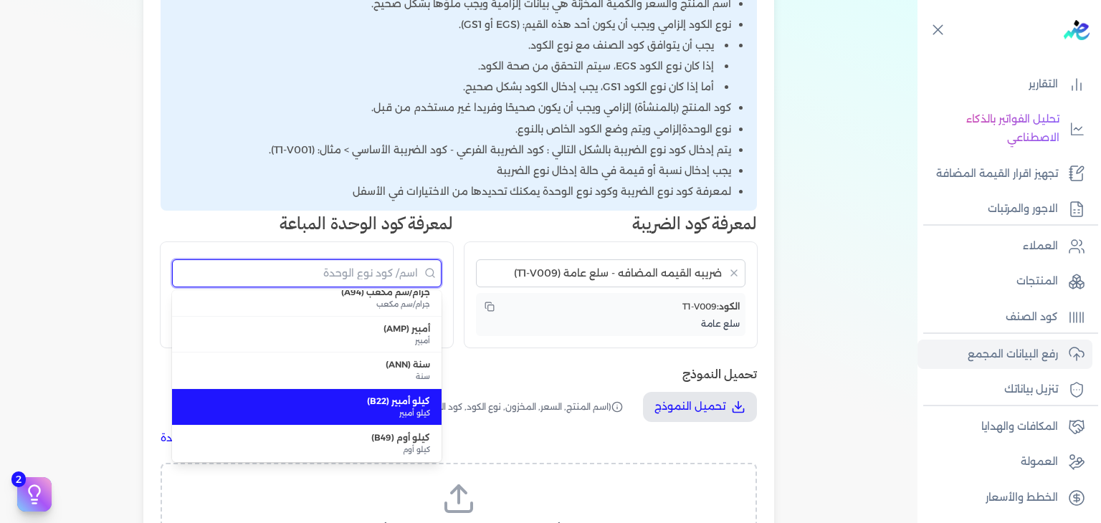
scroll to position [194, 0]
click at [591, 431] on div "ملفات مساعدة" at bounding box center [459, 438] width 596 height 15
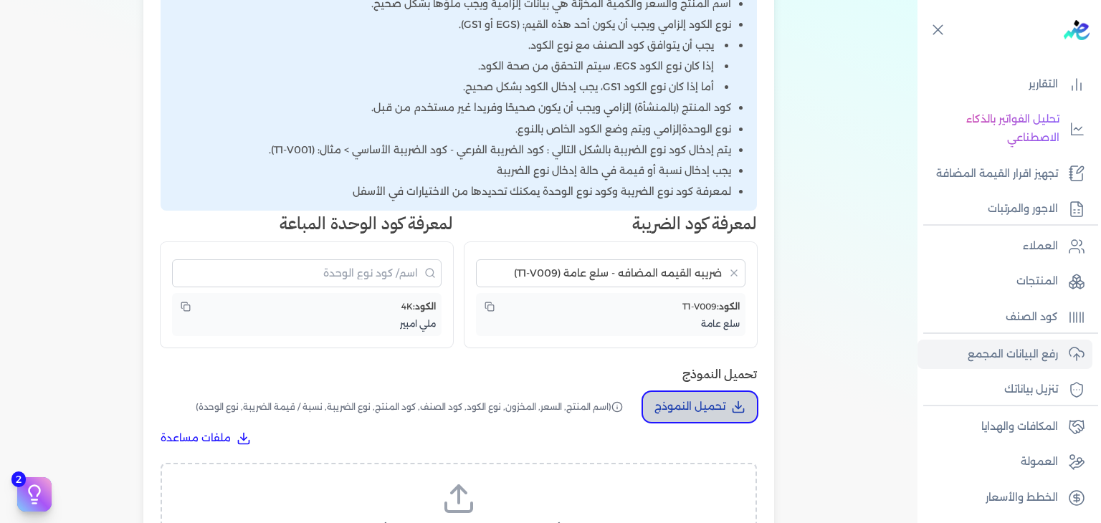
click at [738, 398] on button "تحميل النموذج" at bounding box center [700, 407] width 114 height 30
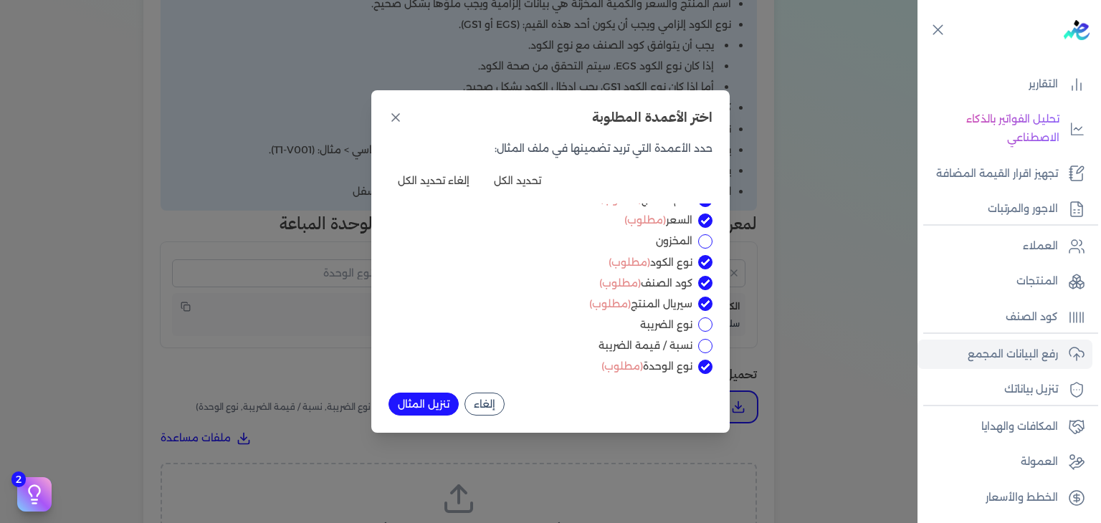
scroll to position [0, 0]
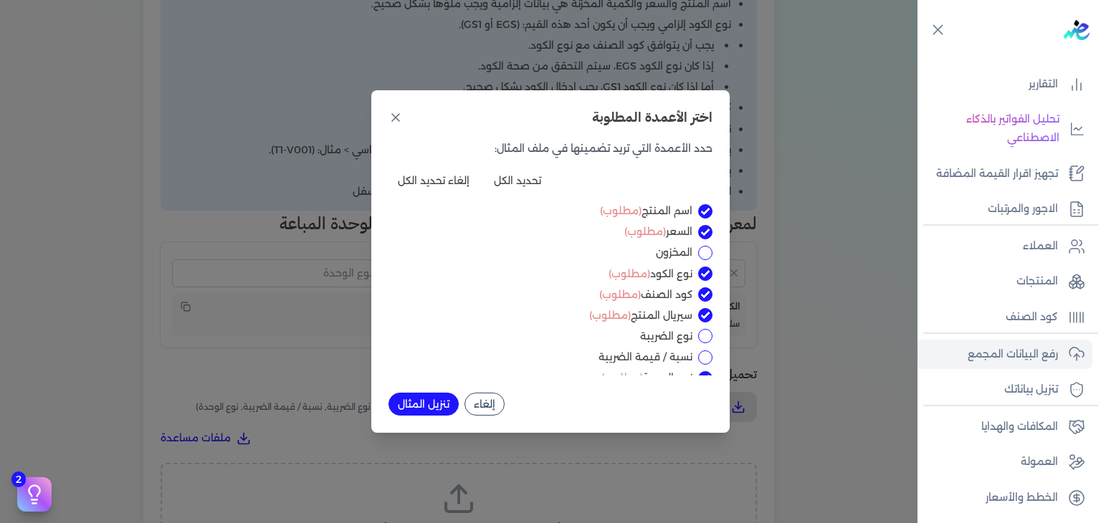
click at [703, 251] on input "المخزون" at bounding box center [705, 253] width 14 height 14
checkbox input "true"
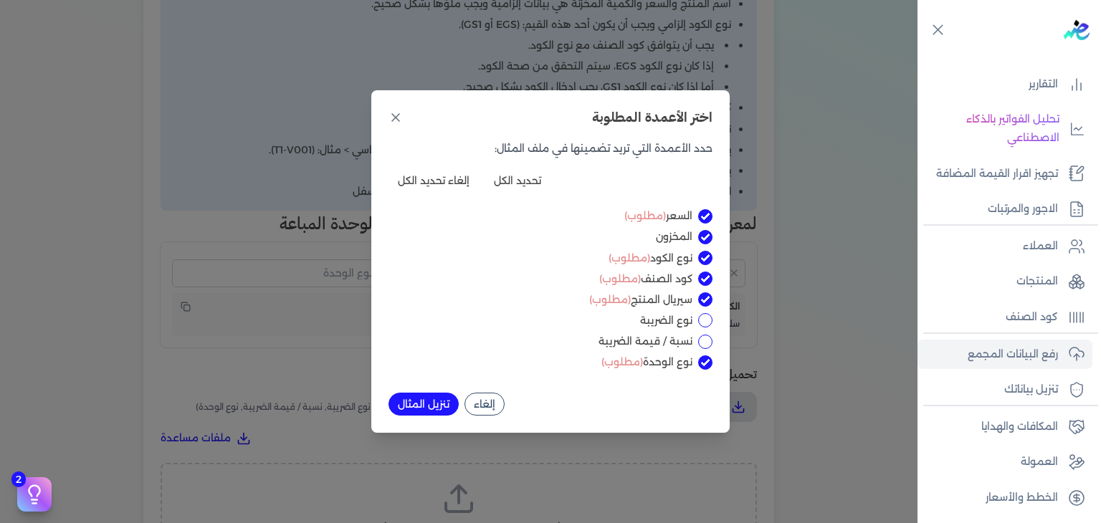
click at [707, 319] on input "نوع الضريبة" at bounding box center [705, 320] width 14 height 14
checkbox input "true"
click at [706, 348] on input "نسبة / قيمة الضريبة" at bounding box center [705, 342] width 14 height 14
checkbox input "true"
click at [433, 401] on button "تنزيل المثال" at bounding box center [424, 404] width 70 height 23
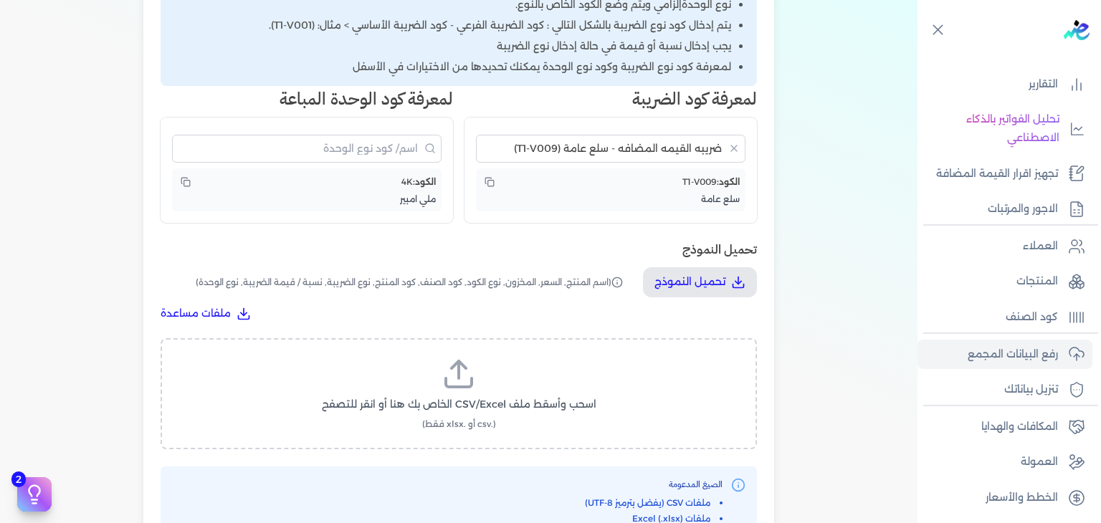
scroll to position [476, 0]
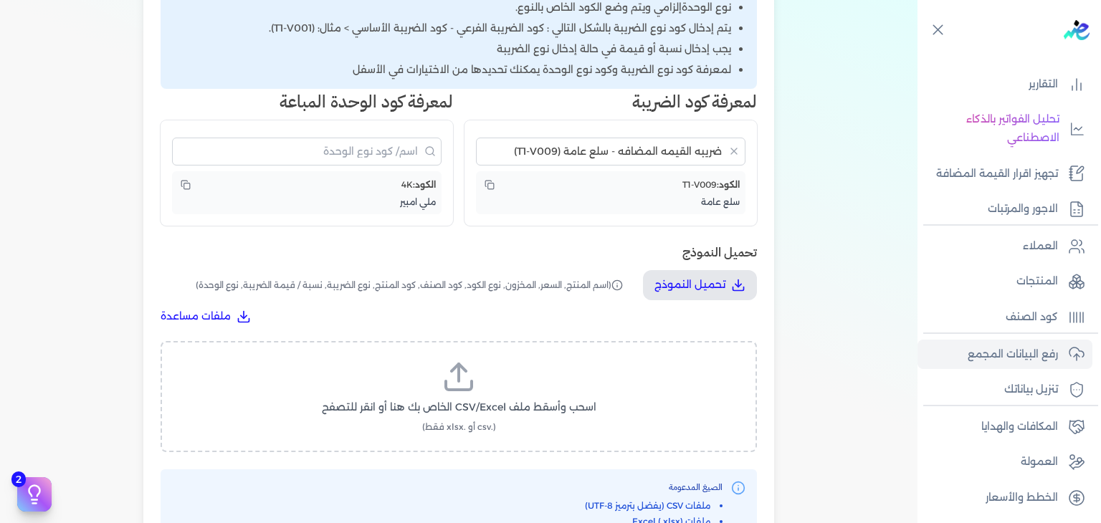
click at [531, 287] on span "(اسم المنتج, السعر, المخزون, نوع الكود, كود الصنف, كود المنتج, نوع الضريبة, نسب…" at bounding box center [411, 285] width 430 height 30
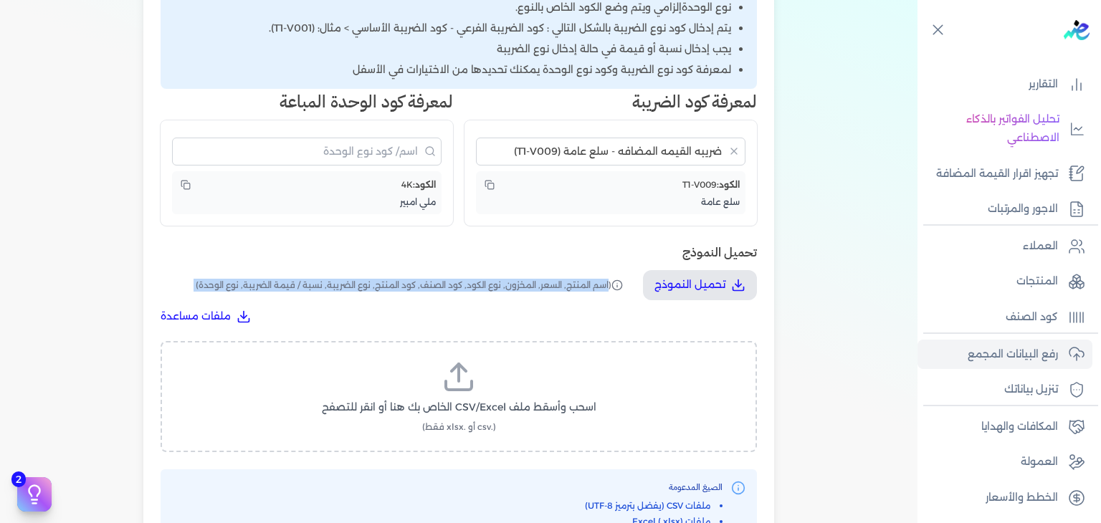
click at [531, 287] on span "(اسم المنتج, السعر, المخزون, نوع الكود, كود الصنف, كود المنتج, نوع الضريبة, نسب…" at bounding box center [411, 285] width 430 height 30
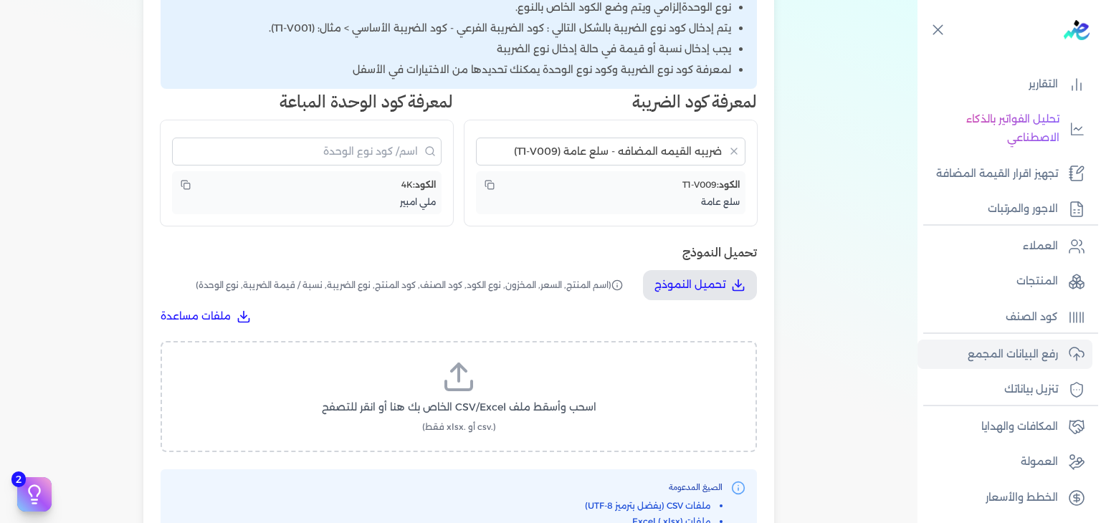
click at [446, 237] on div "رفع بيانات المنتجات الرجوع كيفية إعداد المستندات قبل الرفع كل منتج سيأخذ عددًا …" at bounding box center [458, 148] width 631 height 882
click at [218, 316] on span "ملفات مساعدة" at bounding box center [196, 316] width 70 height 15
click at [556, 251] on h3 "تحميل النموذج" at bounding box center [459, 252] width 596 height 19
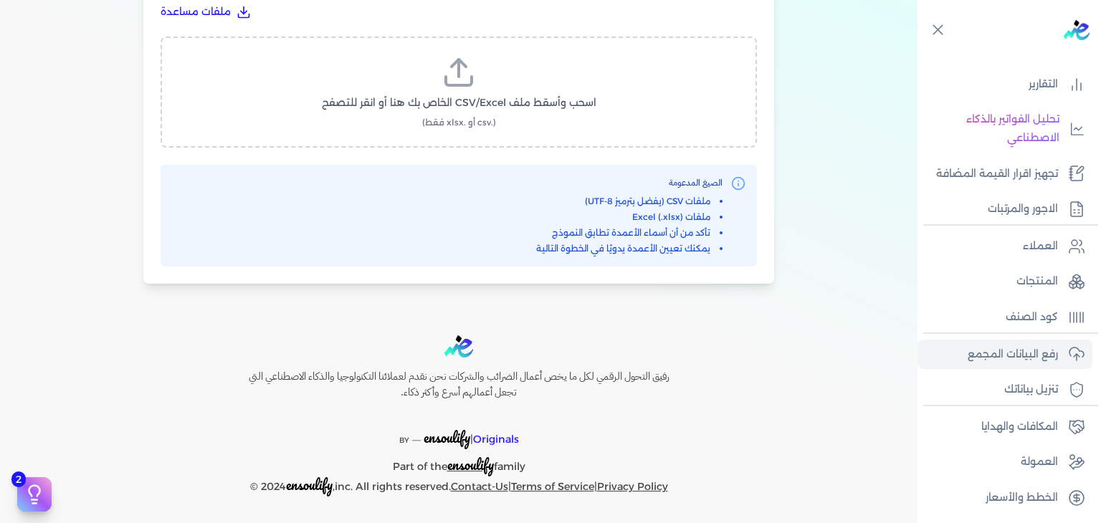
scroll to position [780, 0]
click at [671, 212] on li "ملفات Excel (.xlsx)" at bounding box center [629, 217] width 186 height 13
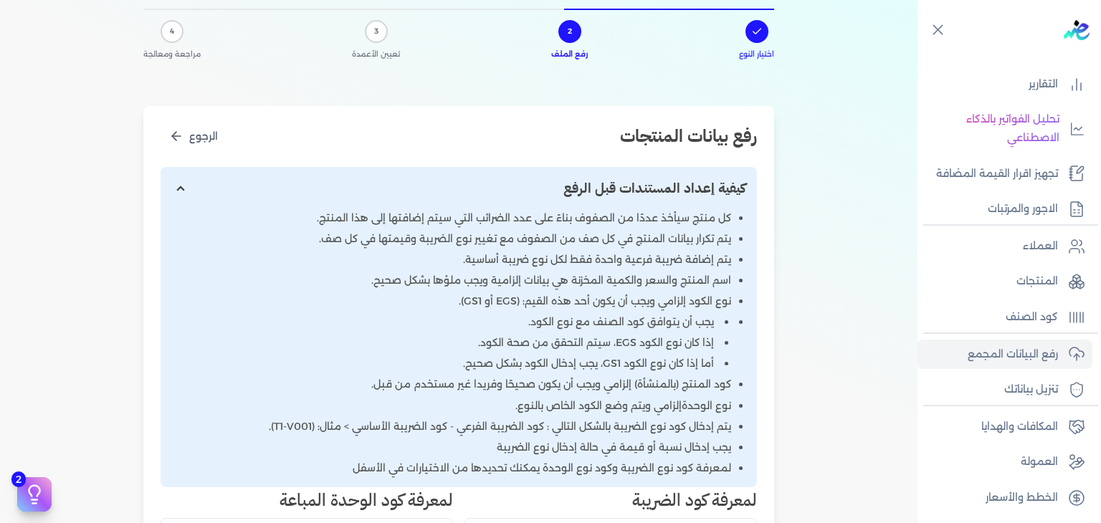
scroll to position [0, 0]
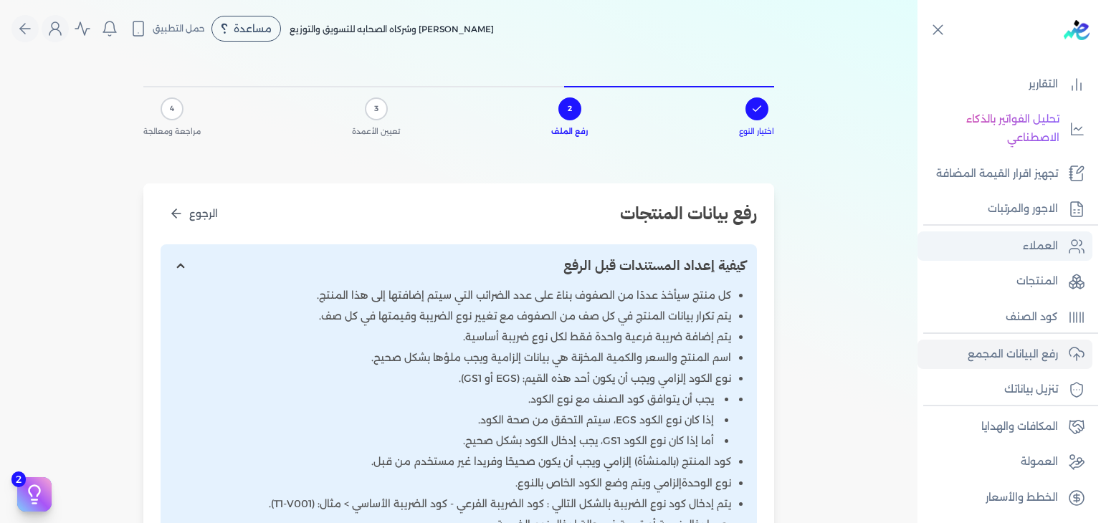
click at [1030, 250] on p "العملاء" at bounding box center [1040, 246] width 35 height 19
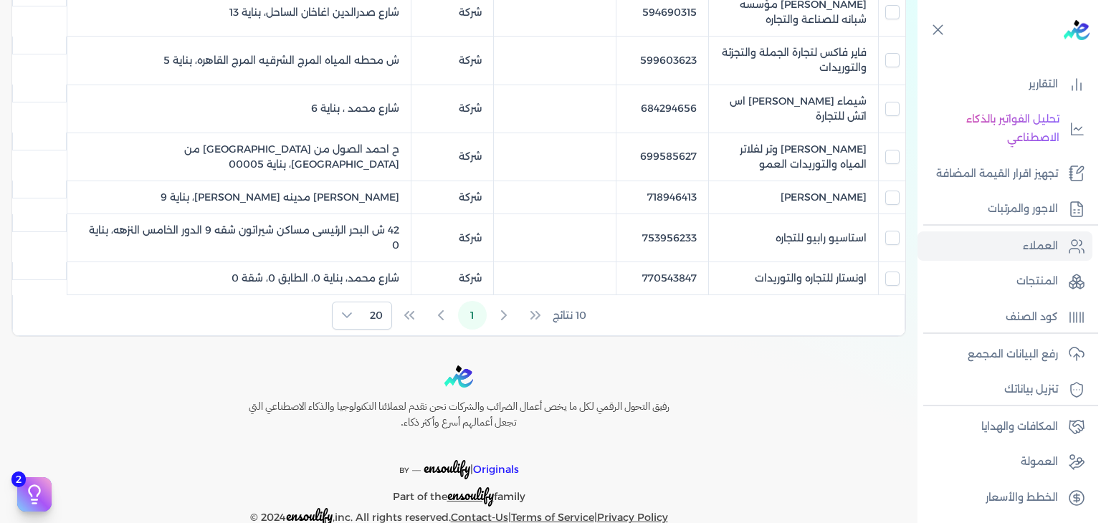
scroll to position [526, 0]
click at [1030, 277] on p "المنتجات" at bounding box center [1038, 281] width 42 height 19
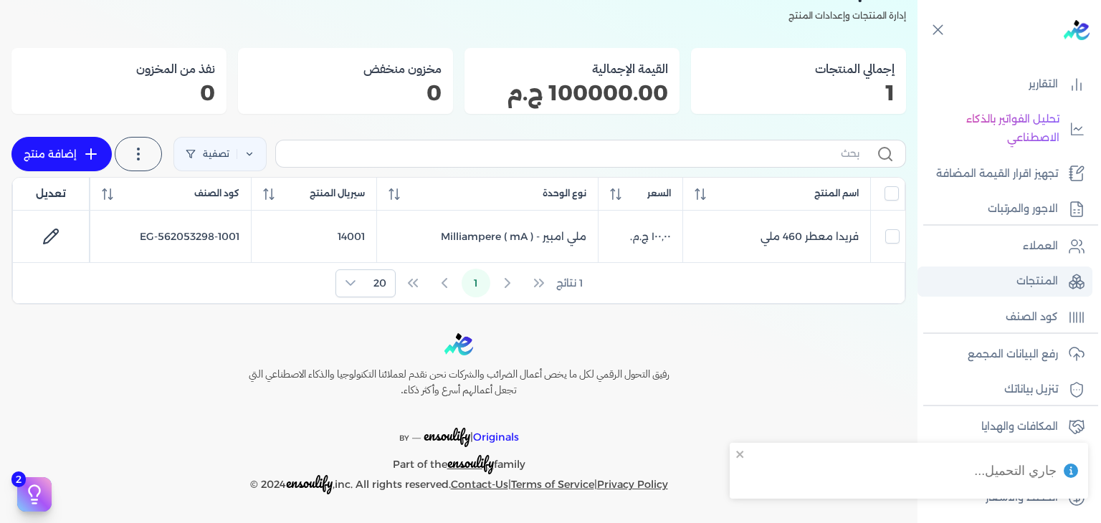
scroll to position [81, 0]
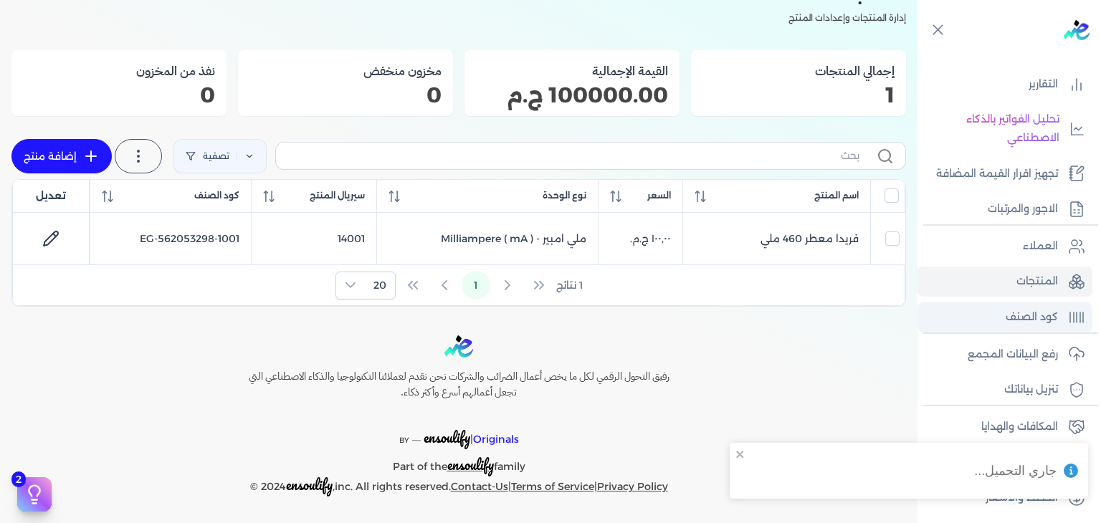
click at [1032, 313] on p "كود الصنف" at bounding box center [1032, 317] width 52 height 19
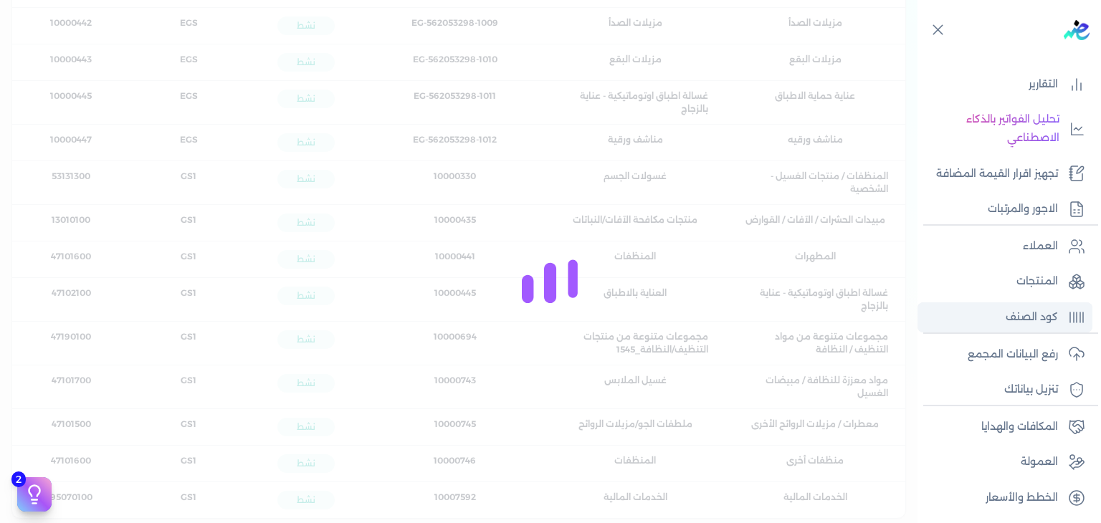
click at [1032, 313] on p "كود الصنف" at bounding box center [1032, 317] width 52 height 19
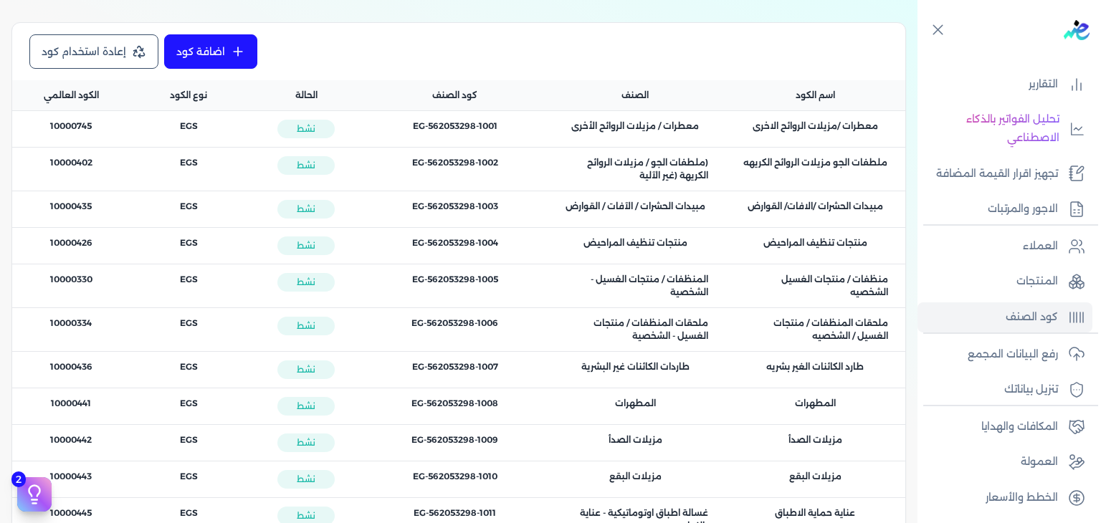
scroll to position [0, 0]
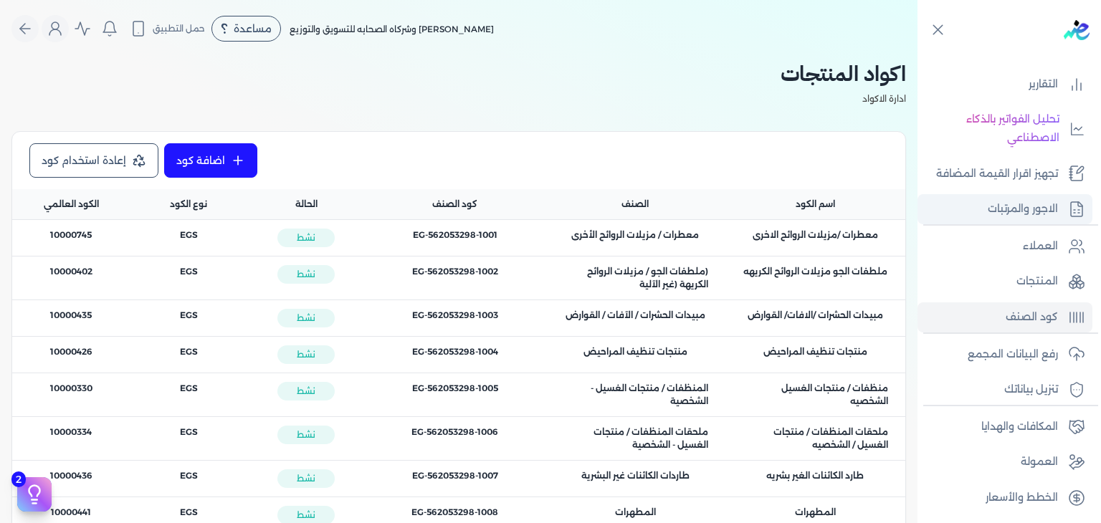
click at [1032, 209] on p "الاجور والمرتبات" at bounding box center [1023, 209] width 70 height 19
select select "01"
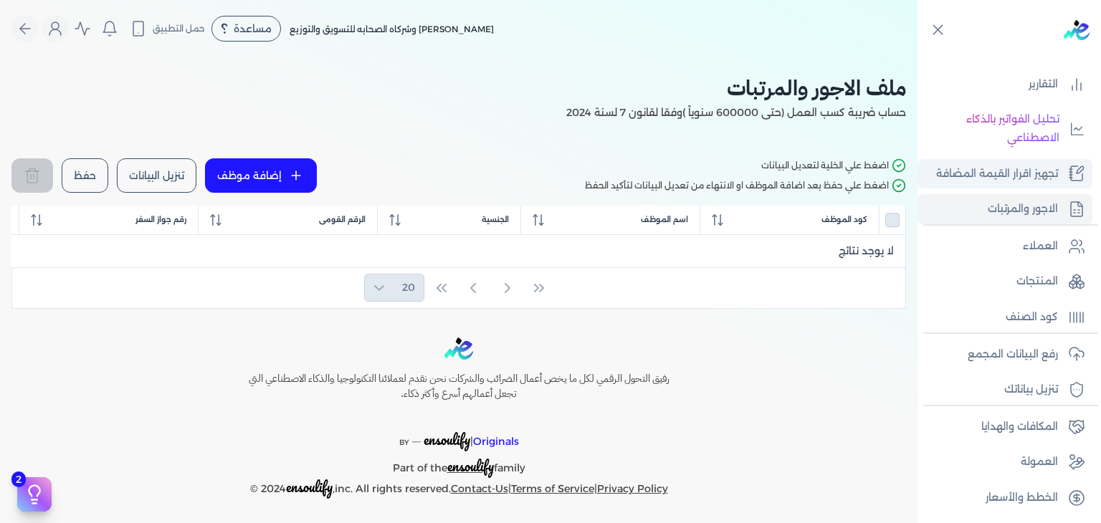
click at [1029, 184] on link "تجهيز اقرار القيمة المضافة" at bounding box center [1005, 174] width 175 height 30
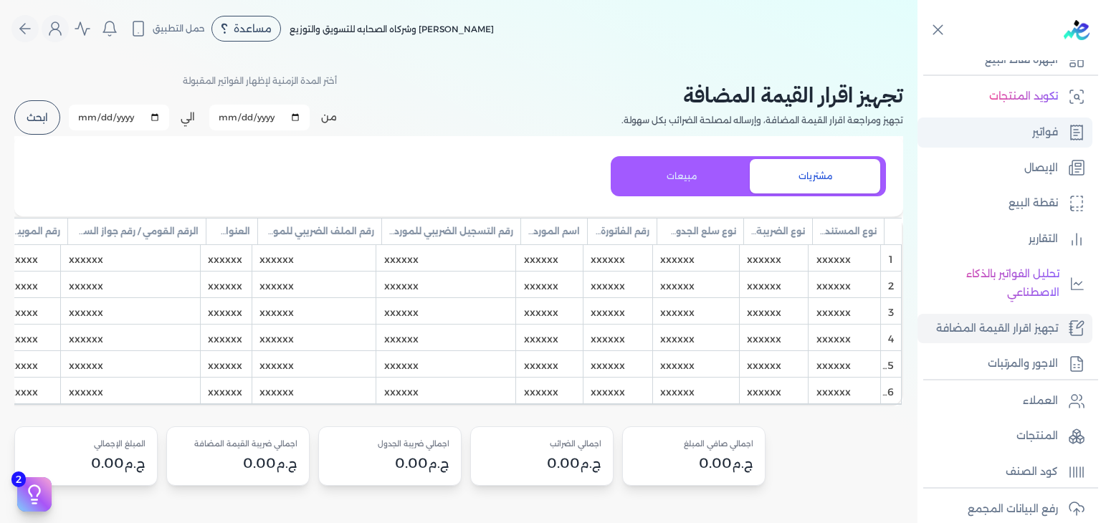
scroll to position [95, 0]
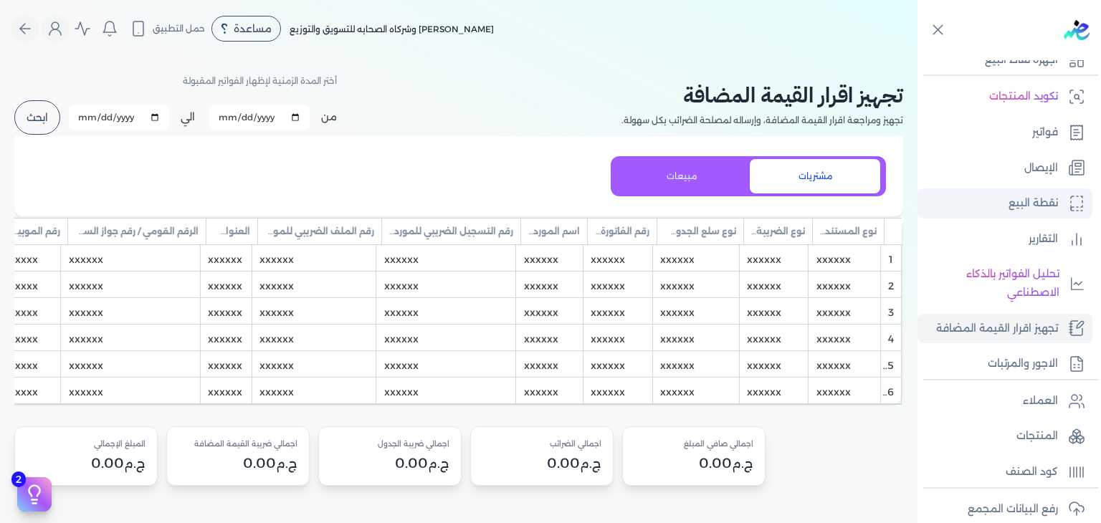
click at [1037, 205] on p "نقطة البيع" at bounding box center [1033, 203] width 49 height 19
select select
select select "EGP"
select select "EGS"
select select "B"
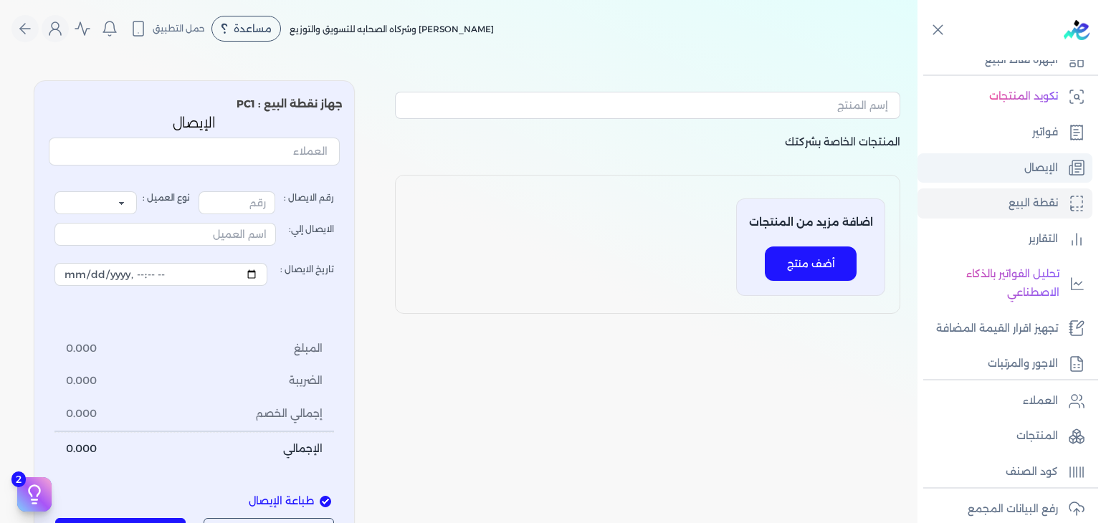
click at [1043, 153] on link "الإيصال" at bounding box center [1005, 168] width 175 height 30
type input "1"
select select "P"
type input "عميل نقدي"
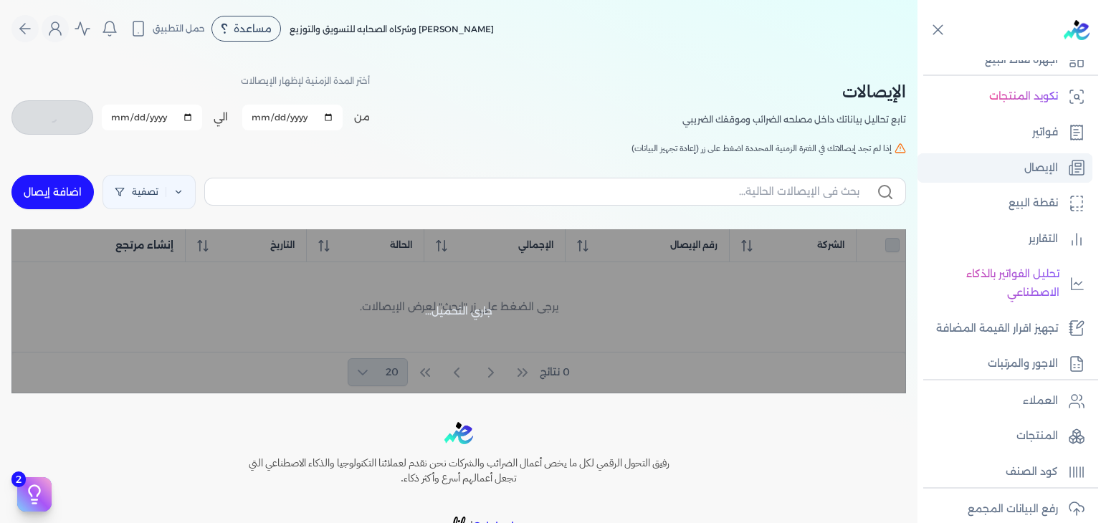
checkbox input "false"
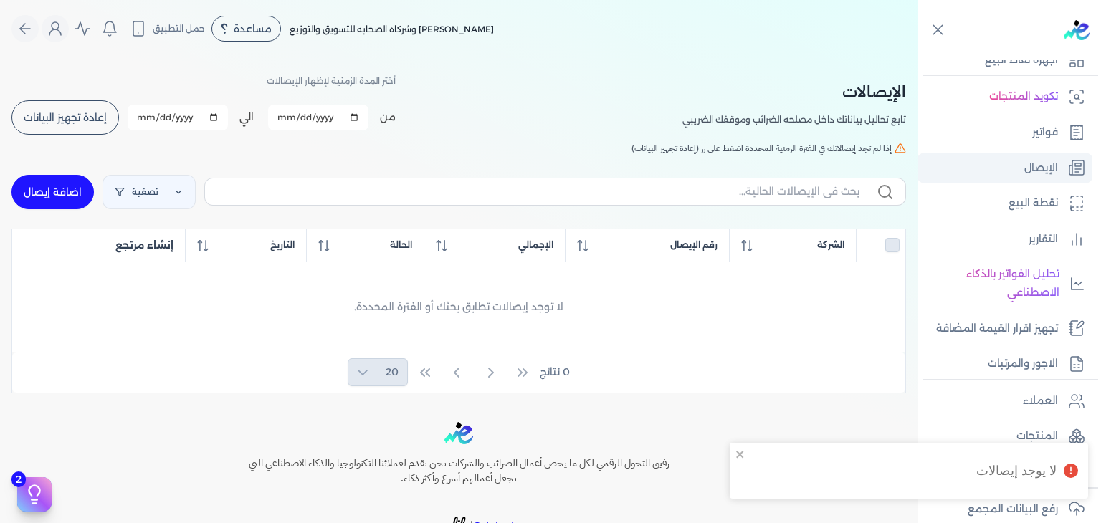
click at [1027, 171] on p "الإيصال" at bounding box center [1041, 168] width 34 height 19
click at [37, 187] on link "اضافة إيصال" at bounding box center [52, 192] width 82 height 34
select select "EGP"
select select "EGS"
select select "B"
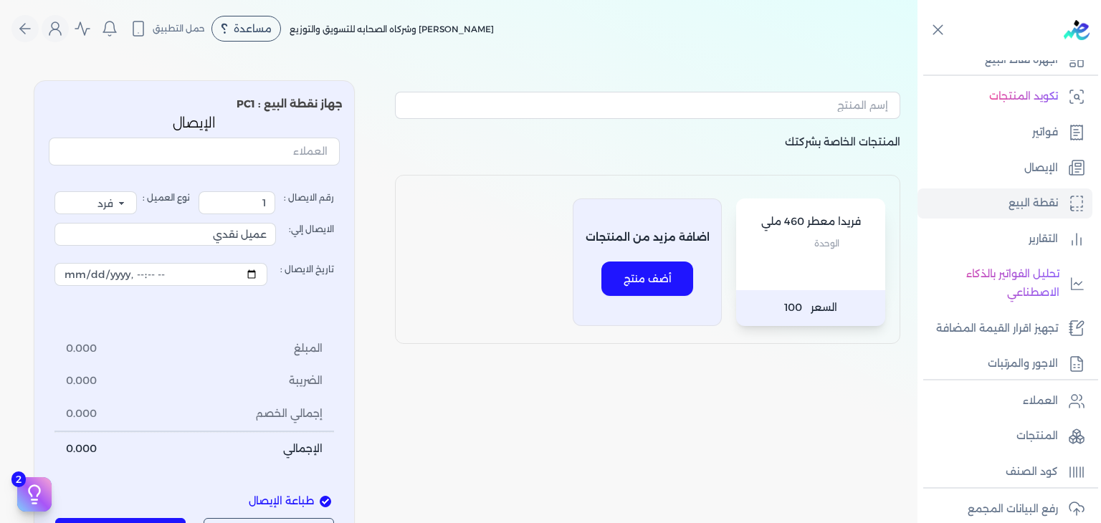
click at [840, 275] on div "[PERSON_NAME] 460 ملي الوحدة" at bounding box center [810, 245] width 149 height 92
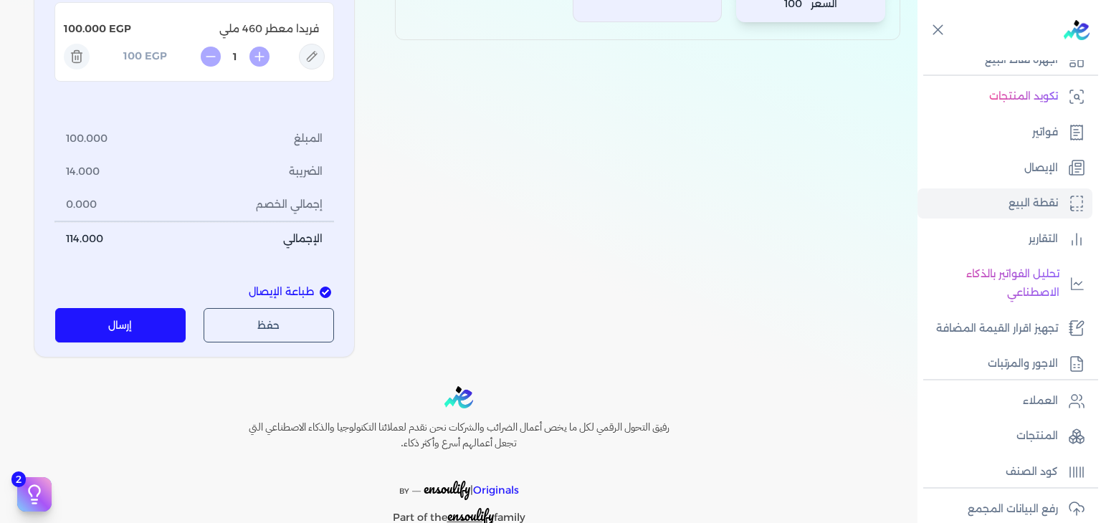
scroll to position [307, 0]
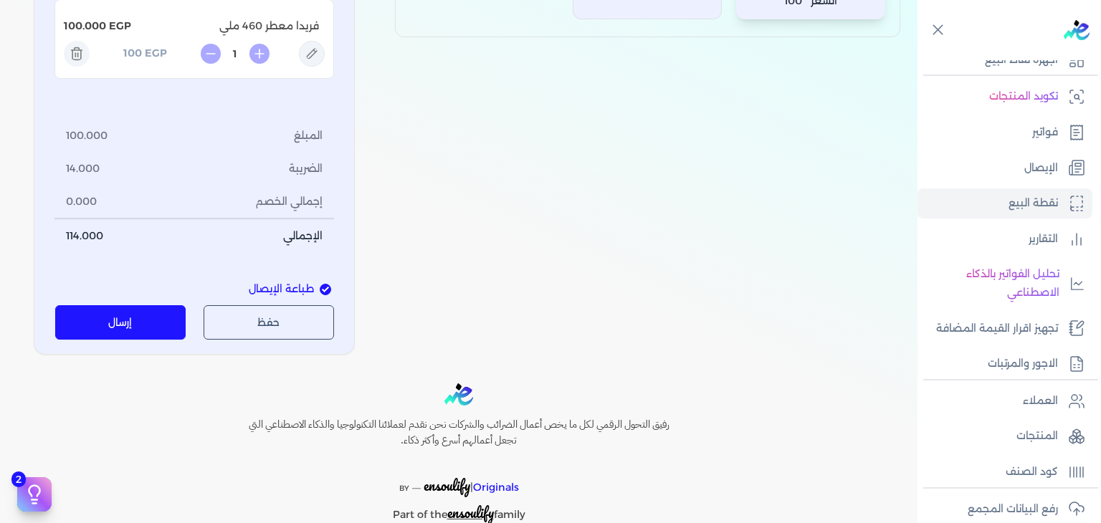
click at [141, 316] on button "إرسال" at bounding box center [120, 322] width 131 height 34
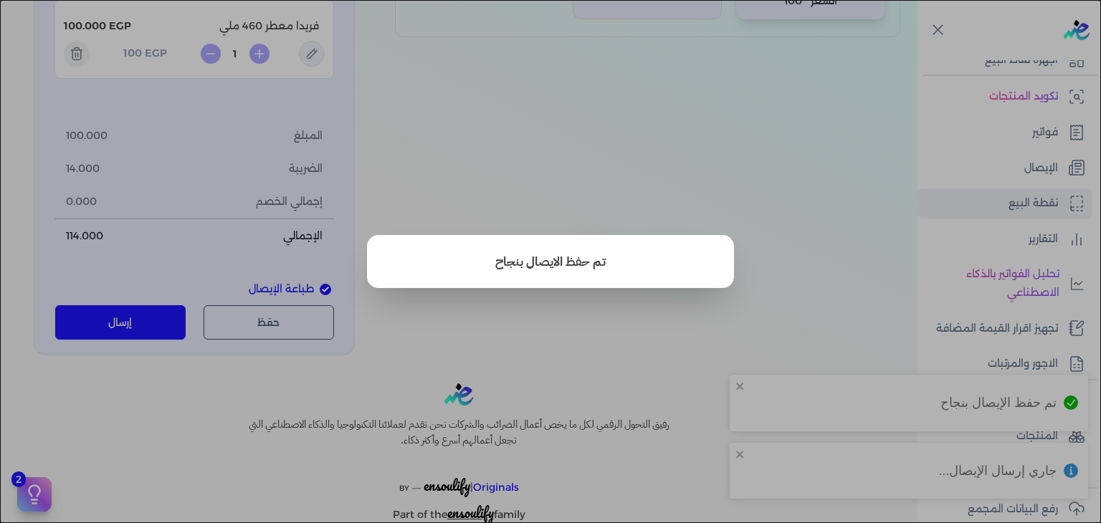
click at [701, 322] on button "close" at bounding box center [550, 261] width 1101 height 523
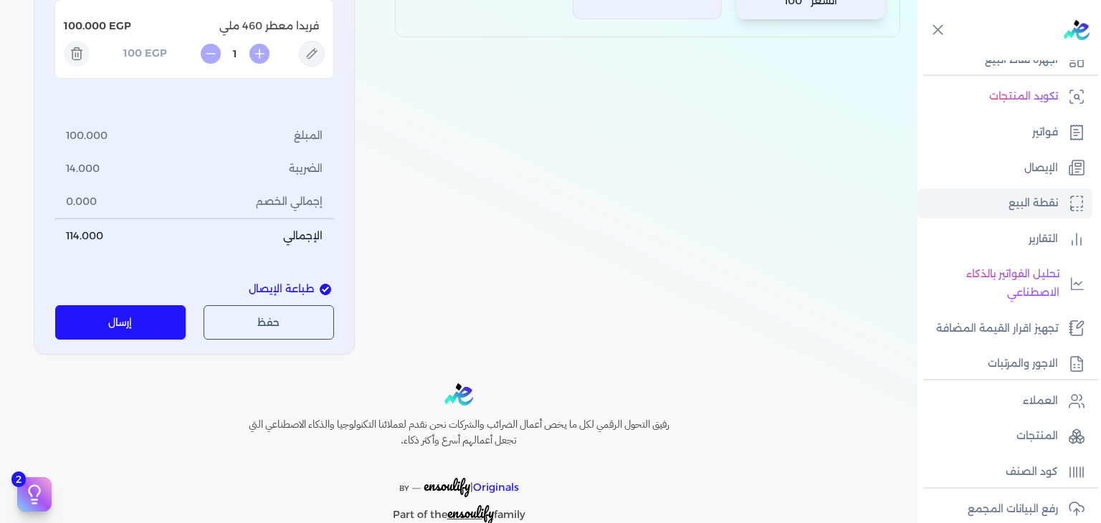
scroll to position [0, 0]
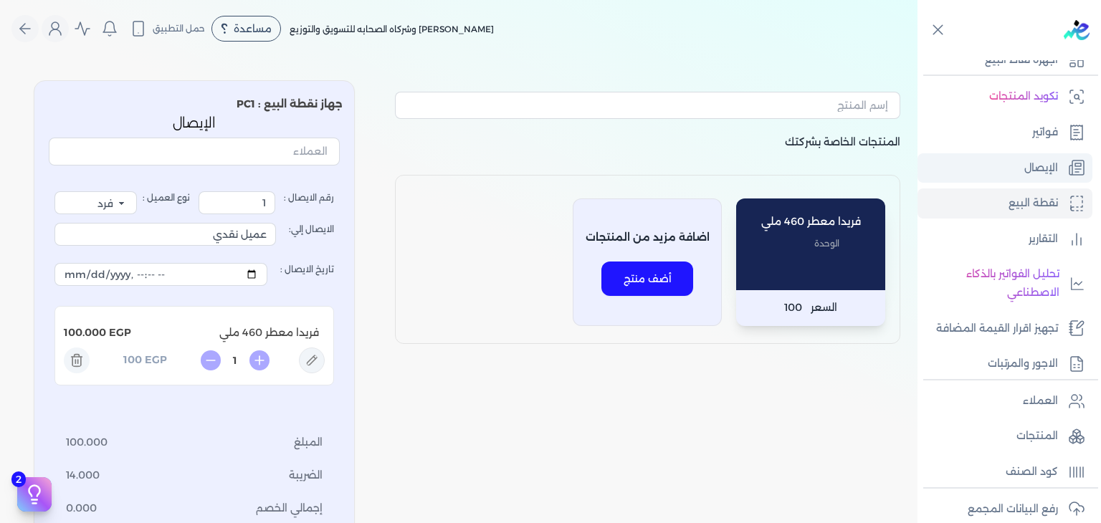
click at [1045, 159] on p "الإيصال" at bounding box center [1041, 168] width 34 height 19
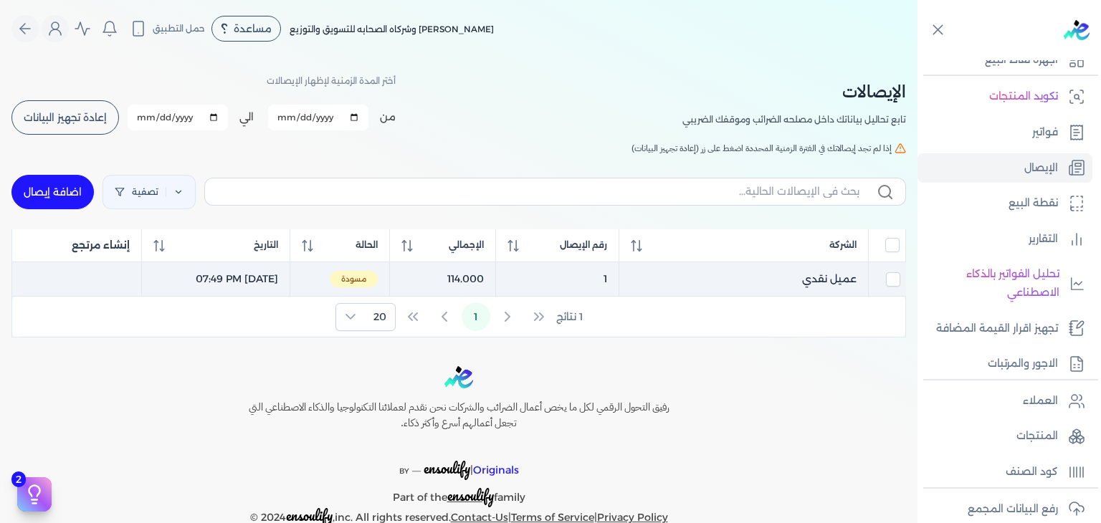
click at [378, 281] on span "مسودة" at bounding box center [354, 279] width 48 height 17
checkbox input "false"
